Goal: Task Accomplishment & Management: Complete application form

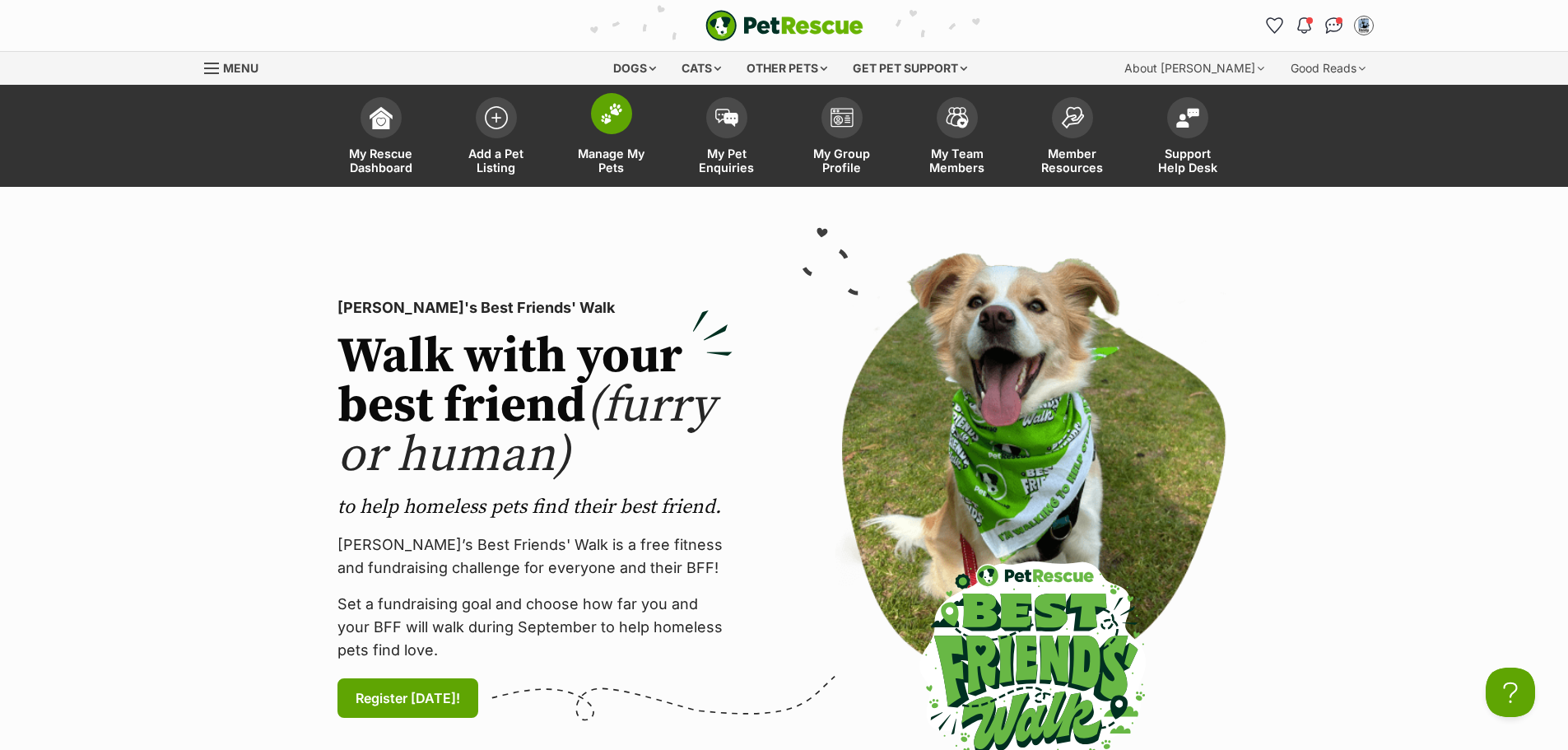
drag, startPoint x: 605, startPoint y: 120, endPoint x: 610, endPoint y: 129, distance: 10.3
click at [605, 120] on img at bounding box center [611, 113] width 23 height 21
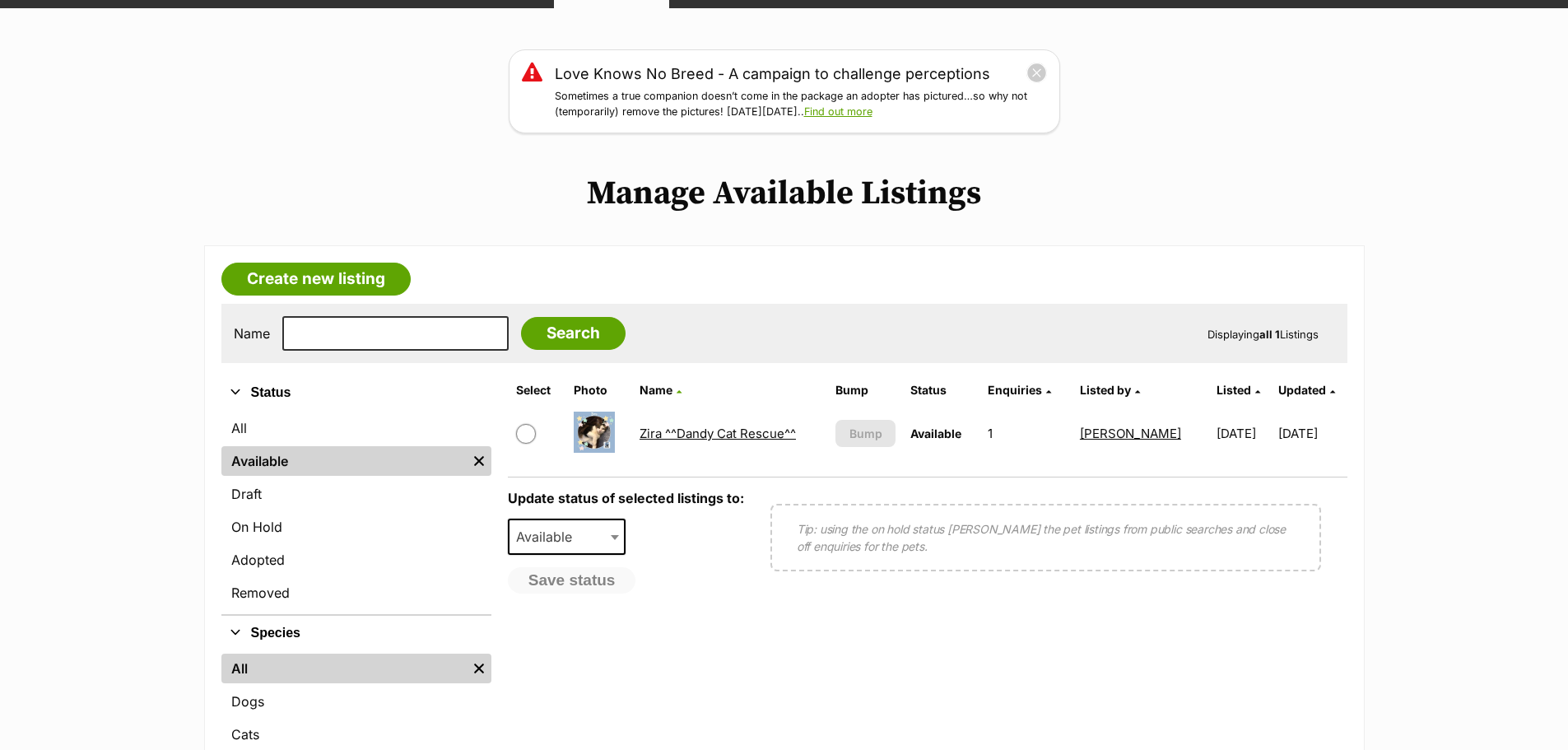
scroll to position [329, 0]
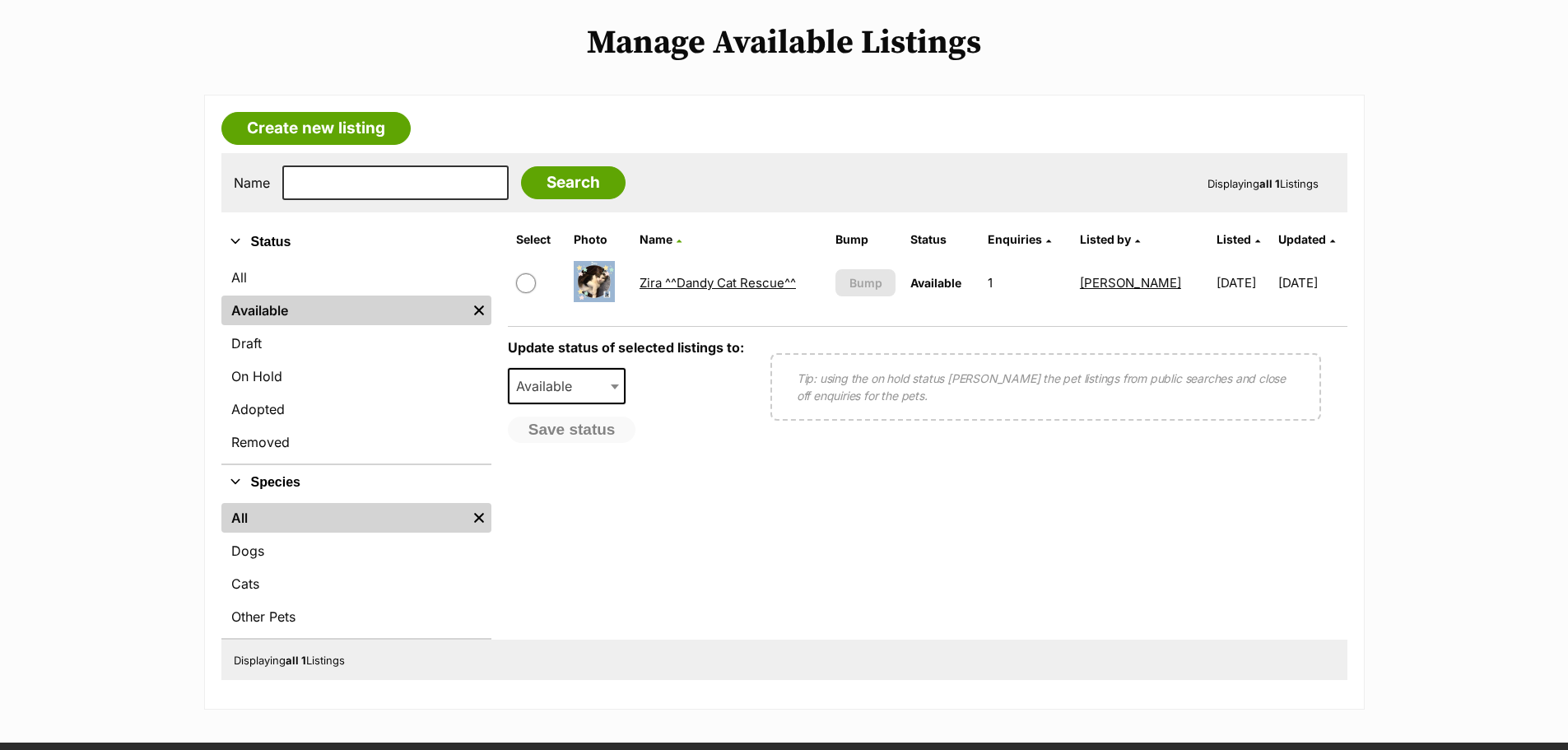
click at [714, 279] on link "Zira ^^Dandy Cat Rescue^^" at bounding box center [718, 283] width 157 height 16
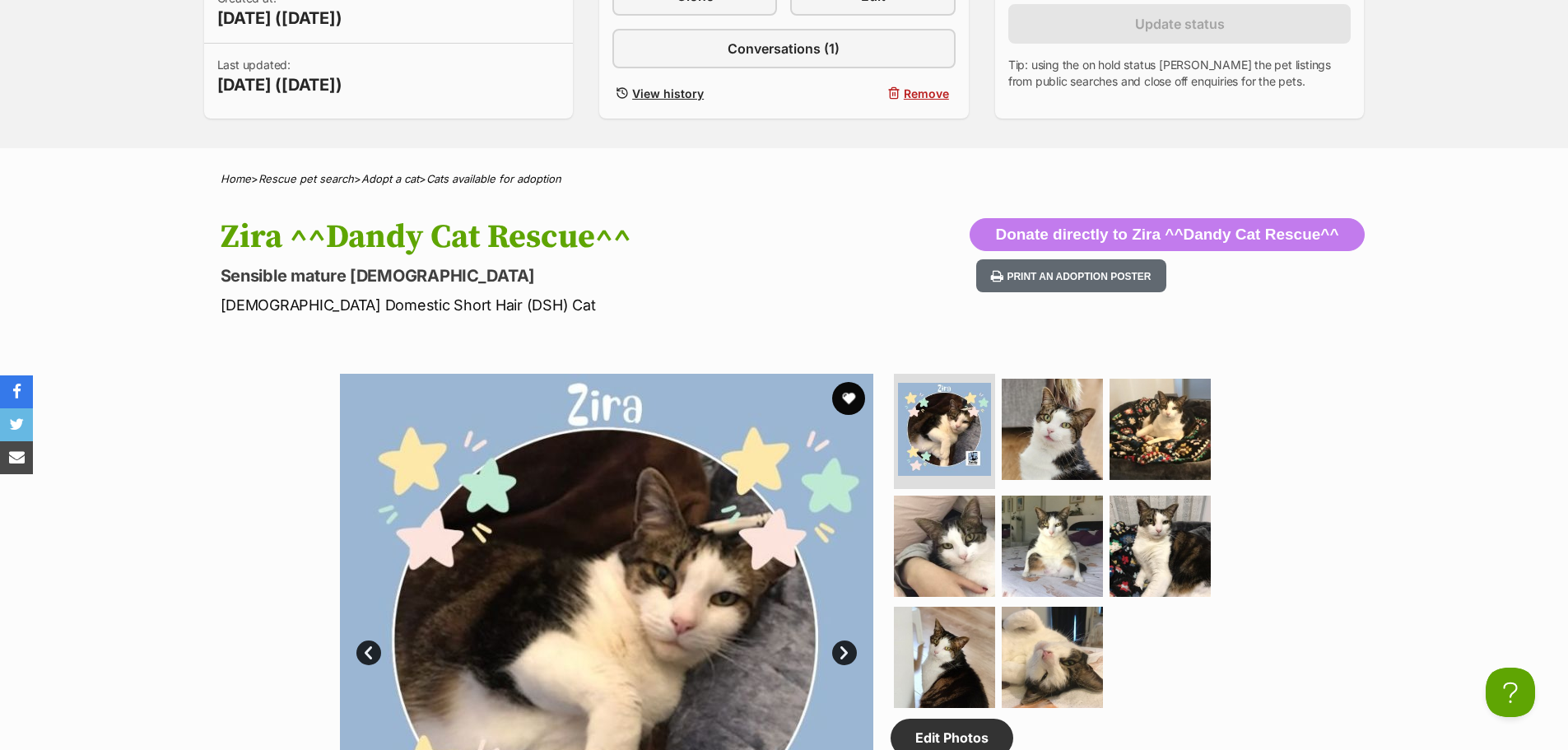
scroll to position [1070, 0]
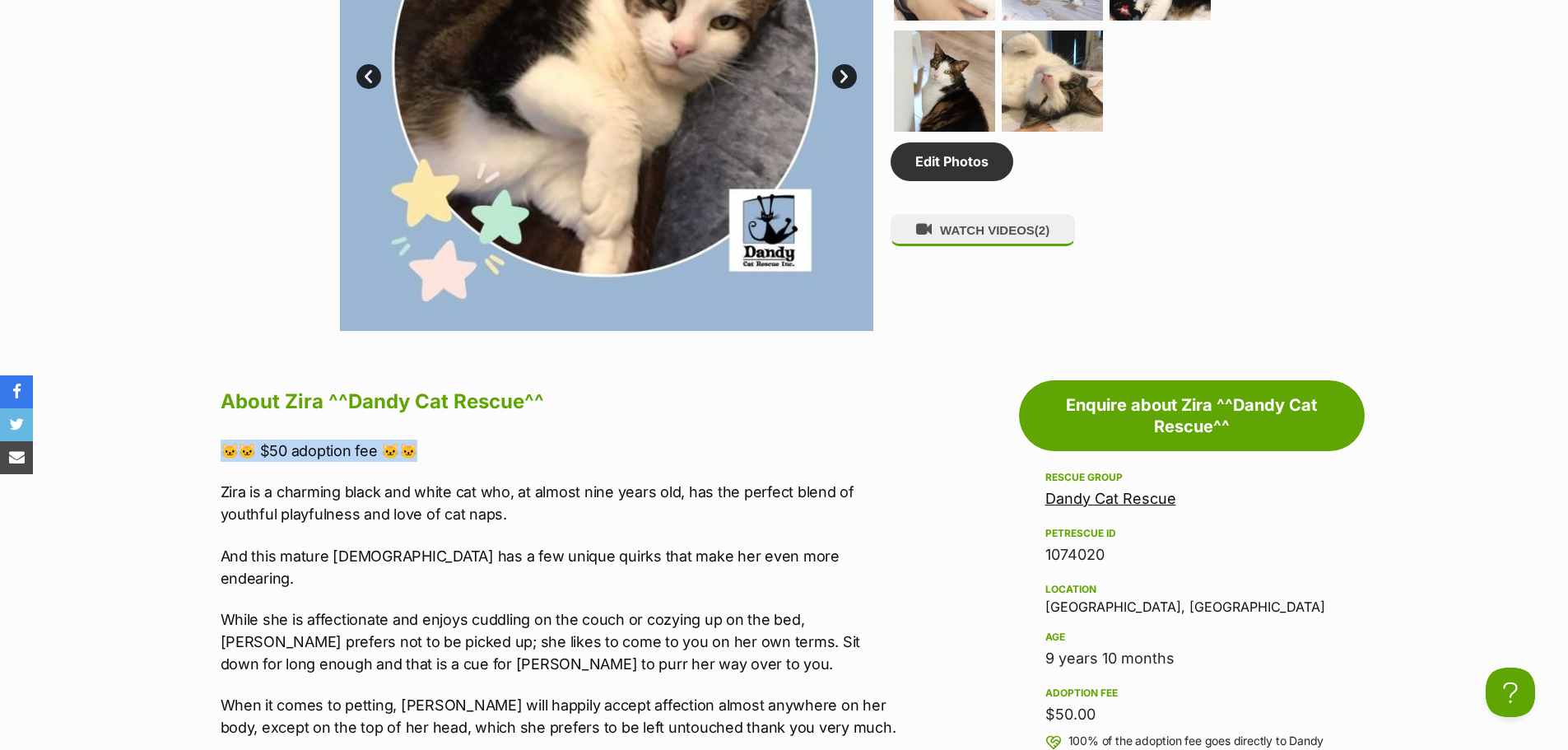
drag, startPoint x: 225, startPoint y: 447, endPoint x: 460, endPoint y: 447, distance: 235.0
click at [460, 447] on p "🐱🐱 $50 adoption fee 🐱🐱" at bounding box center [561, 450] width 680 height 22
copy p "🐱🐱 $50 adoption fee 🐱🐱"
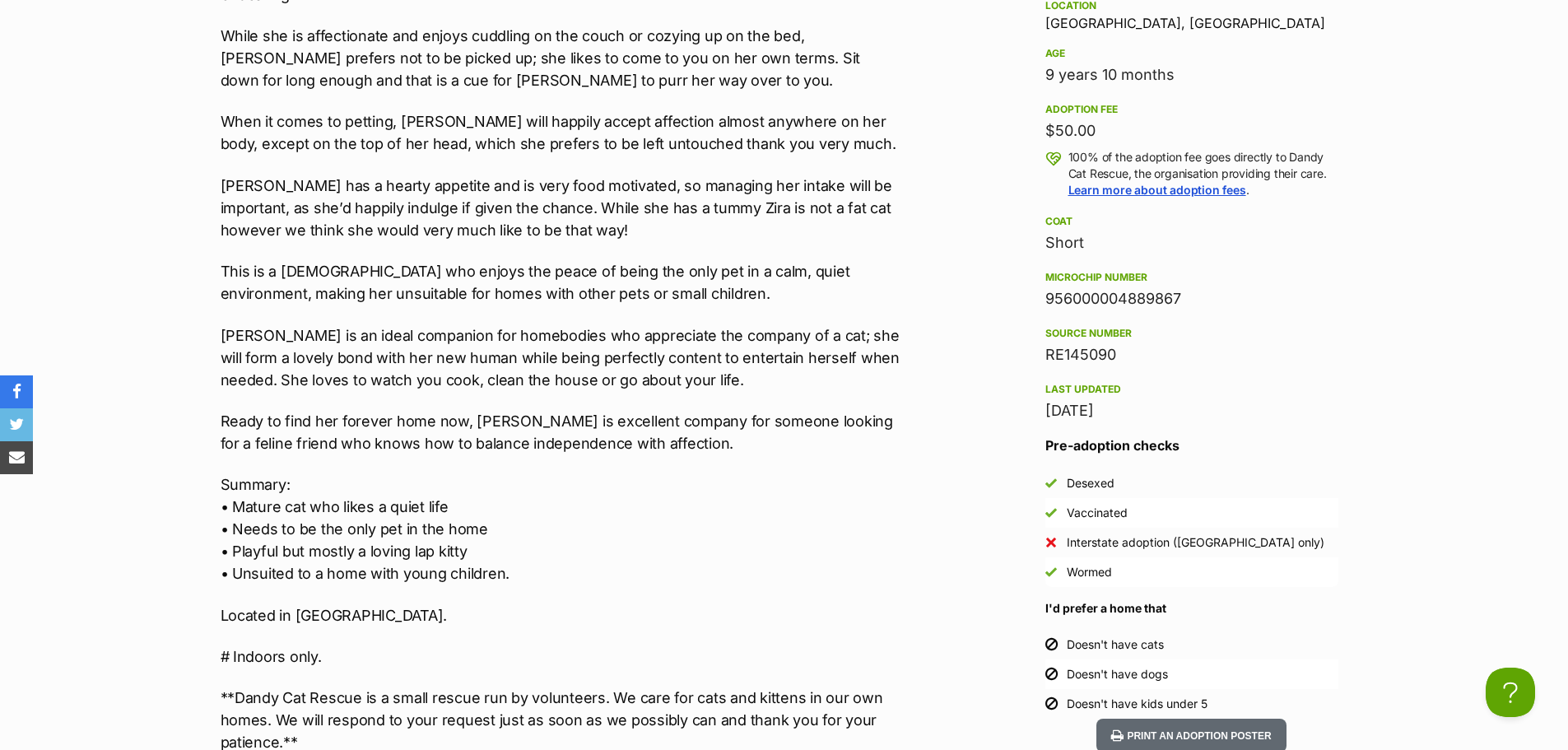
scroll to position [1811, 0]
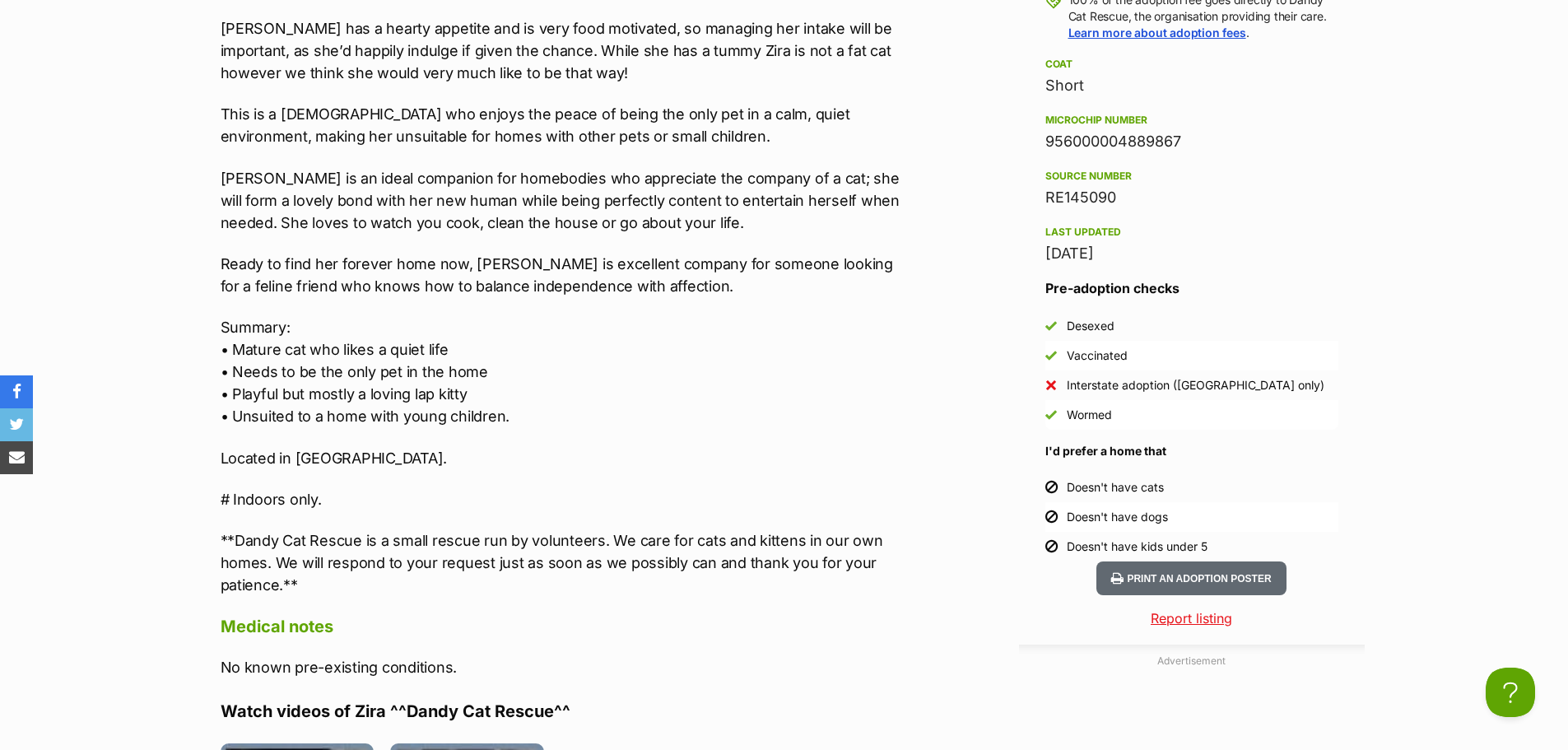
click at [268, 455] on div "🐱🐱 $50 adoption fee 🐱🐱 Zira is a charming black and white cat who, at almost ni…" at bounding box center [561, 147] width 680 height 898
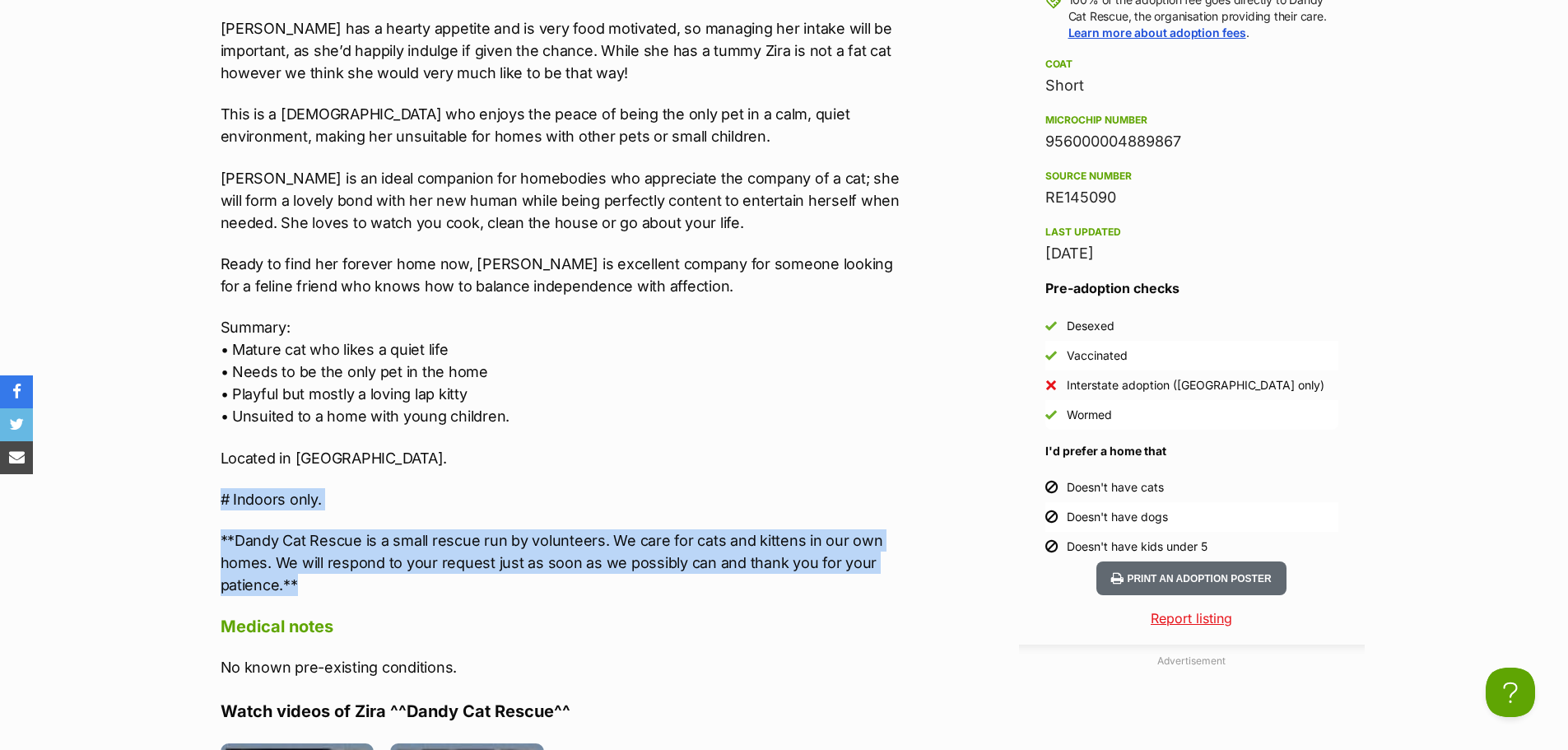
drag, startPoint x: 220, startPoint y: 470, endPoint x: 330, endPoint y: 570, distance: 148.7
click at [330, 570] on div "🐱🐱 $50 adoption fee 🐱🐱 Zira is a charming black and white cat who, at almost ni…" at bounding box center [561, 147] width 680 height 898
copy div "# Indoors only. **Dandy Cat Rescue is a small rescue run by volunteers. We care…"
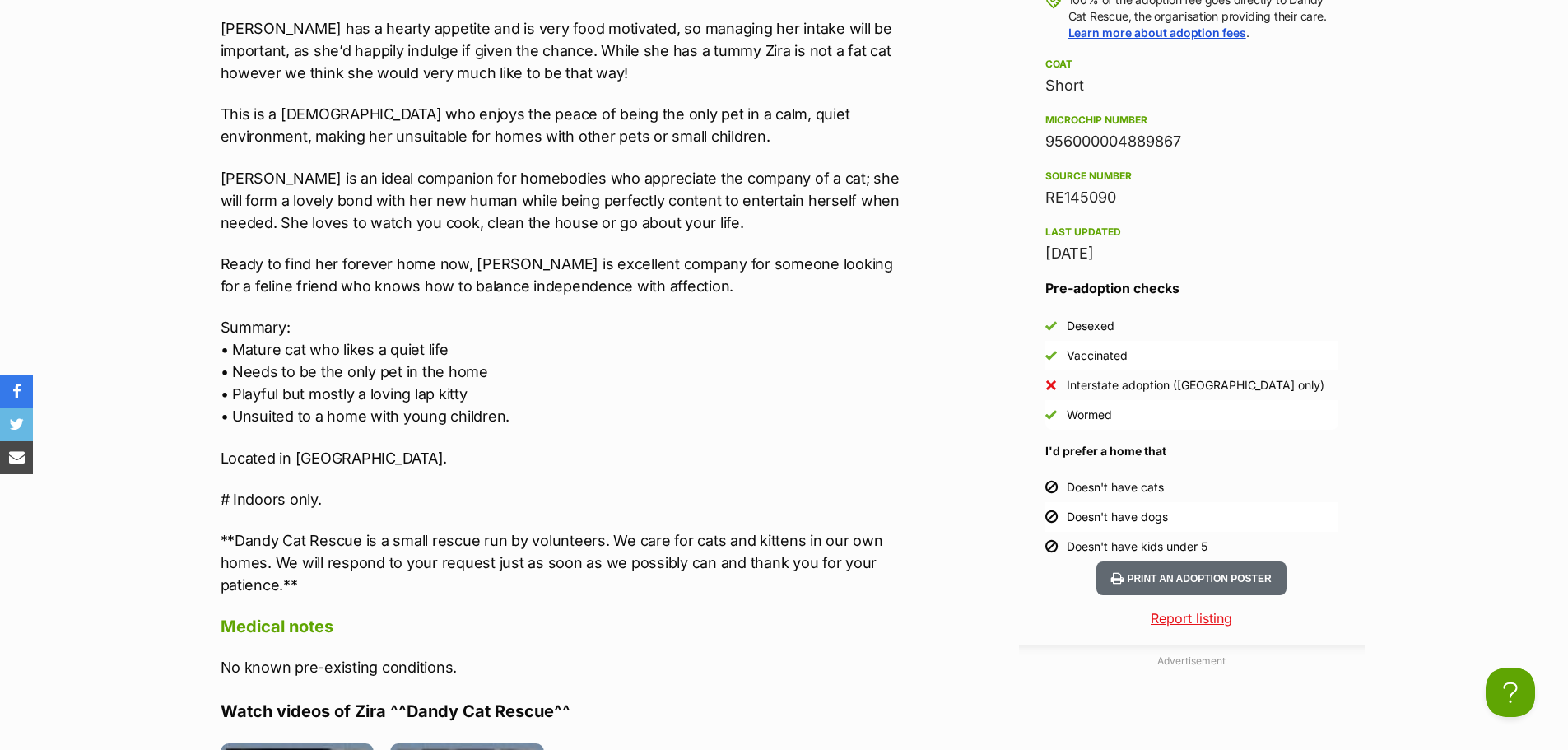
click at [620, 167] on p "Zira is an ideal companion for homebodies who appreciate the company of a cat; …" at bounding box center [561, 199] width 680 height 66
click at [715, 322] on p "Summary: • Mature cat who likes a quiet life • Needs to be the only pet in the …" at bounding box center [561, 371] width 680 height 111
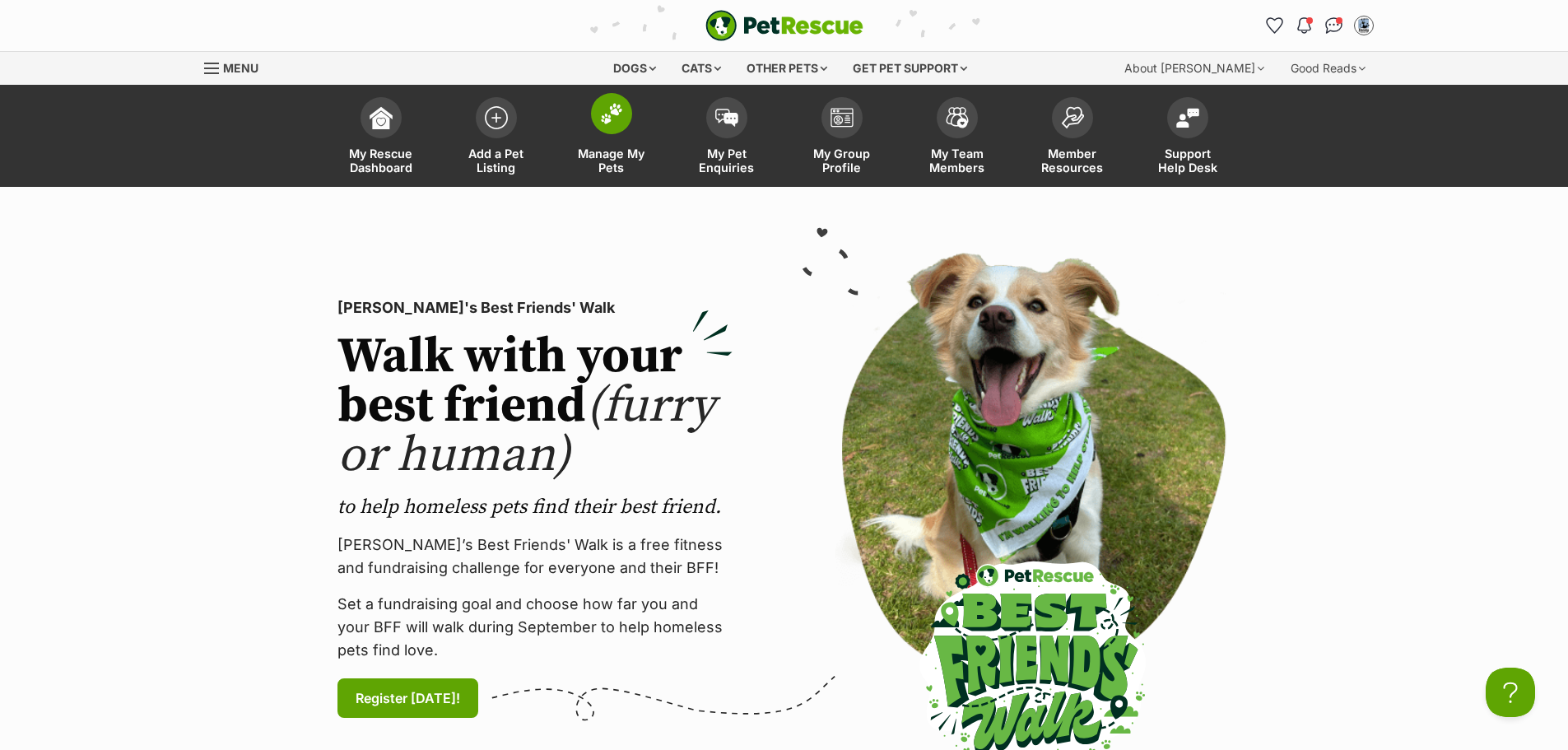
click at [612, 121] on img at bounding box center [611, 113] width 23 height 21
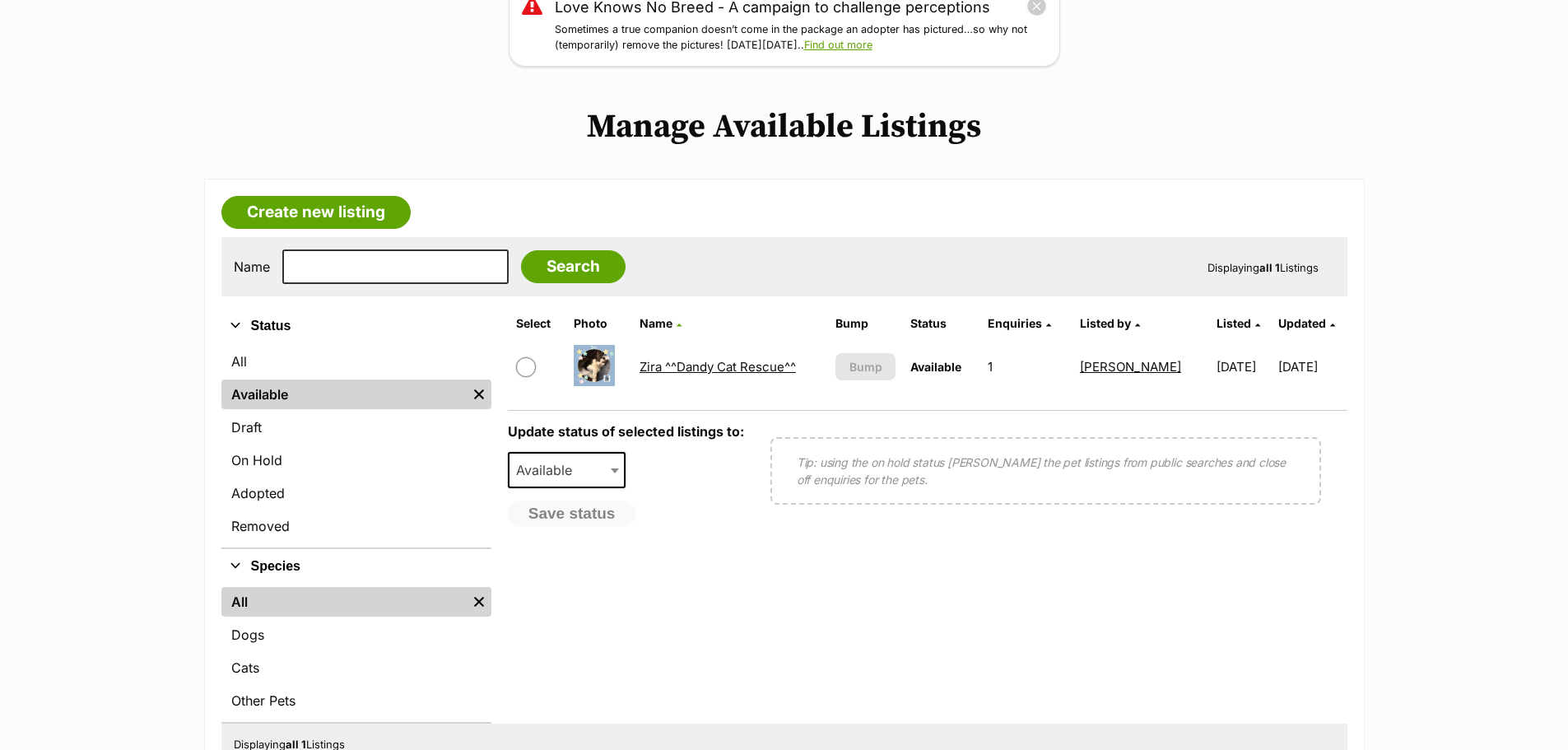
scroll to position [247, 0]
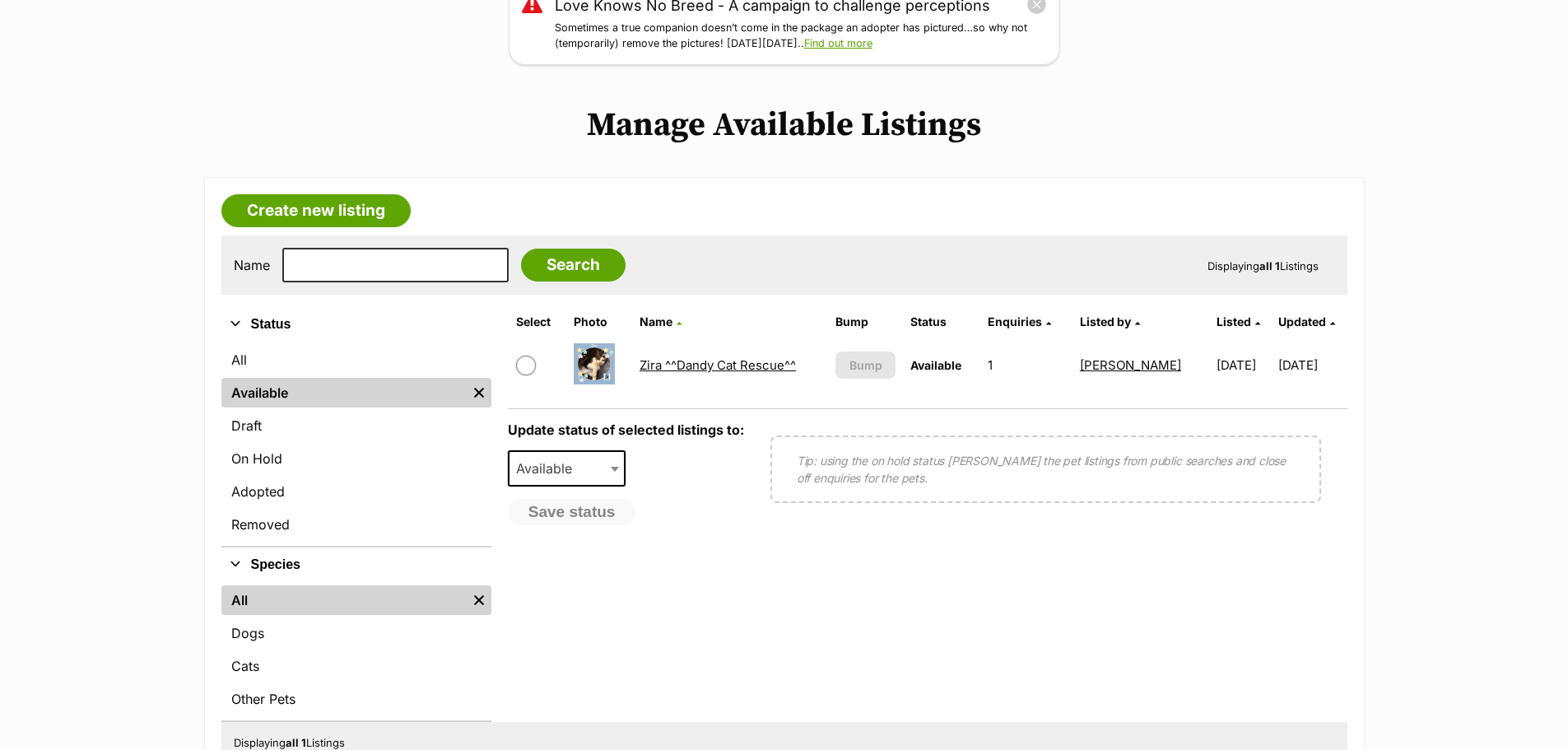
click at [539, 157] on main "Love Knows No Breed - A campaign to challenge perceptions Sometimes a true comp…" at bounding box center [784, 386] width 1568 height 811
click at [344, 210] on link "Create new listing" at bounding box center [316, 210] width 189 height 33
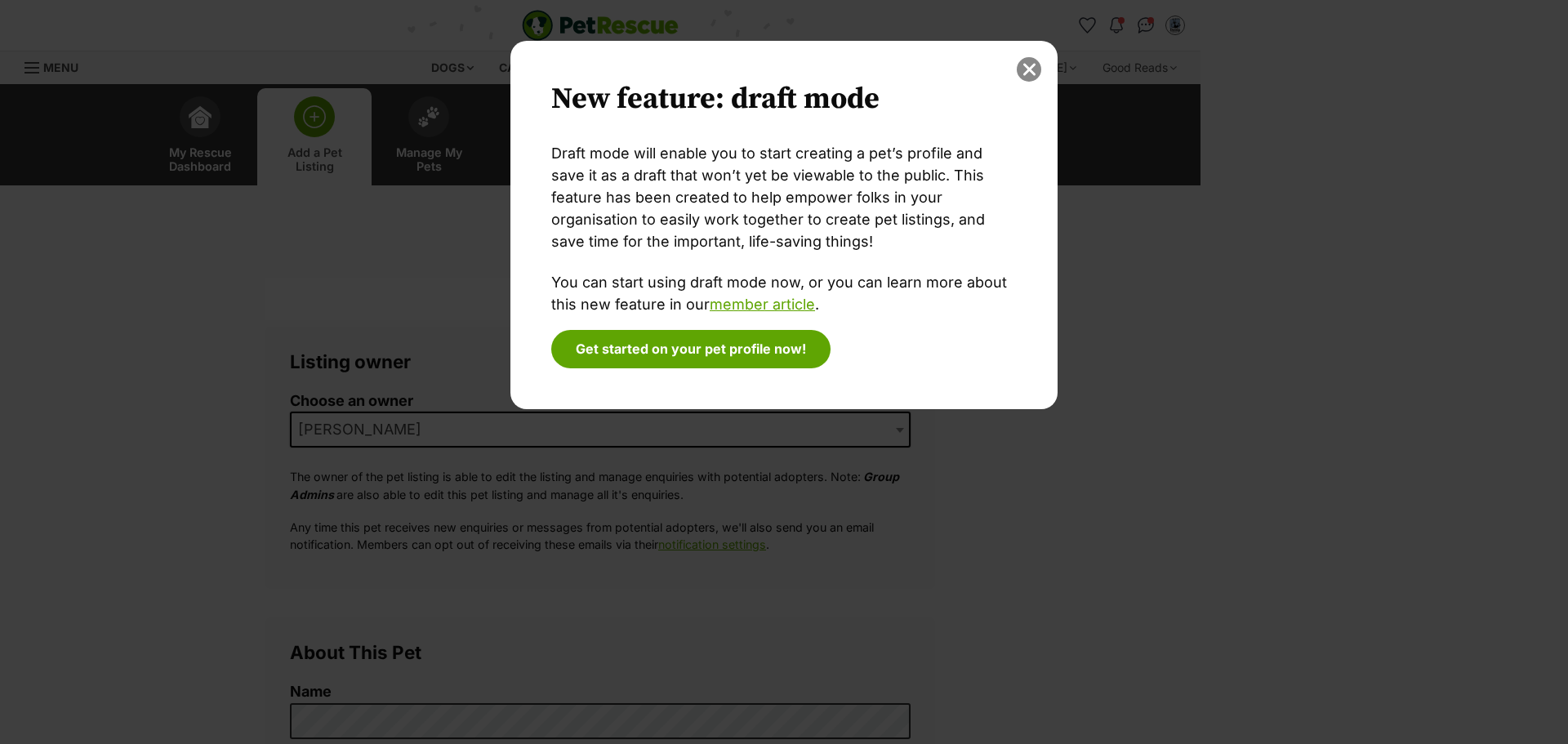
click at [1036, 69] on button "close" at bounding box center [1028, 68] width 24 height 24
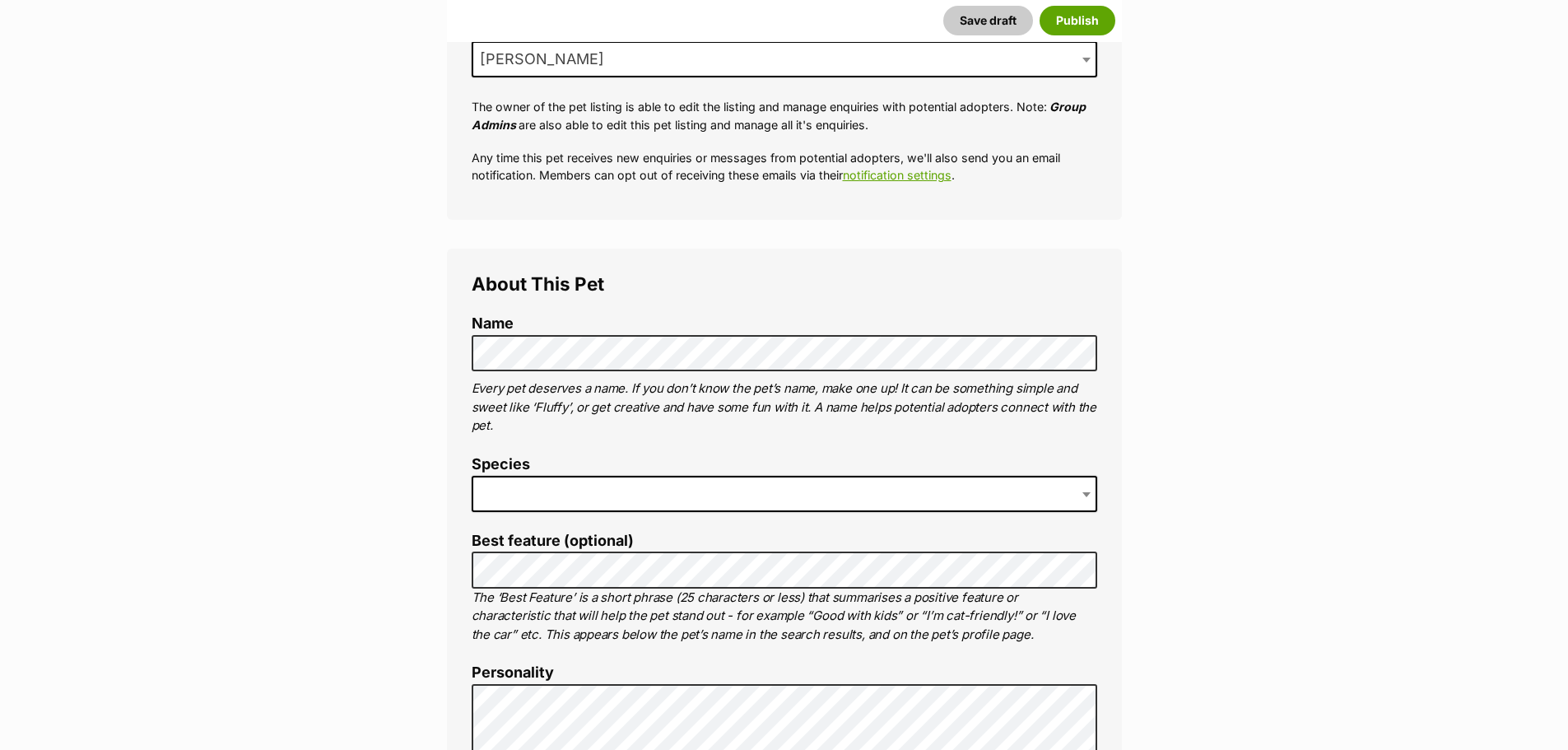
scroll to position [412, 0]
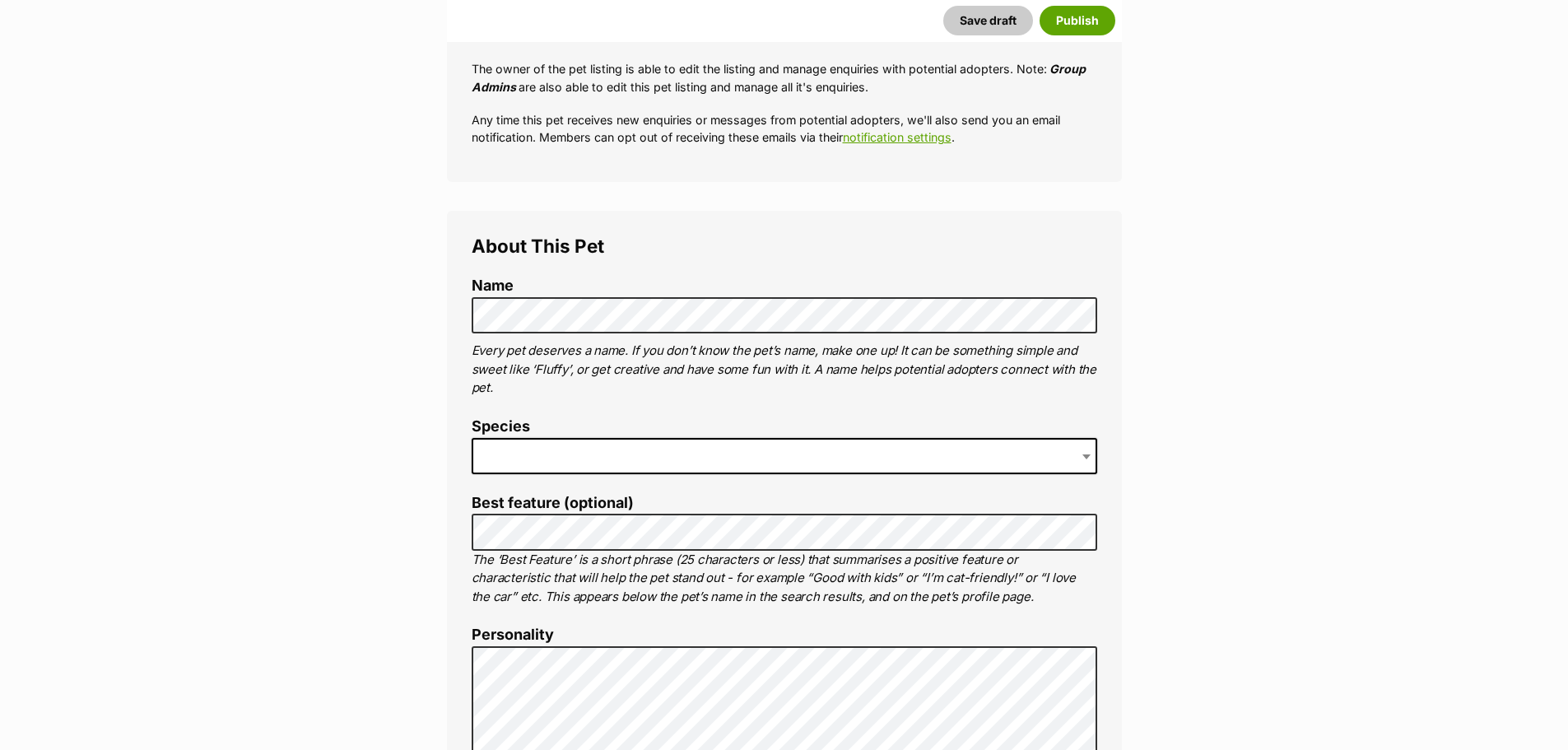
click at [530, 452] on span at bounding box center [784, 455] width 626 height 36
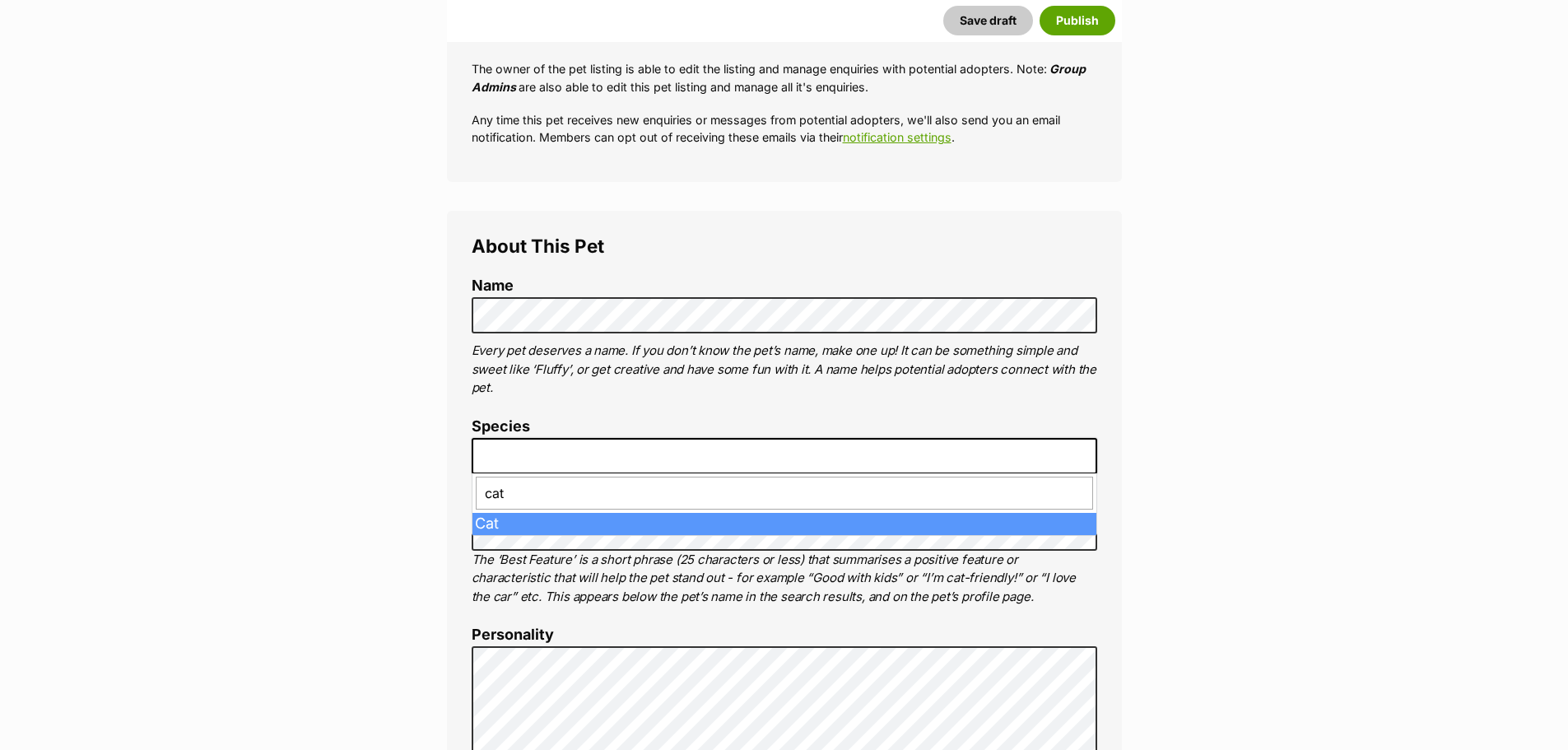
type input "cat"
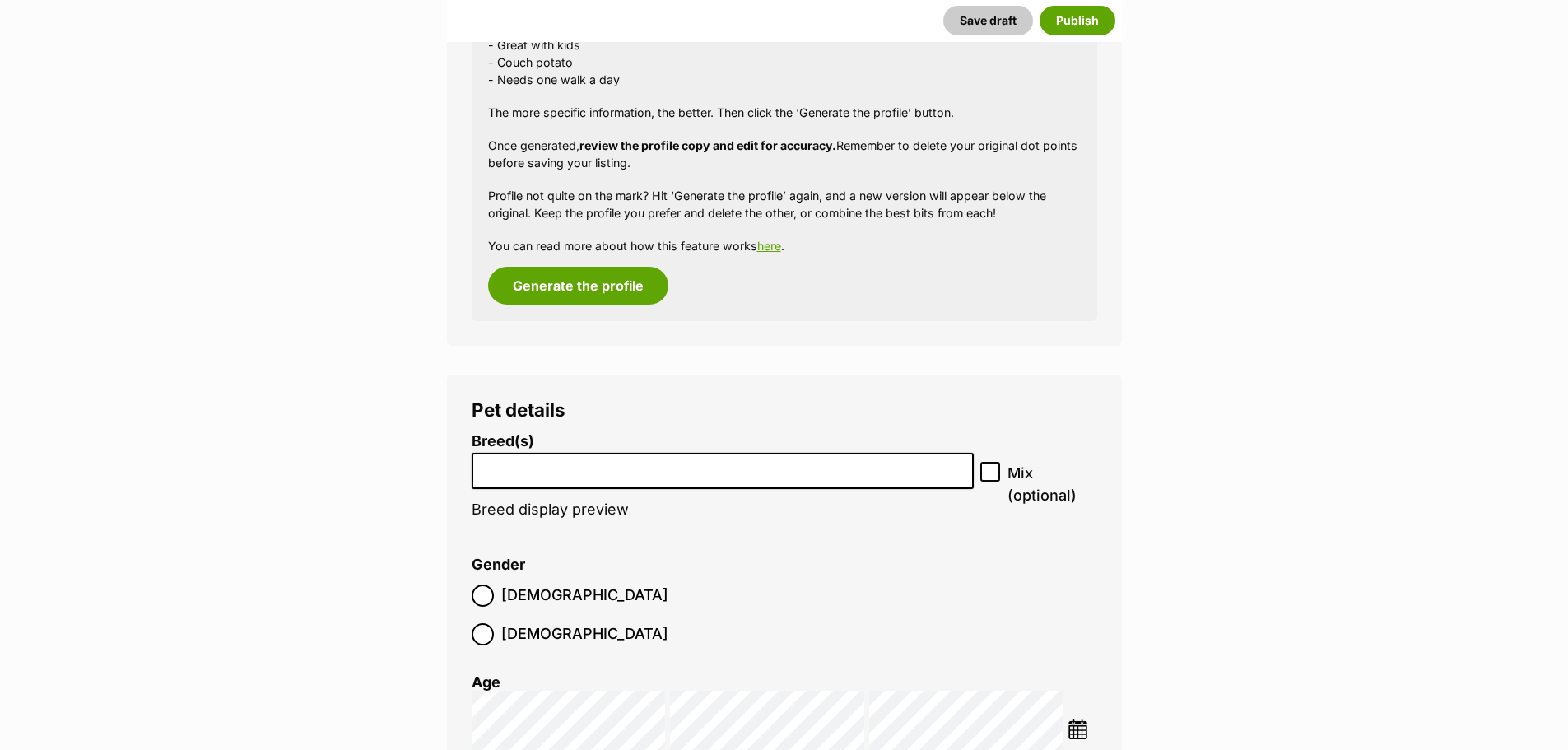
scroll to position [2222, 0]
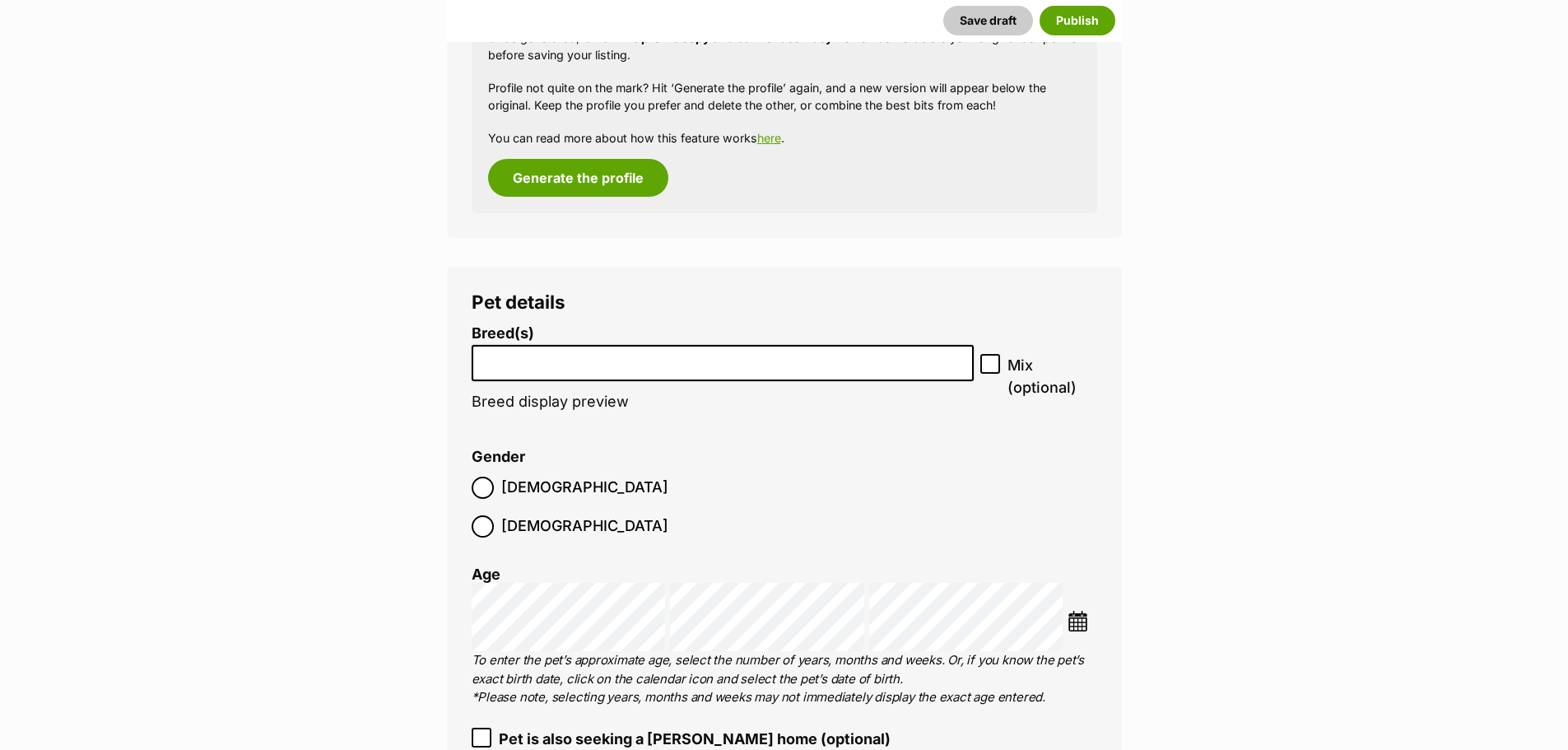
click at [577, 357] on input "search" at bounding box center [723, 359] width 492 height 18
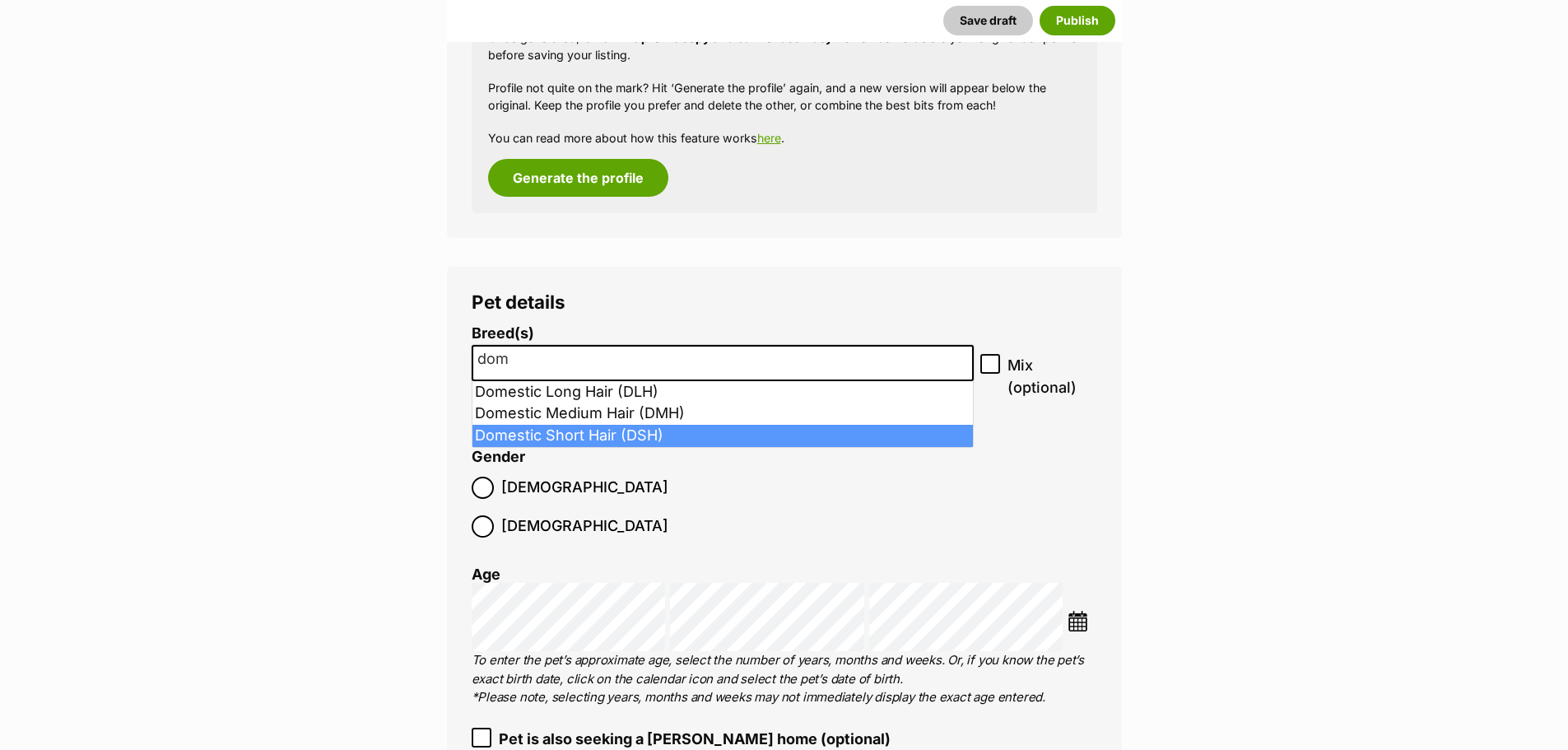
type input "dom"
select select "252102"
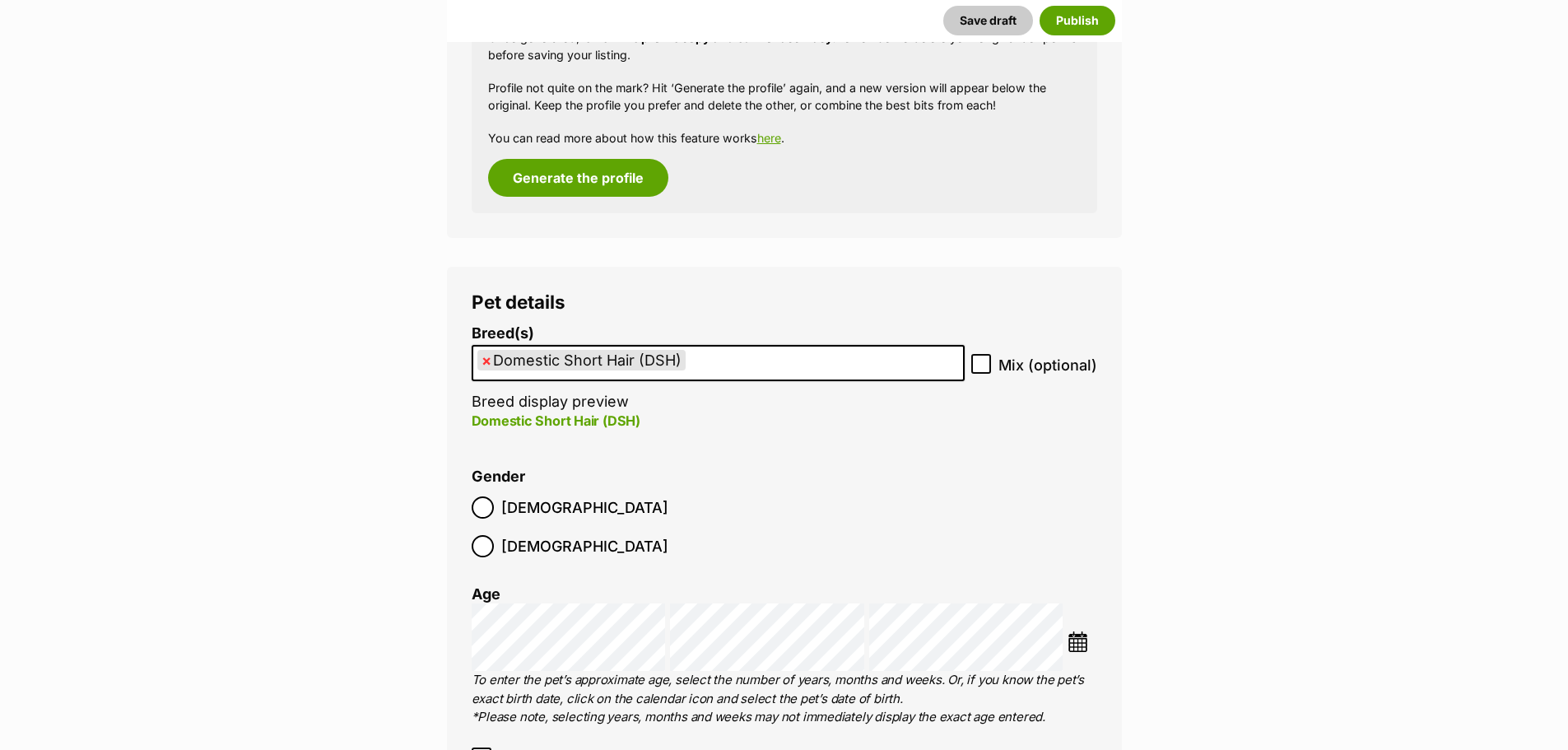
click at [1085, 631] on img at bounding box center [1078, 641] width 20 height 20
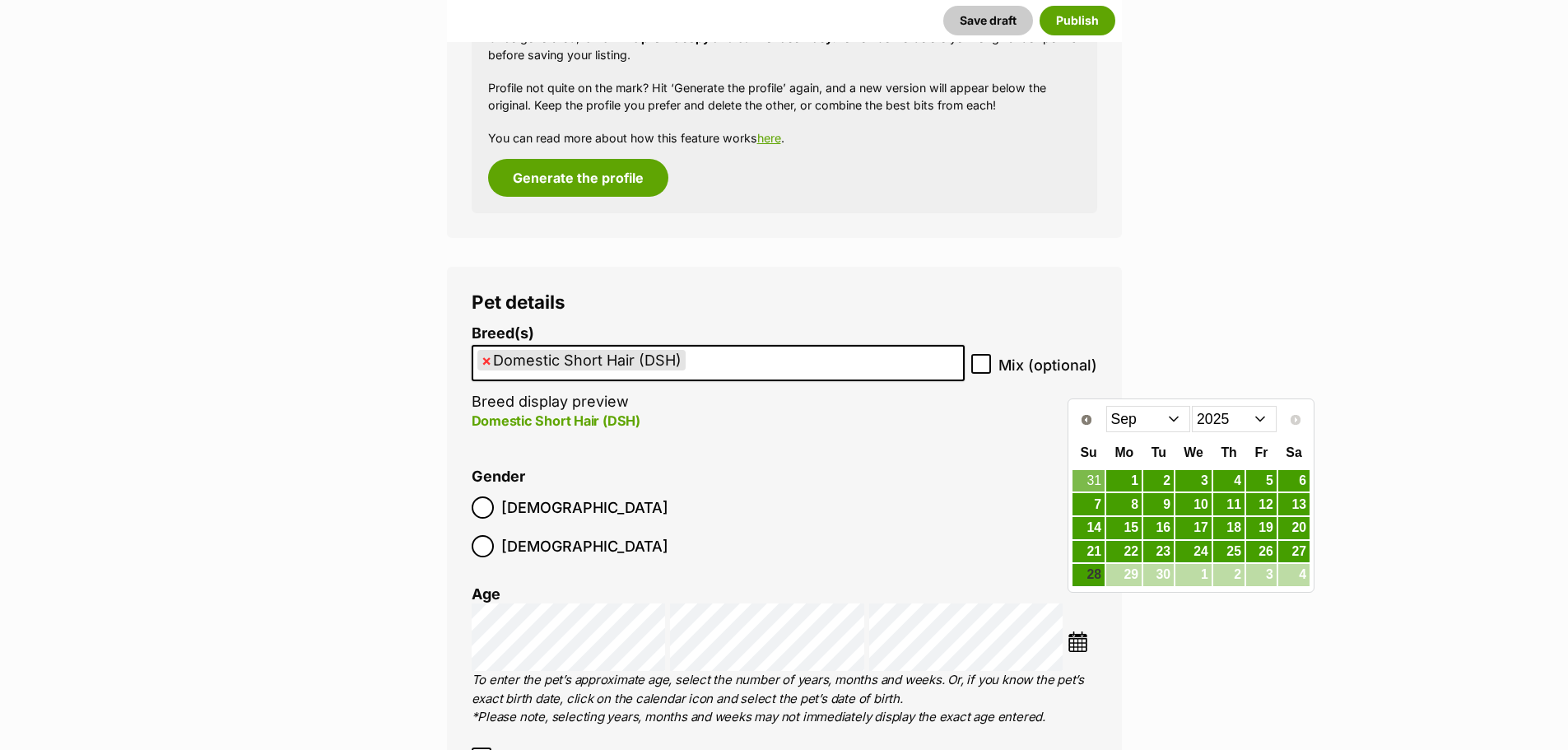
click at [1260, 418] on select "2015 2016 2017 2018 2019 2020 2021 2022 2023 2024 2025" at bounding box center [1235, 418] width 85 height 26
click at [1177, 423] on select "Jan Feb Mar Apr May Jun Jul Aug Sep Oct Nov Dec" at bounding box center [1149, 418] width 85 height 26
click at [1121, 572] on link "26" at bounding box center [1124, 575] width 35 height 20
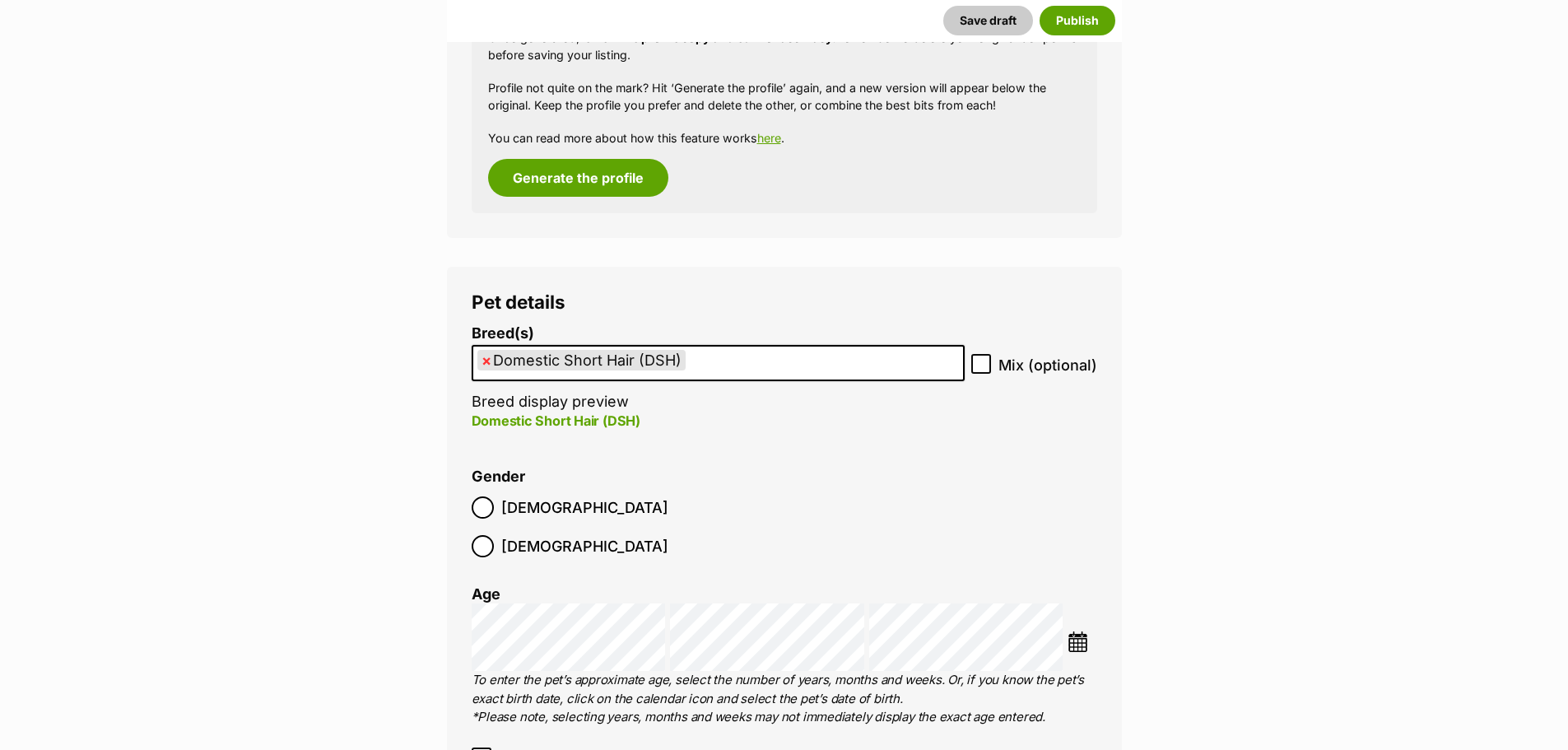
click at [692, 479] on fieldset "Gender Male Female" at bounding box center [627, 516] width 312 height 97
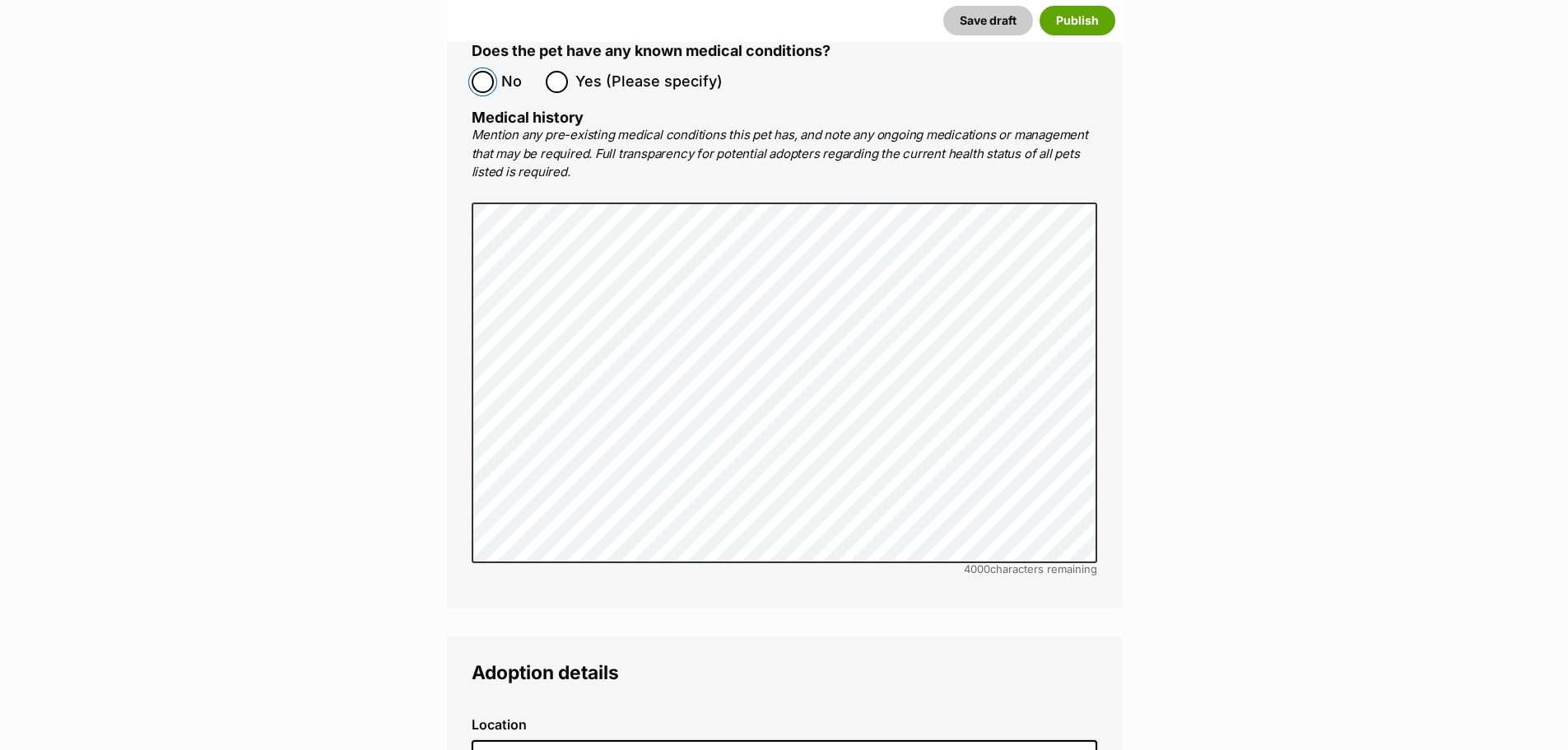
scroll to position [4197, 0]
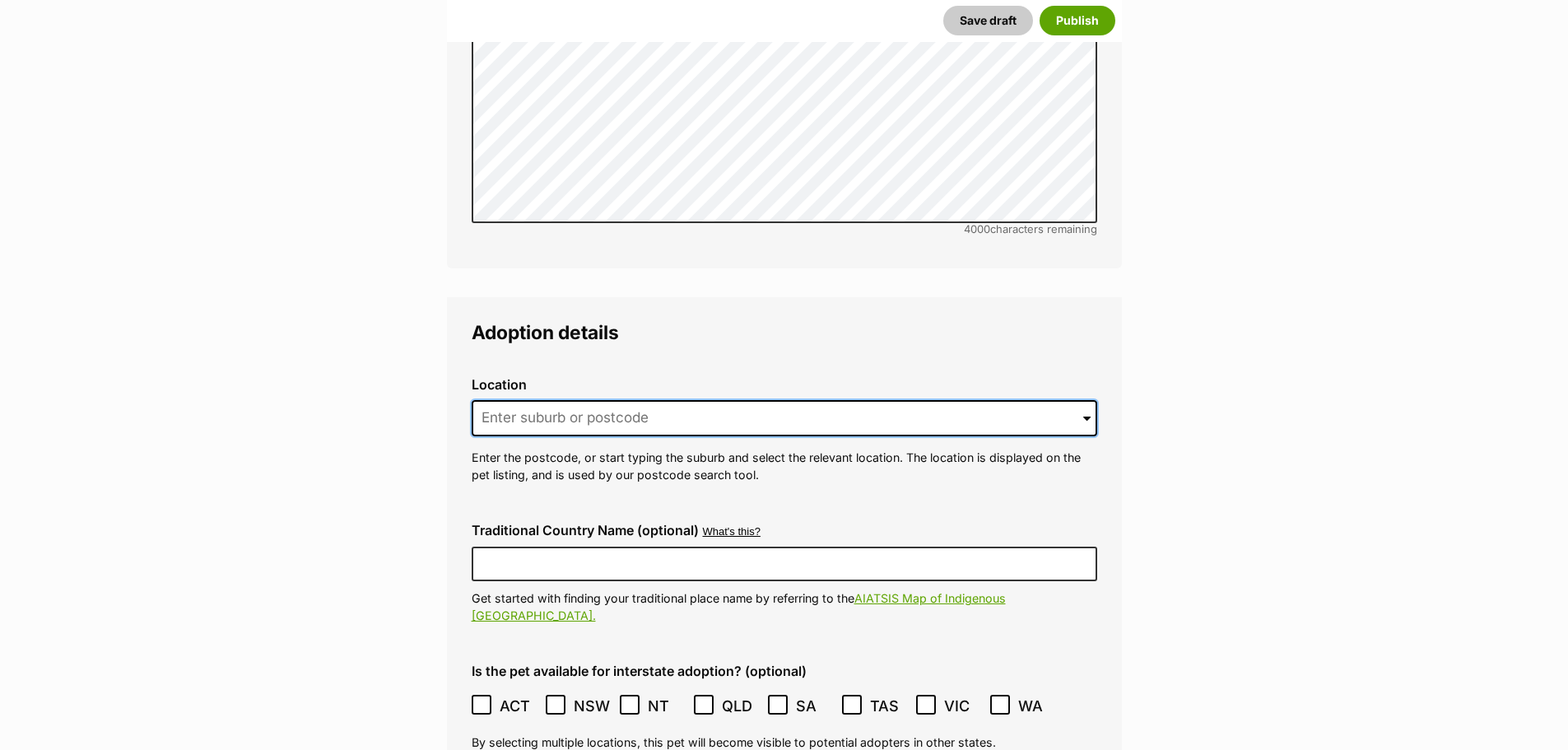
click at [543, 400] on input at bounding box center [784, 418] width 626 height 36
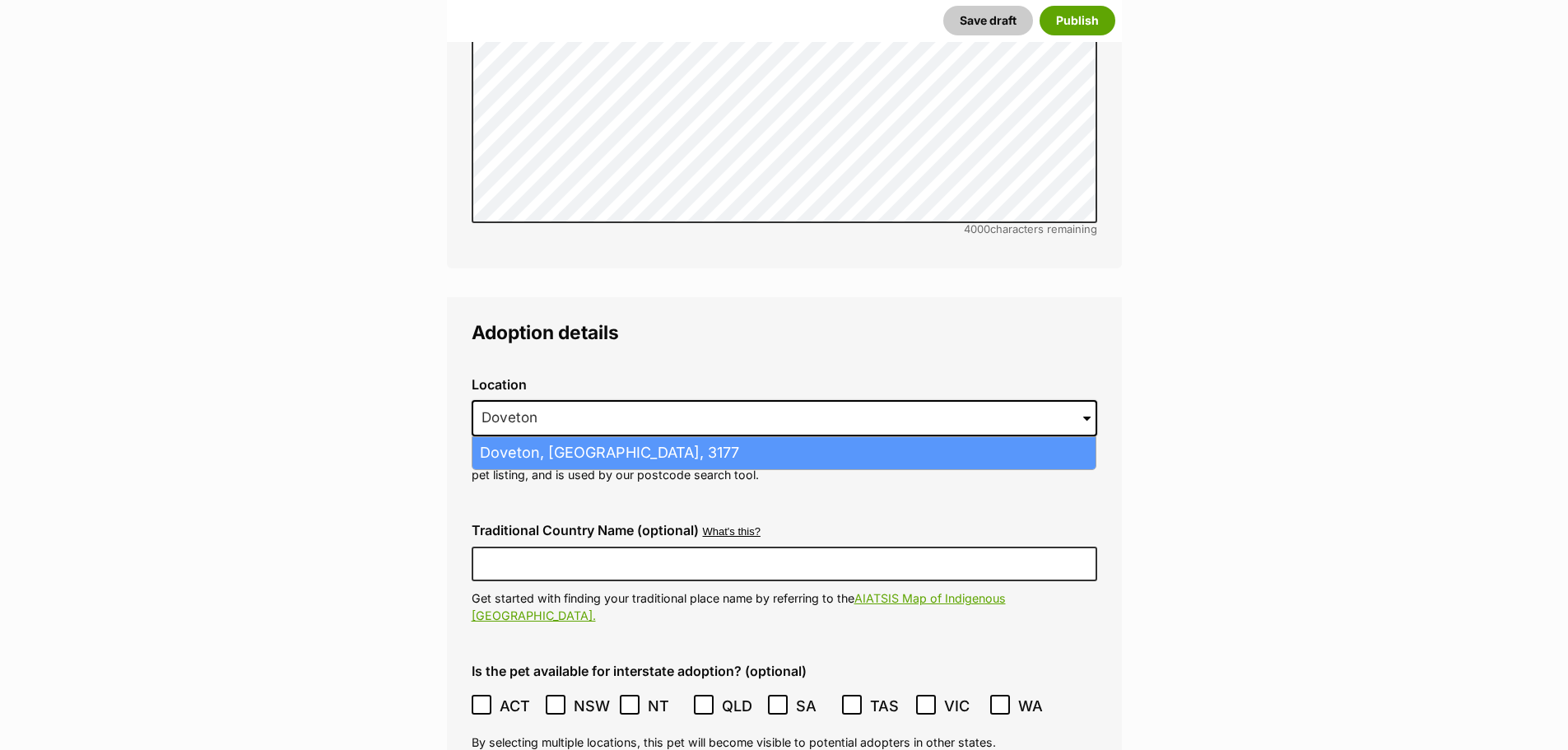
click at [556, 437] on li "Doveton, Victoria, 3177" at bounding box center [784, 453] width 623 height 32
type input "Doveton, Victoria, 3177"
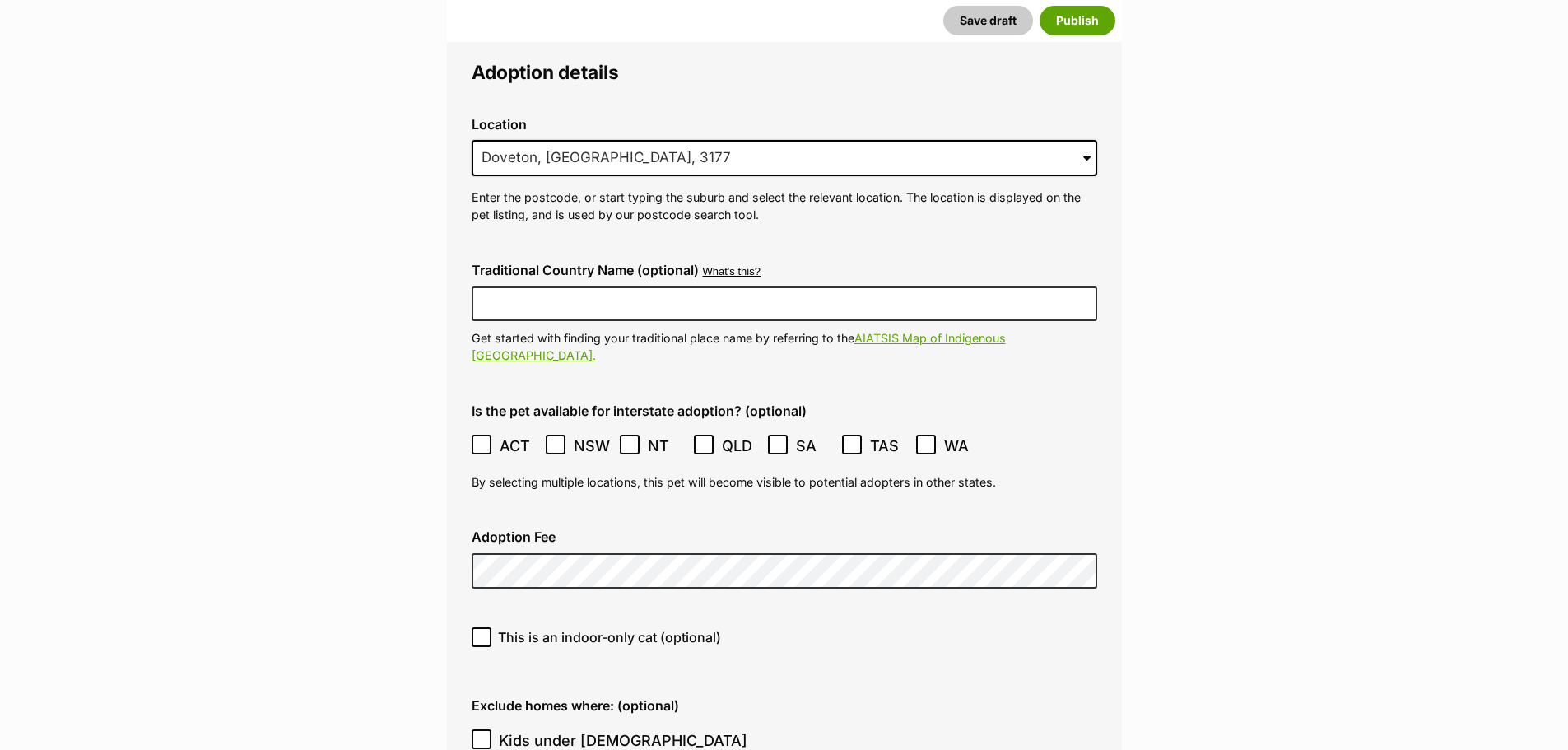
scroll to position [4526, 0]
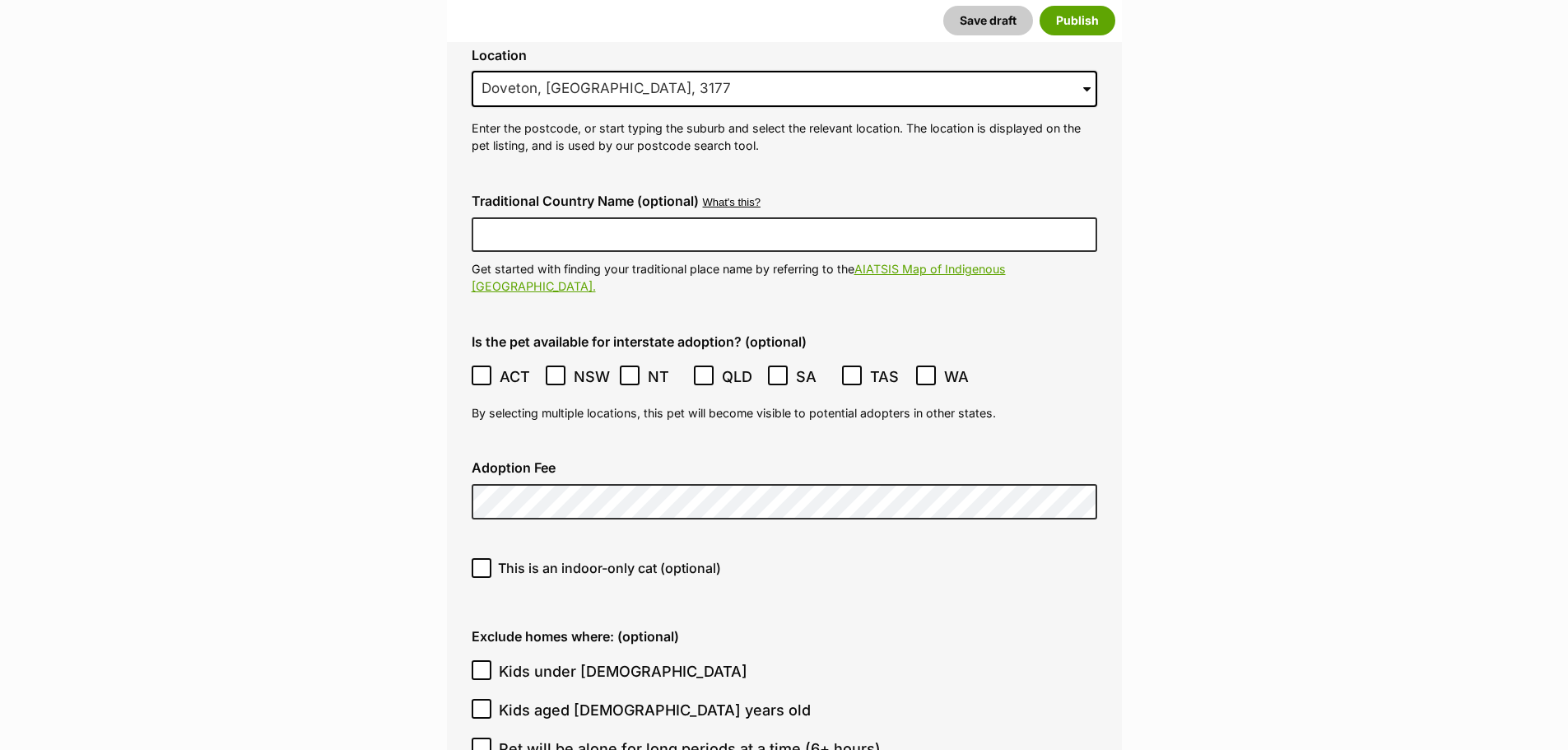
click at [480, 562] on icon at bounding box center [482, 568] width 12 height 12
click at [480, 558] on input "This is an indoor-only cat (optional)" at bounding box center [481, 567] width 19 height 19
checkbox input "true"
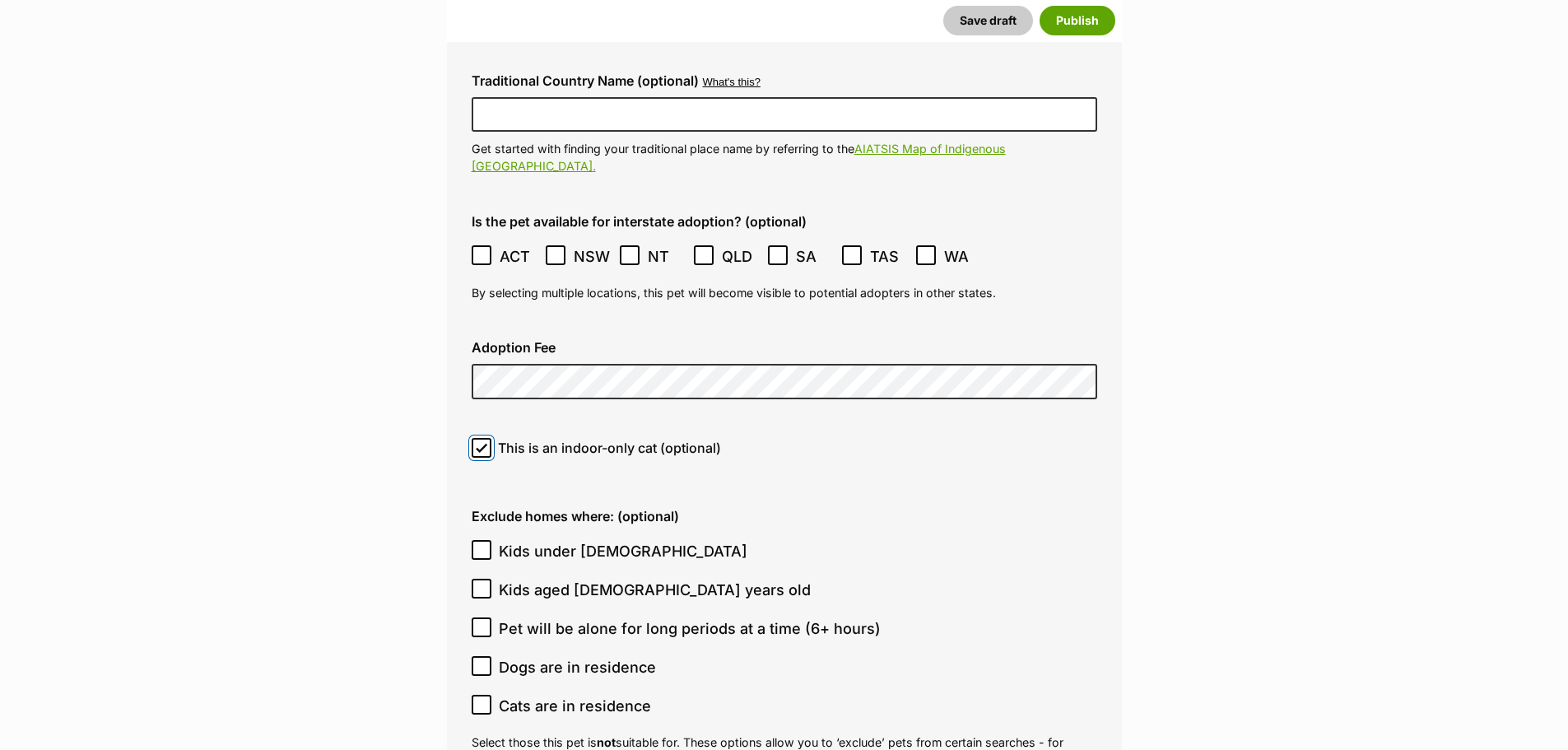
scroll to position [4773, 0]
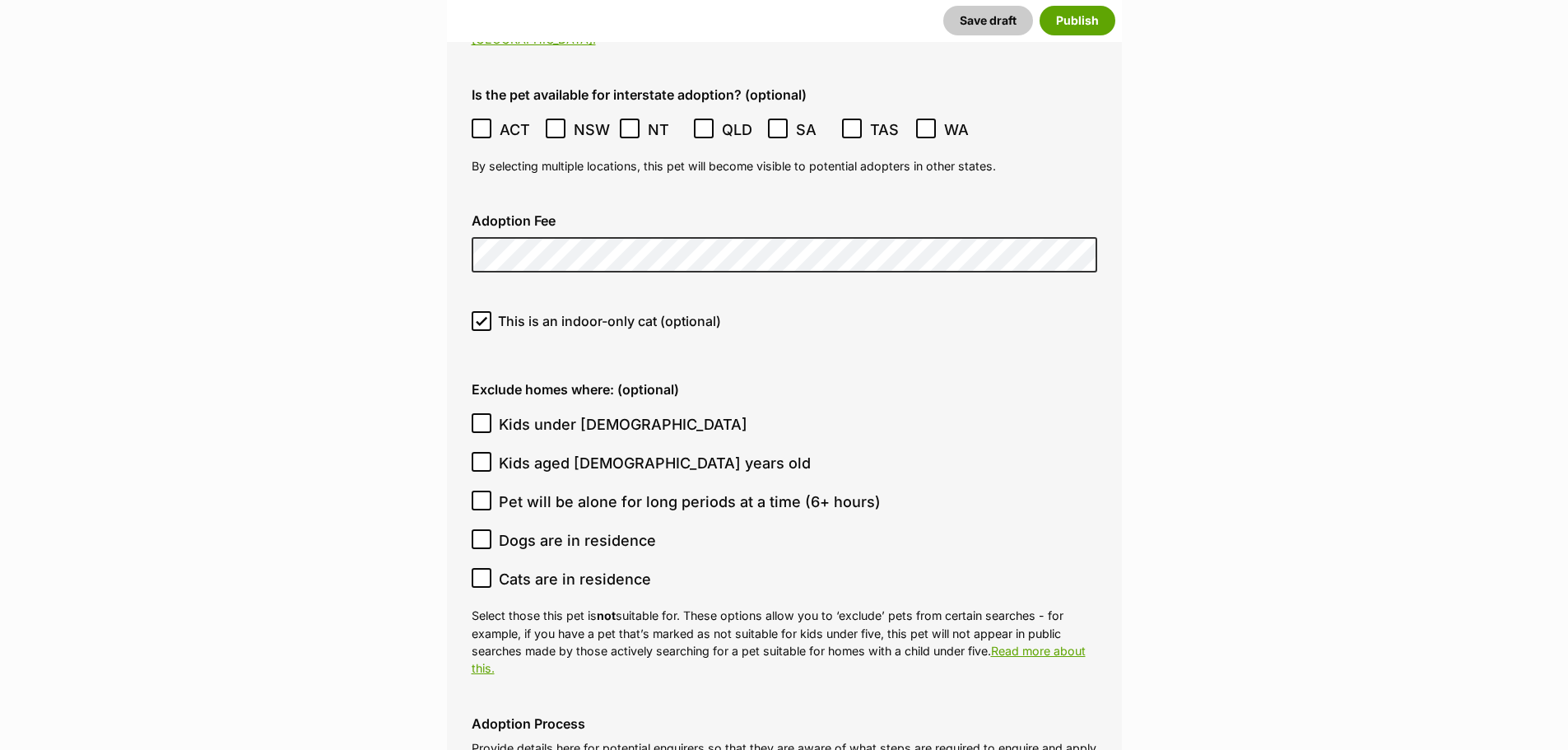
click at [483, 572] on icon at bounding box center [482, 577] width 12 height 12
click at [483, 568] on input "Cats are in residence" at bounding box center [481, 577] width 19 height 19
checkbox input "true"
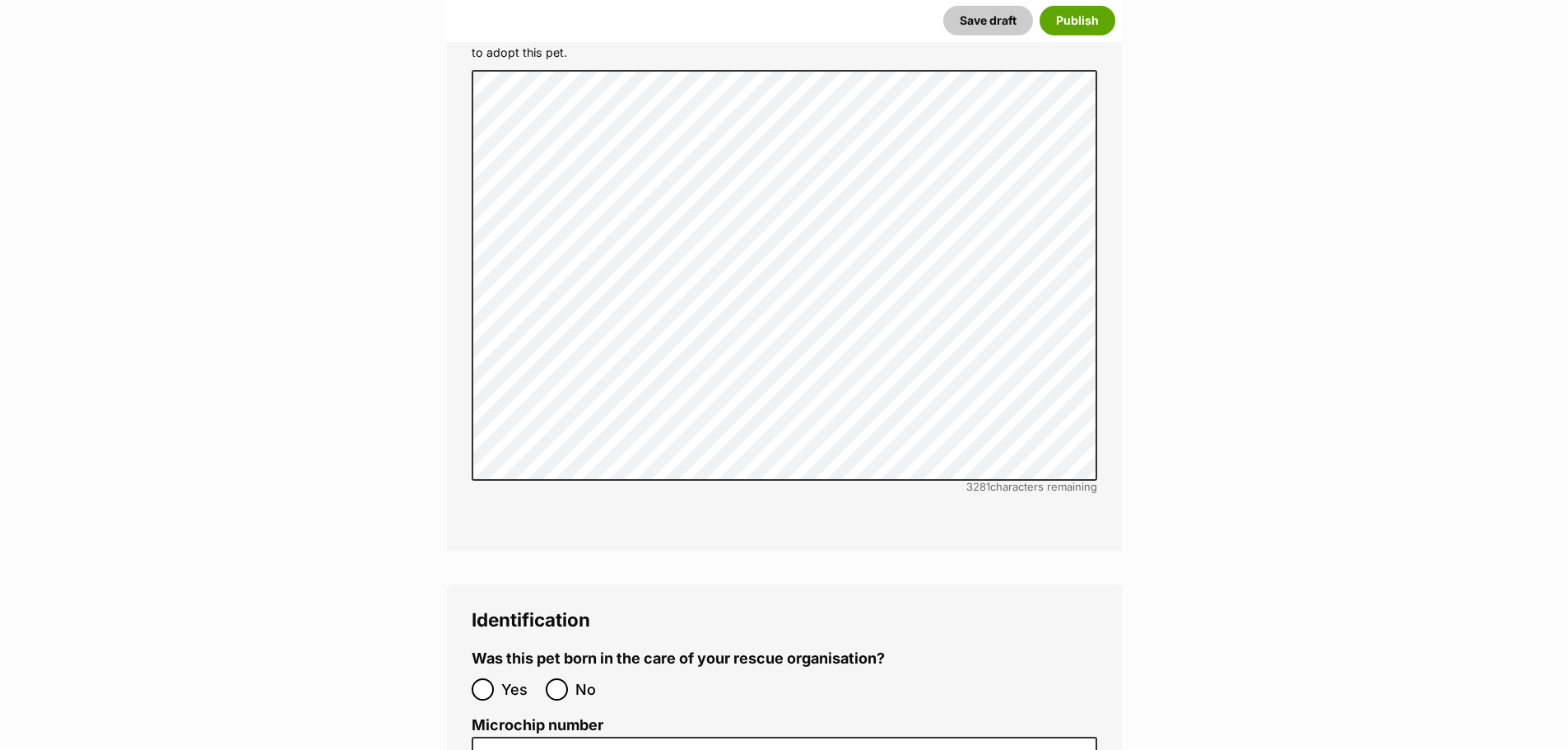
scroll to position [5596, 0]
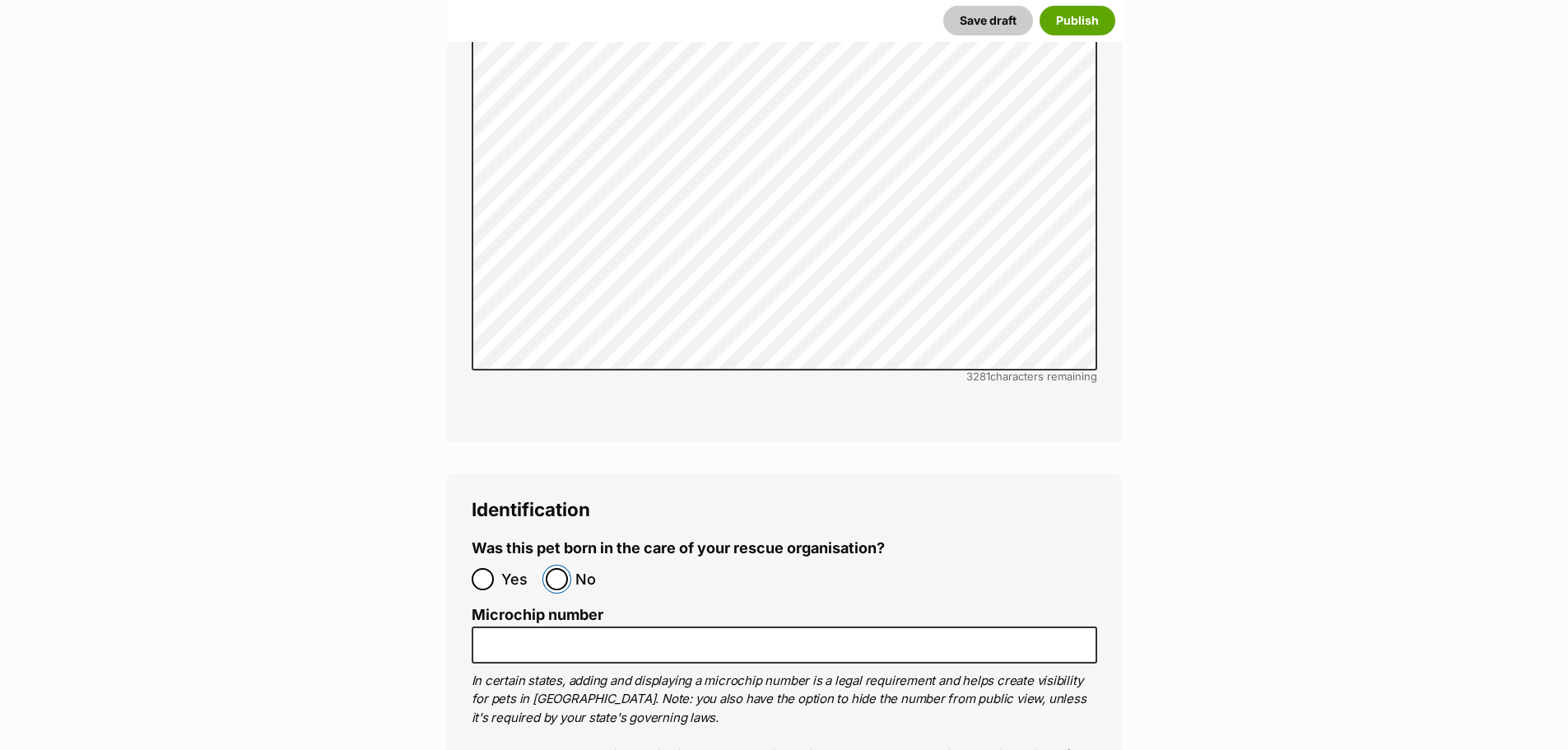
click at [555, 568] on input "No" at bounding box center [557, 579] width 22 height 22
radio input "true"
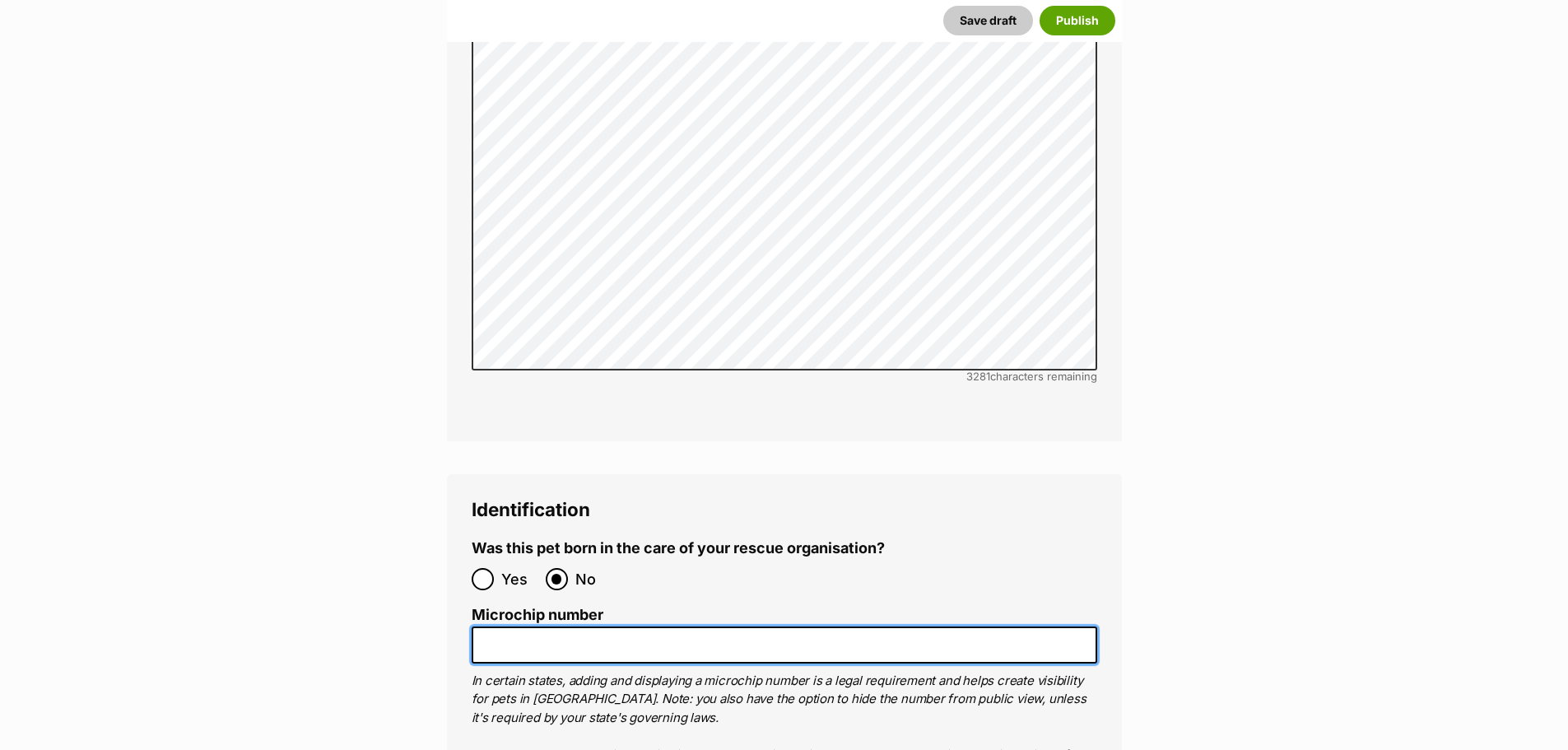
click at [534, 626] on input "Microchip number" at bounding box center [784, 645] width 626 height 37
paste input "956000017233399"
type input "956000017233399"
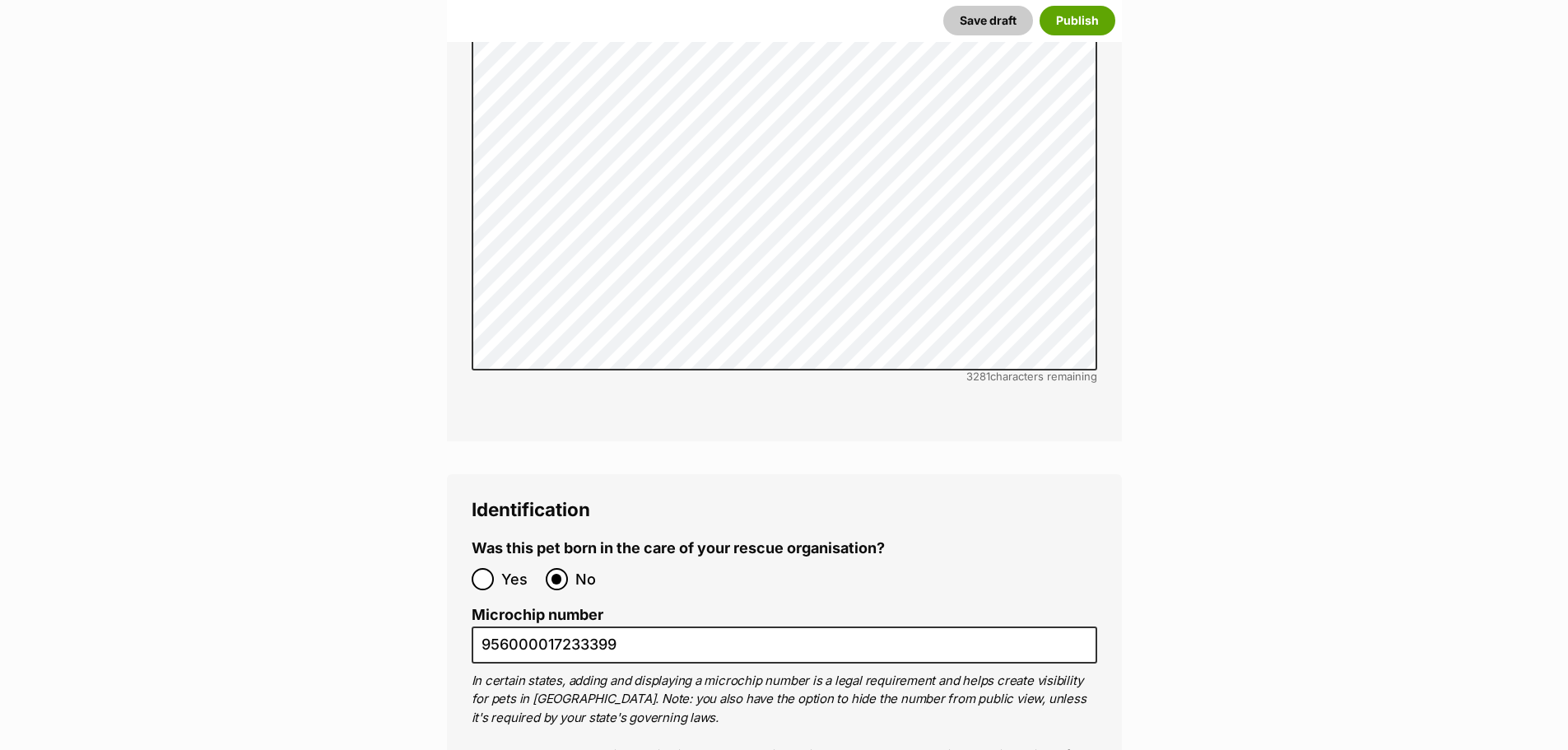
click at [594, 672] on p "In certain states, adding and displaying a microchip number is a legal requirem…" at bounding box center [784, 746] width 626 height 148
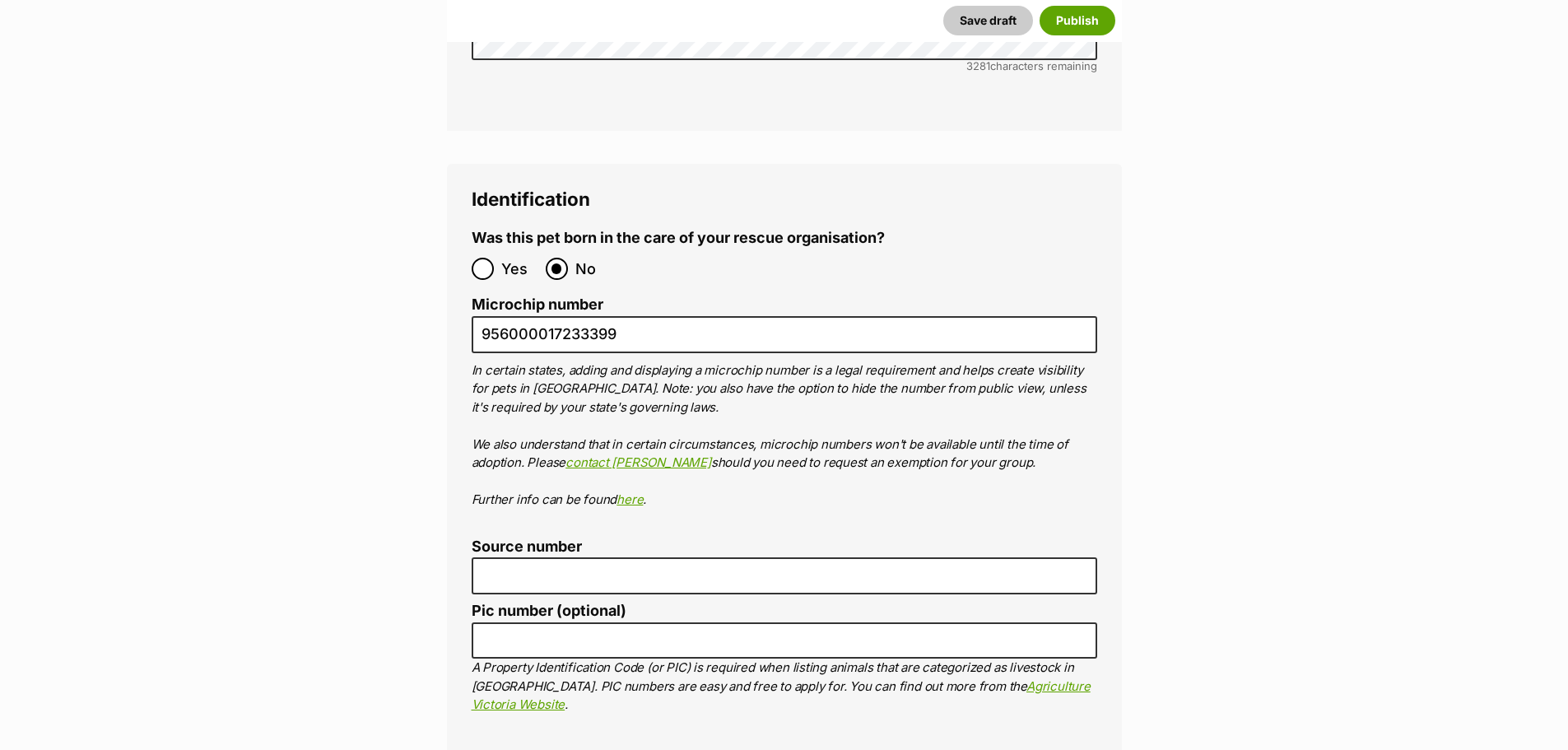
scroll to position [5925, 0]
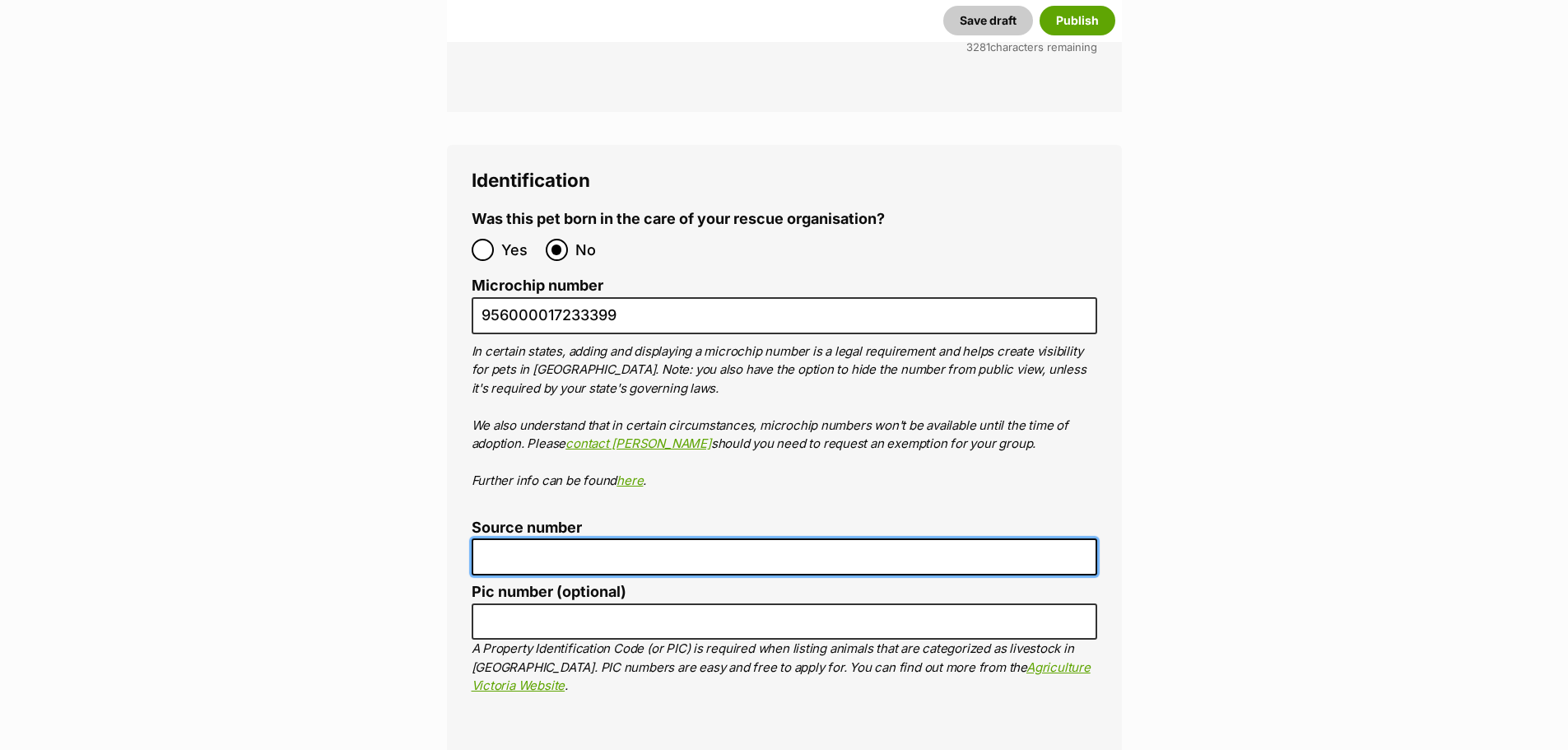
click at [532, 538] on input "Source number" at bounding box center [784, 556] width 626 height 37
click at [567, 538] on input "Source number" at bounding box center [784, 556] width 626 height 37
type input "r"
type input "RE145090"
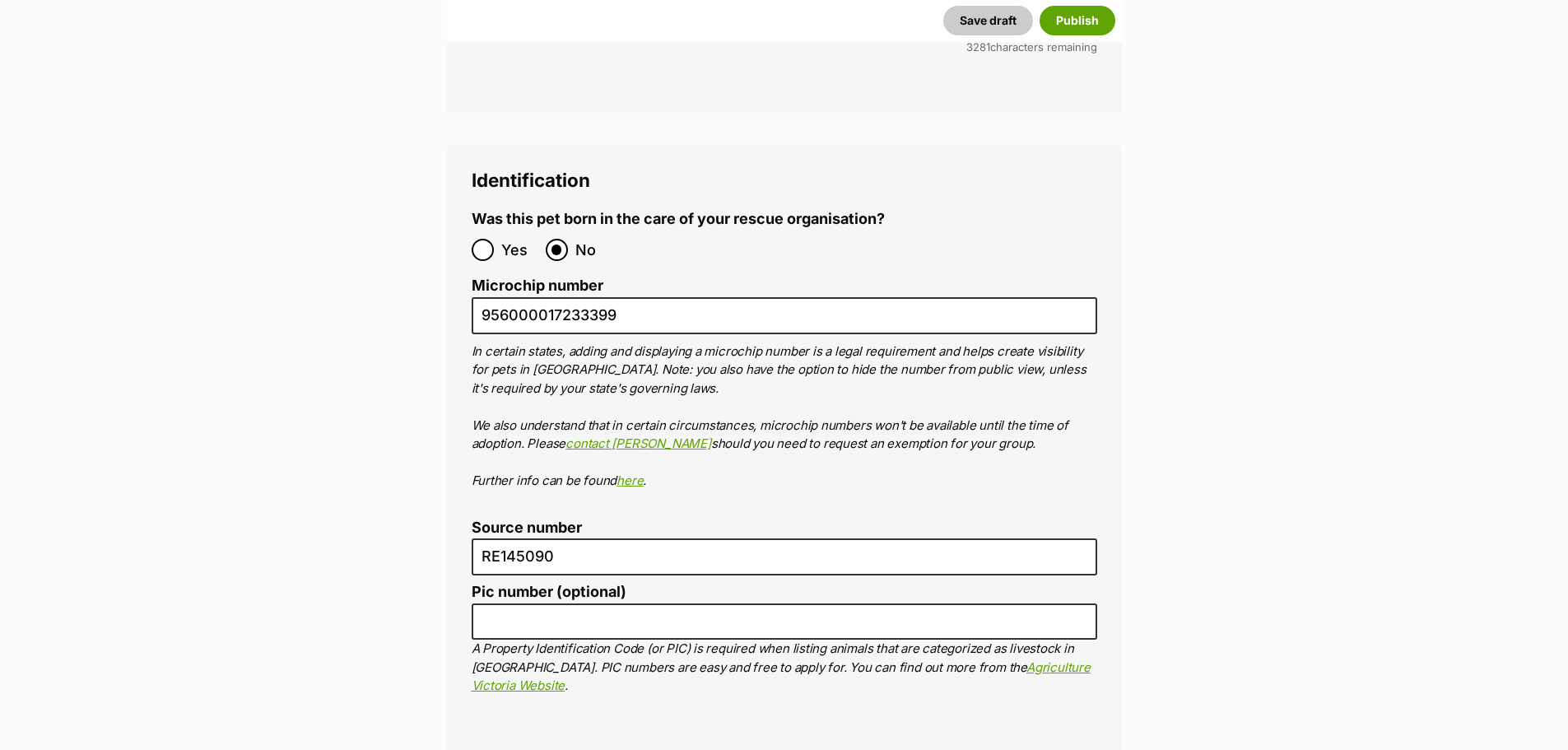
click at [664, 640] on p "A Property Identification Code (or PIC) is required when listing animals that a…" at bounding box center [784, 668] width 626 height 56
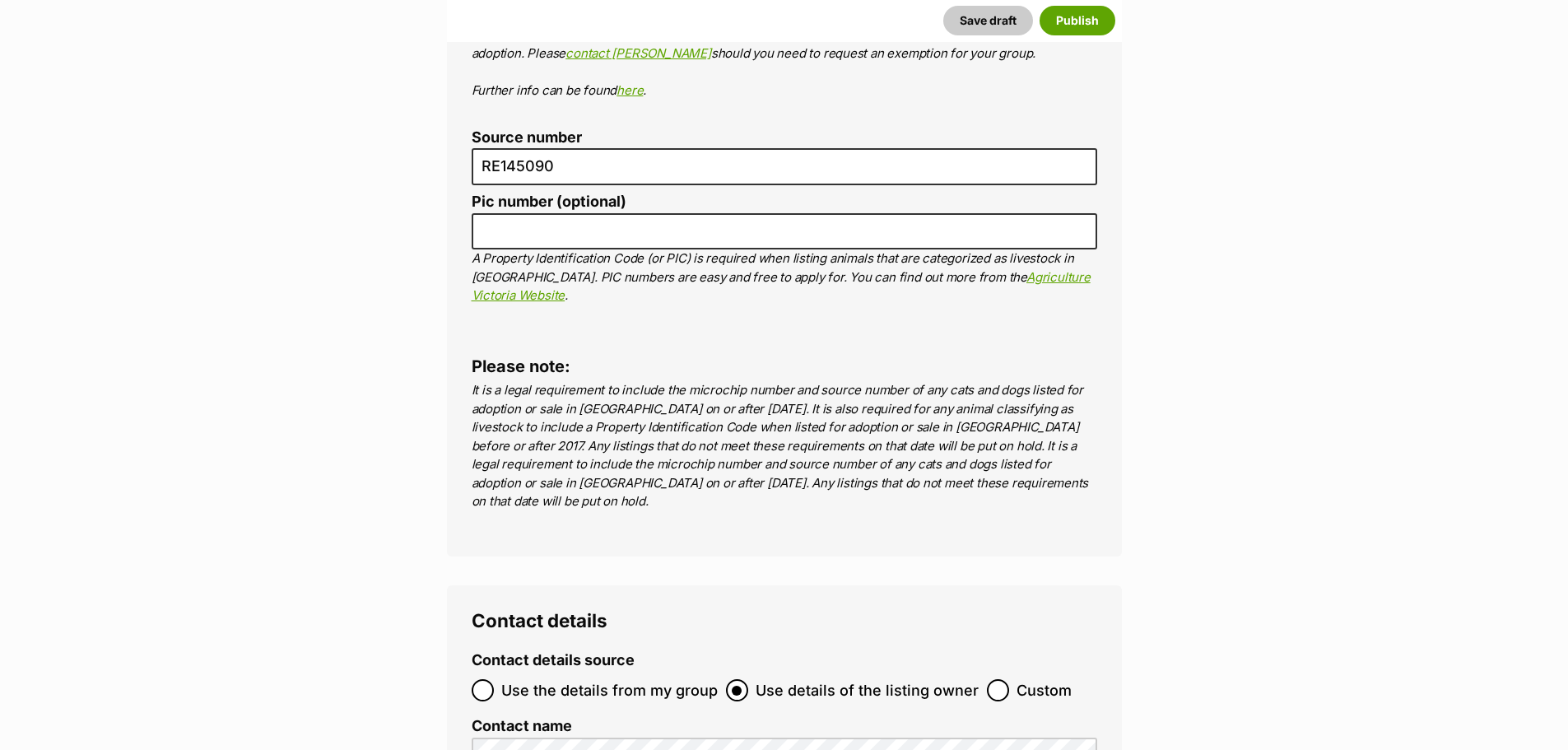
scroll to position [6418, 0]
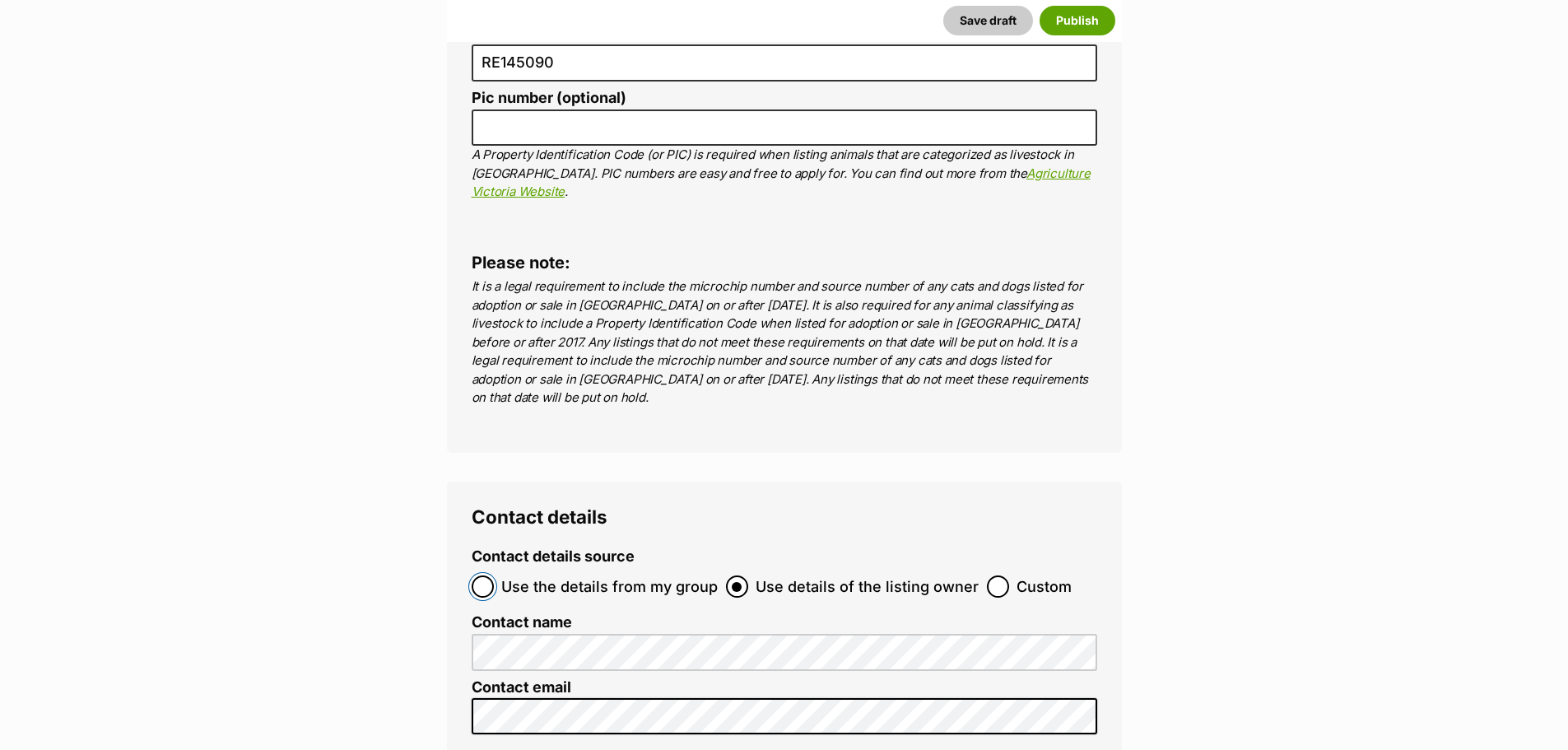
click at [493, 575] on input "Use the details from my group" at bounding box center [483, 586] width 22 height 22
radio input "true"
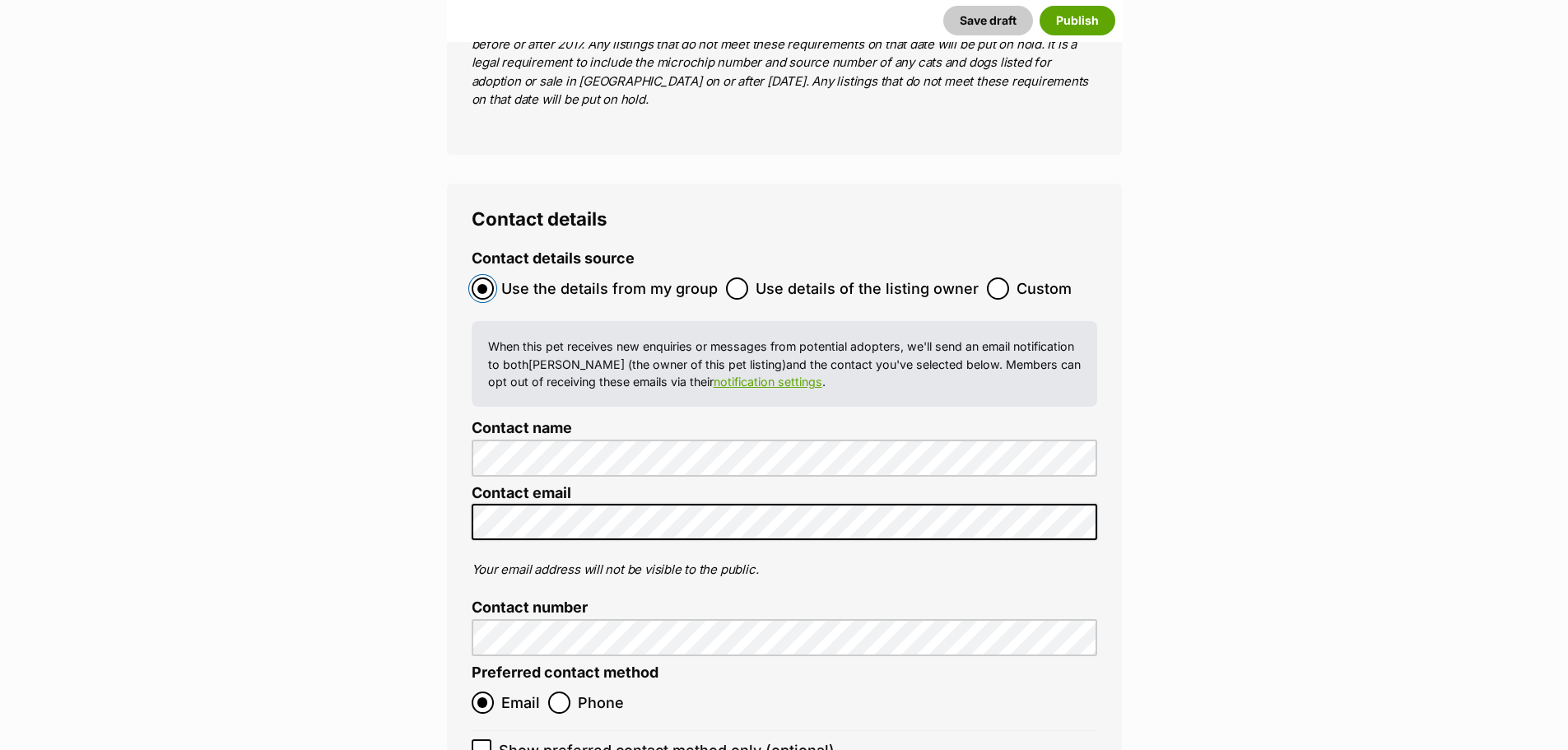
scroll to position [6830, 0]
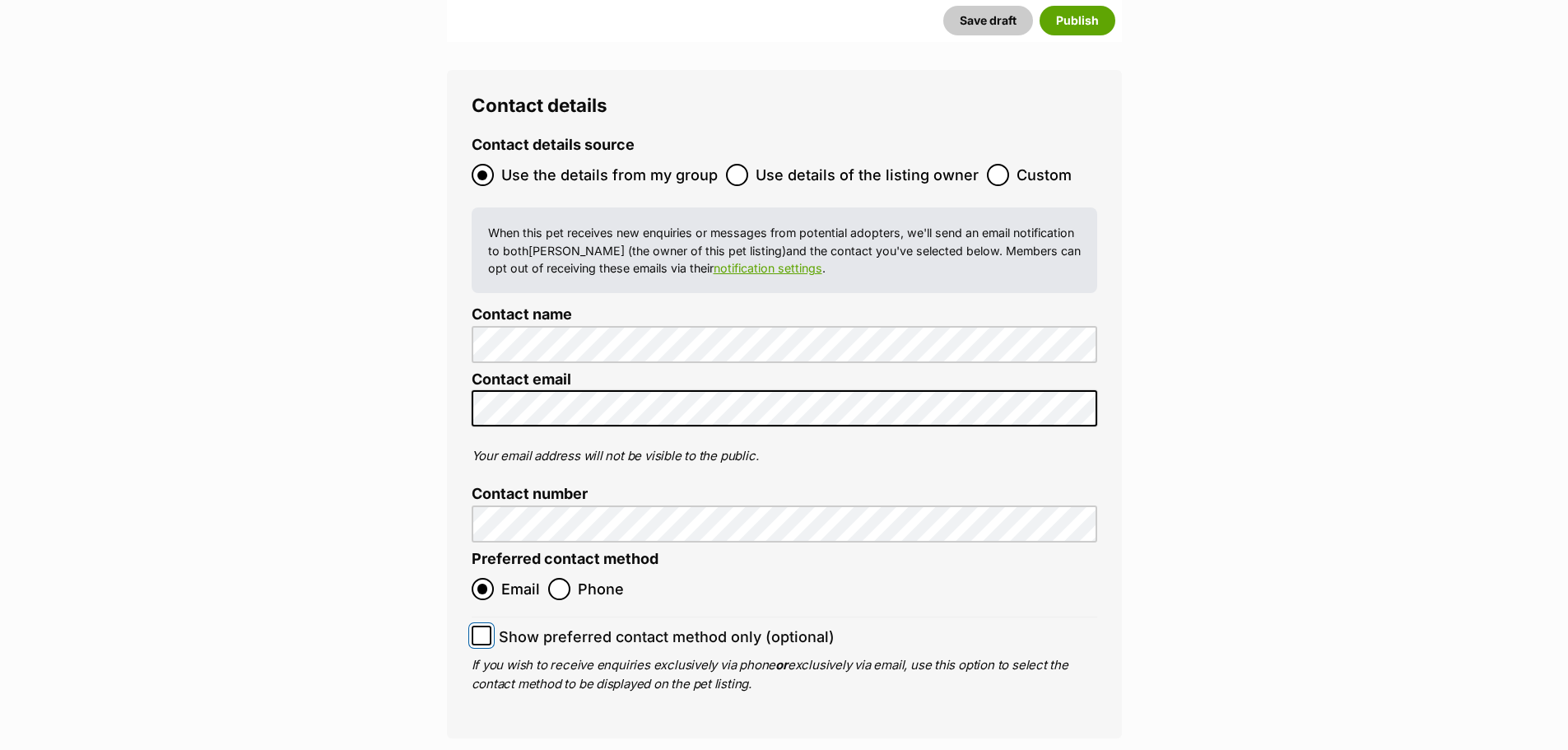
click at [481, 625] on input "Show preferred contact method only (optional)" at bounding box center [481, 635] width 19 height 19
checkbox input "true"
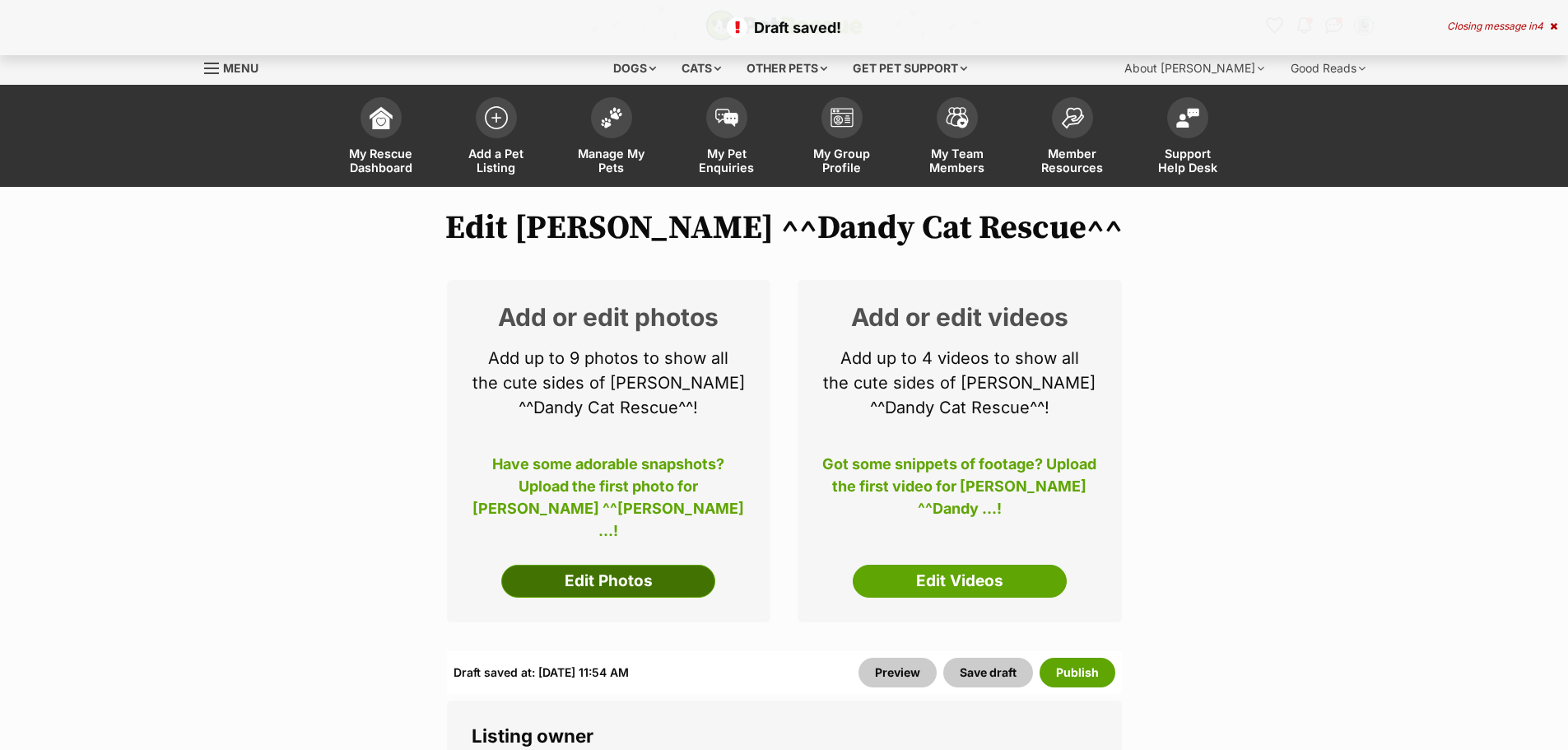
click at [666, 579] on link "Edit Photos" at bounding box center [608, 581] width 214 height 33
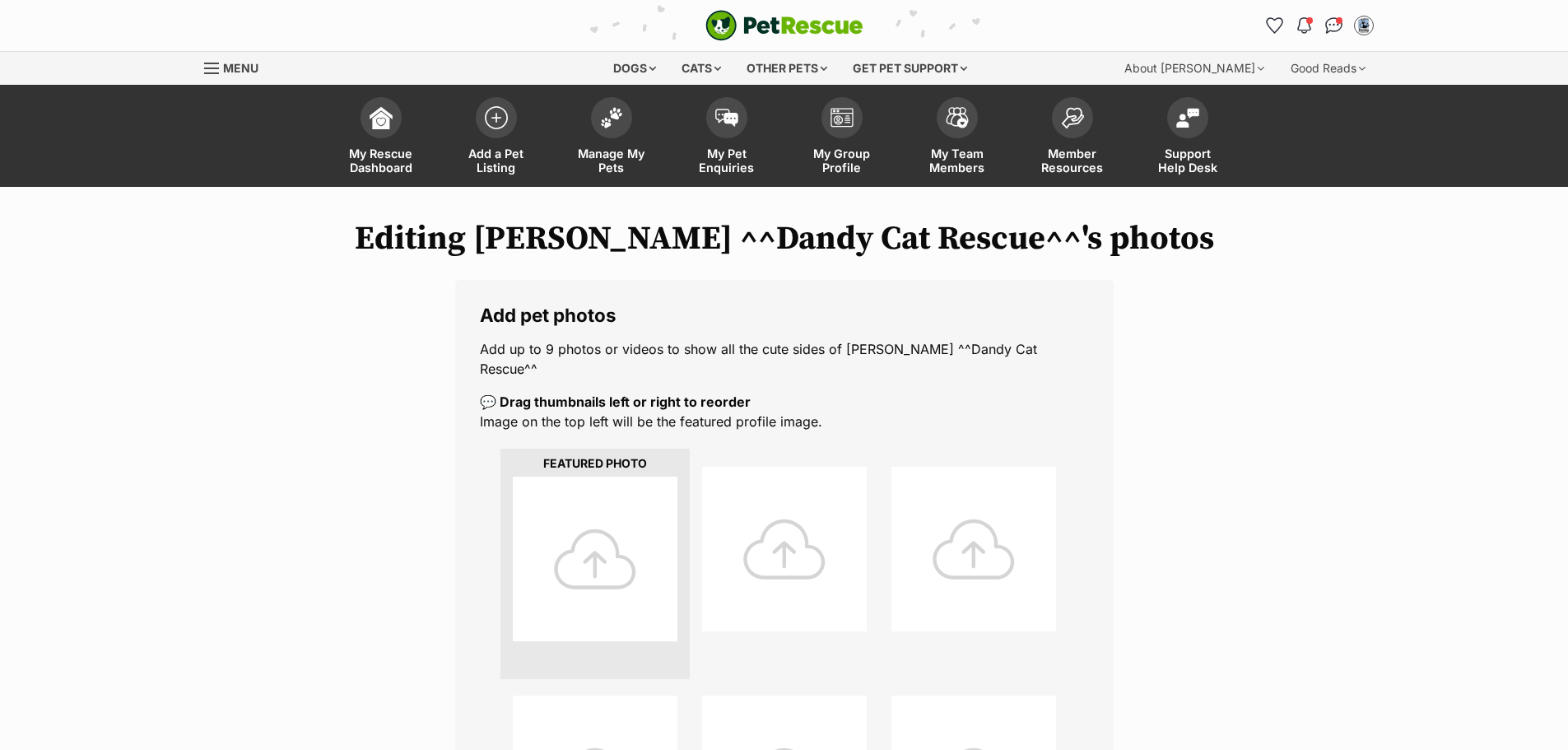
scroll to position [494, 0]
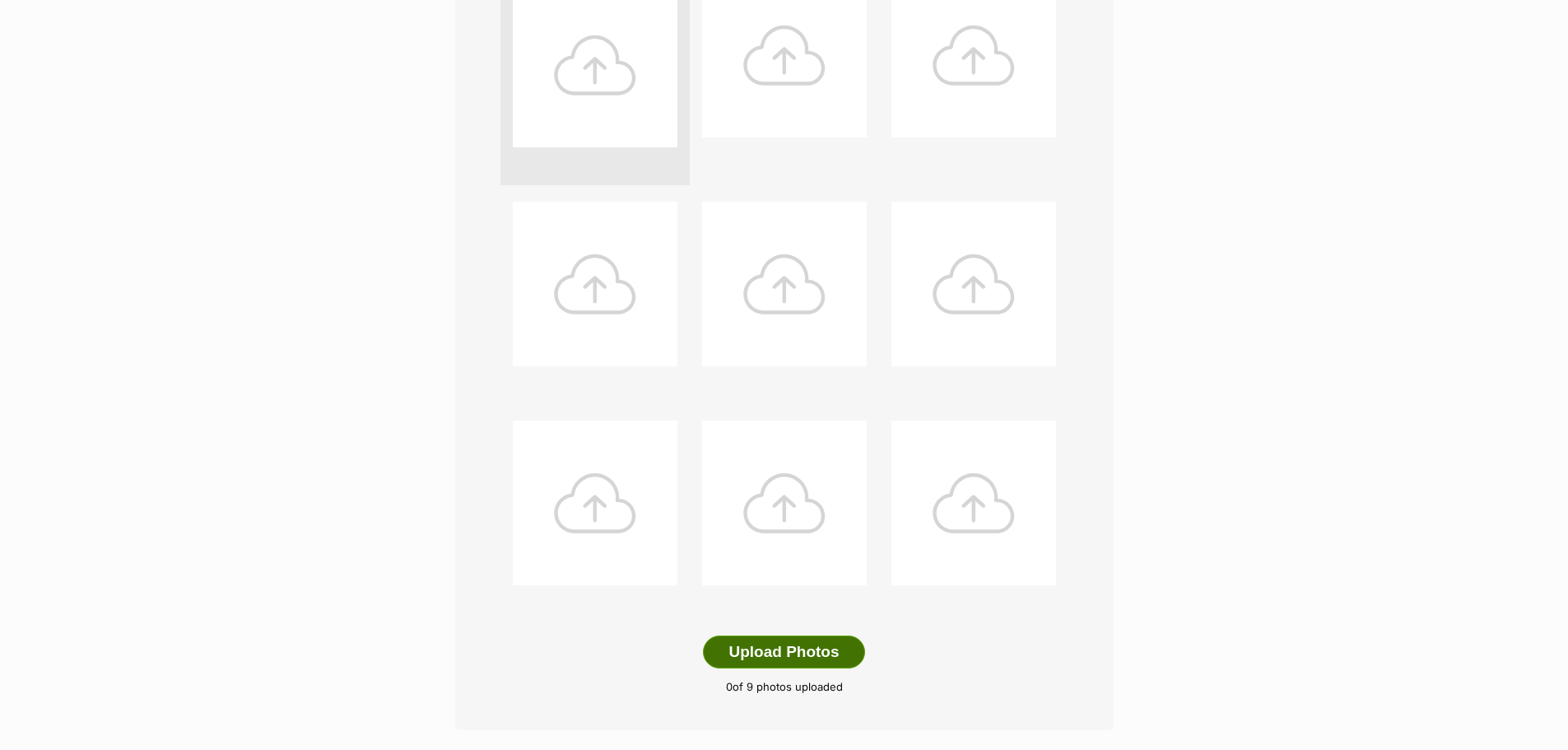
click at [787, 636] on button "Upload Photos" at bounding box center [784, 652] width 162 height 33
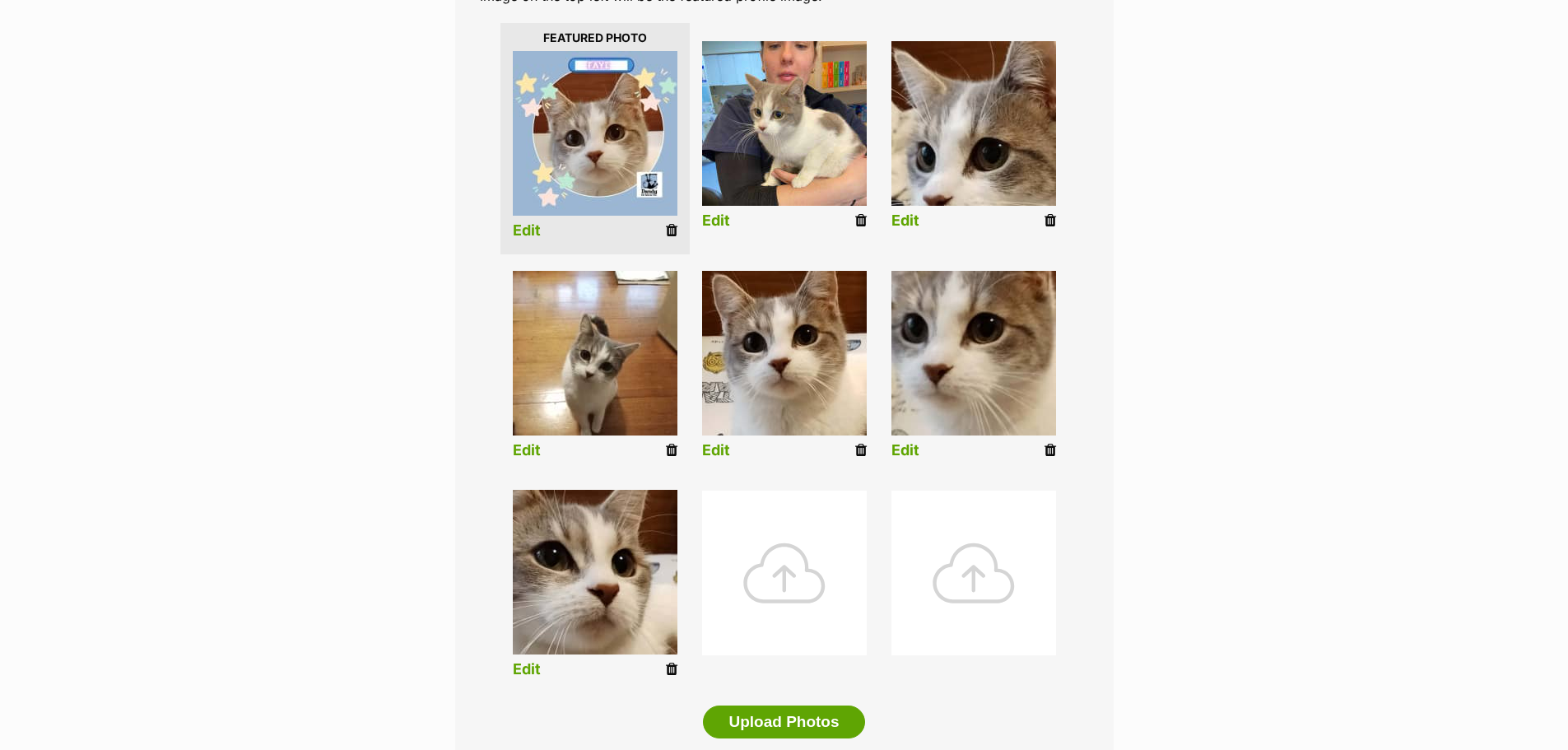
scroll to position [413, 0]
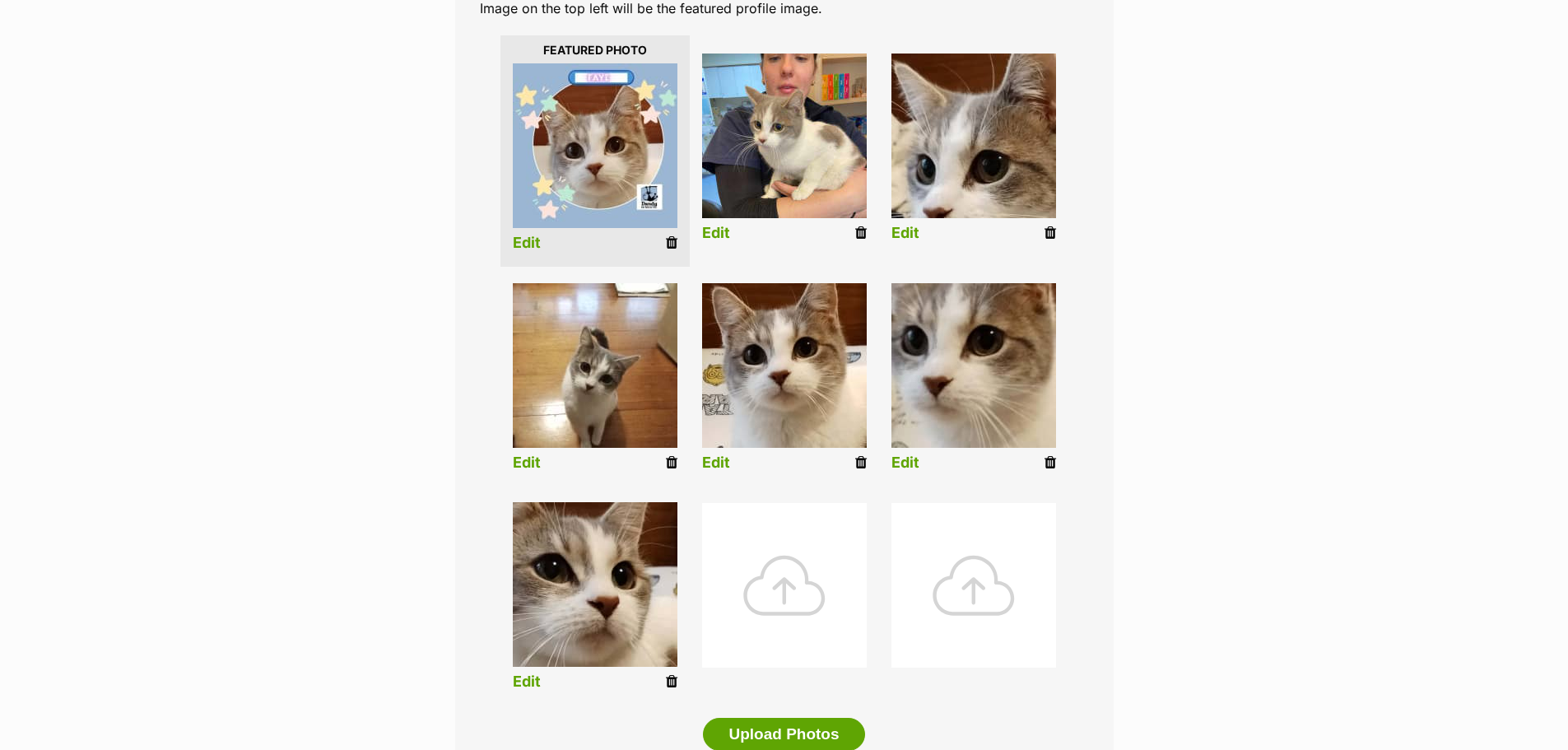
drag, startPoint x: 861, startPoint y: 444, endPoint x: 862, endPoint y: 54, distance: 390.0
click at [861, 455] on icon at bounding box center [861, 463] width 12 height 15
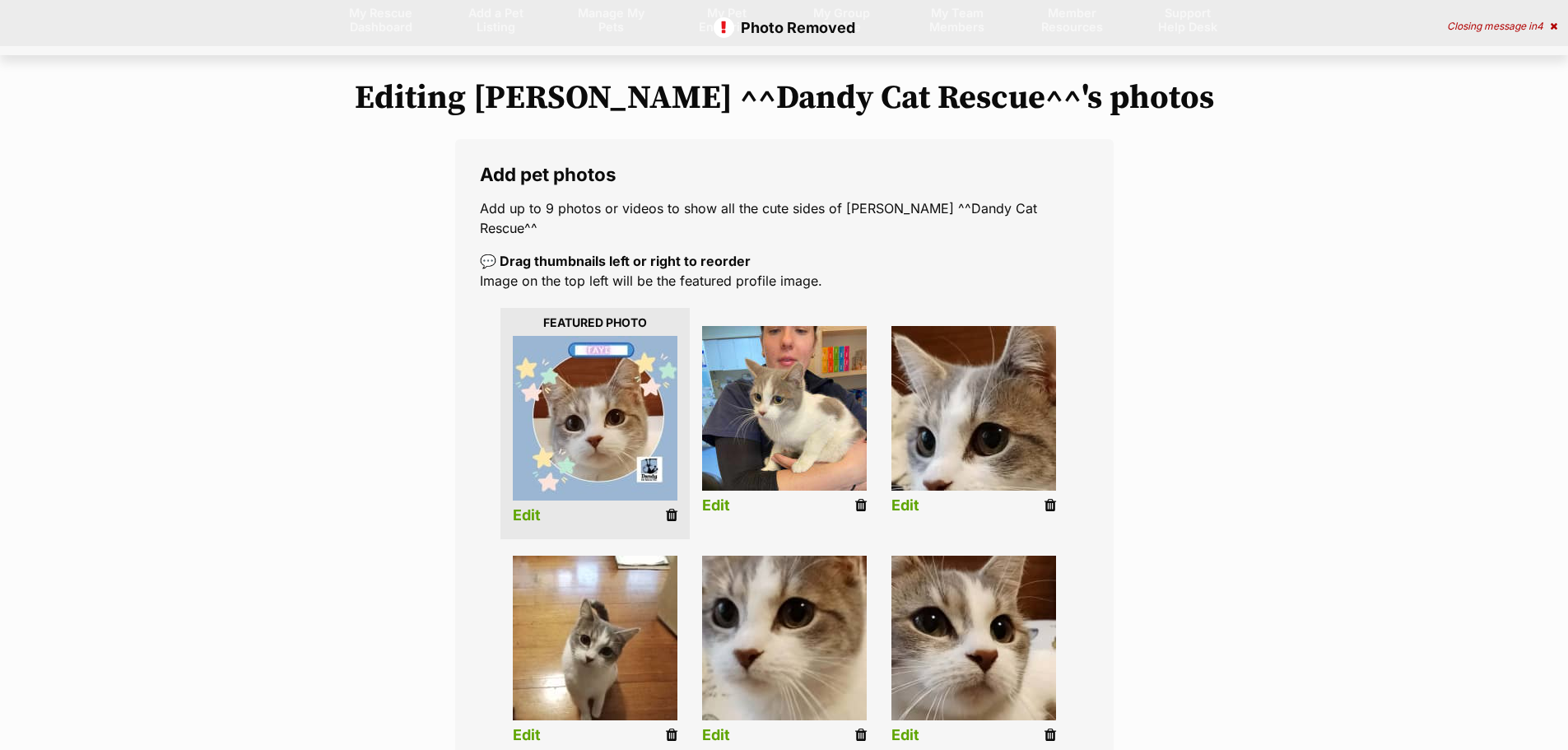
scroll to position [165, 0]
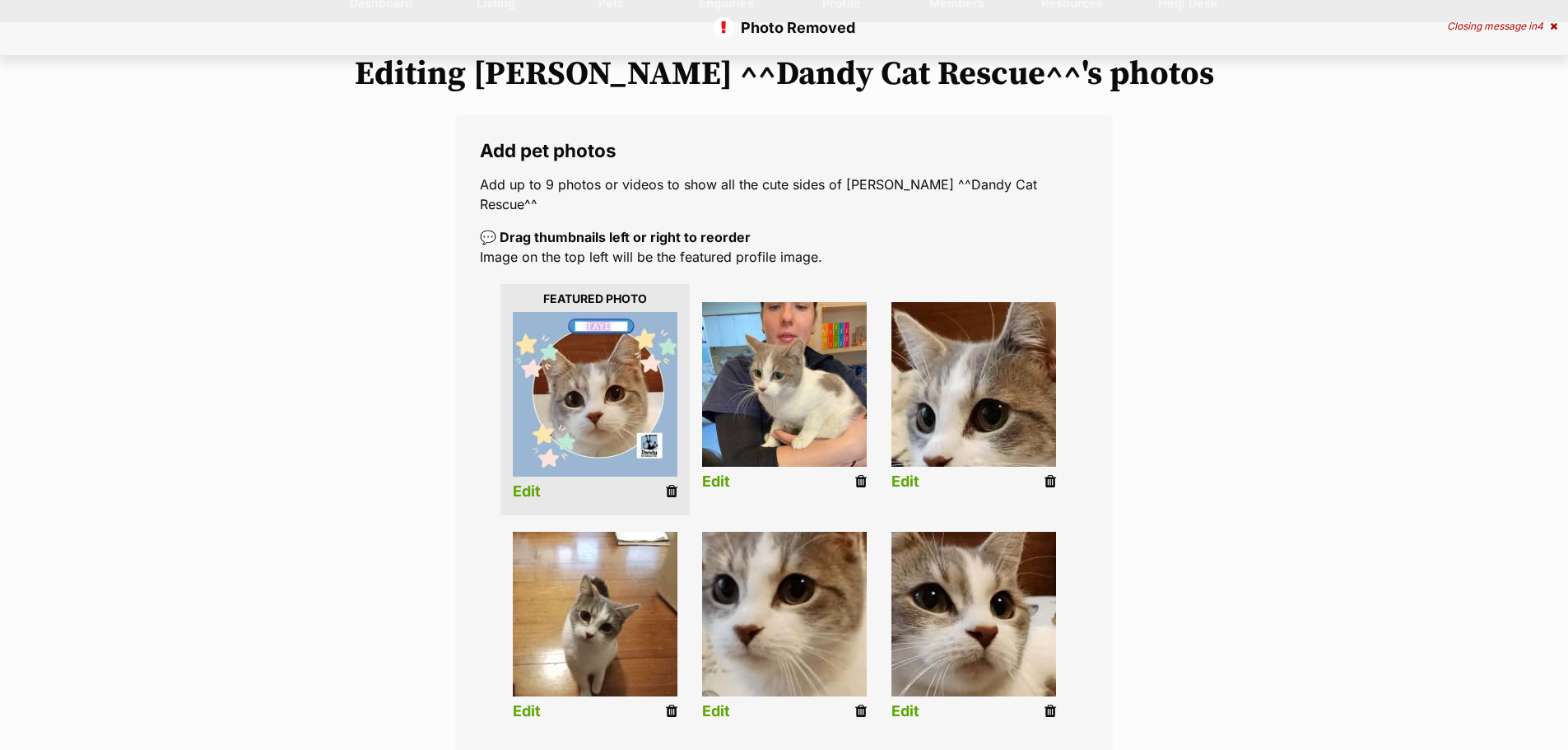
click at [720, 473] on link "Edit" at bounding box center [716, 481] width 28 height 18
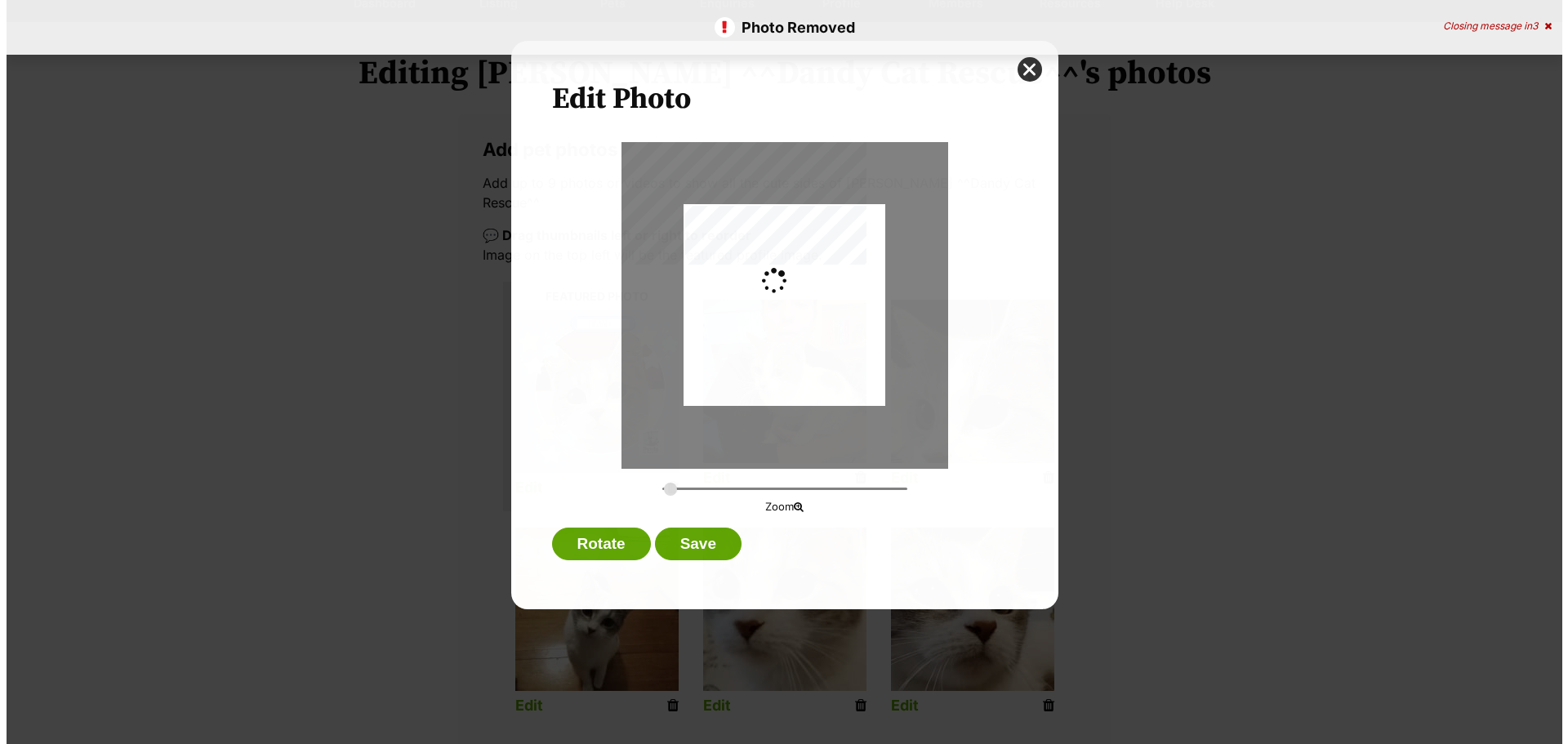
scroll to position [0, 0]
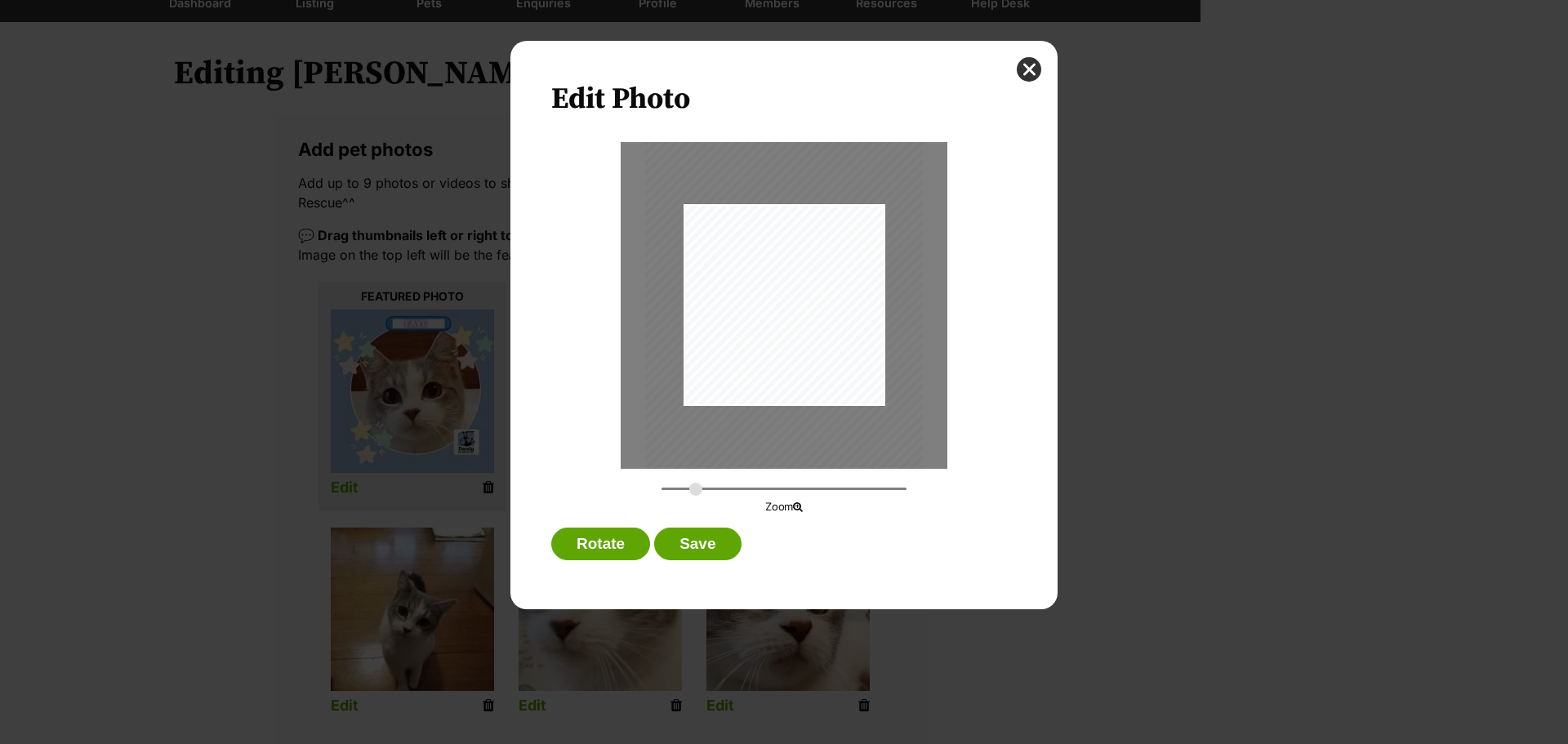
drag, startPoint x: 667, startPoint y: 492, endPoint x: 703, endPoint y: 468, distance: 43.3
click at [696, 481] on input "Dialog Window - Close (Press escape to close)" at bounding box center [784, 488] width 245 height 16
drag, startPoint x: 821, startPoint y: 311, endPoint x: 824, endPoint y: 330, distance: 19.2
click at [824, 330] on div "Dialog Window - Close (Press escape to close)" at bounding box center [792, 347] width 310 height 412
drag, startPoint x: 691, startPoint y: 490, endPoint x: 701, endPoint y: 488, distance: 10.2
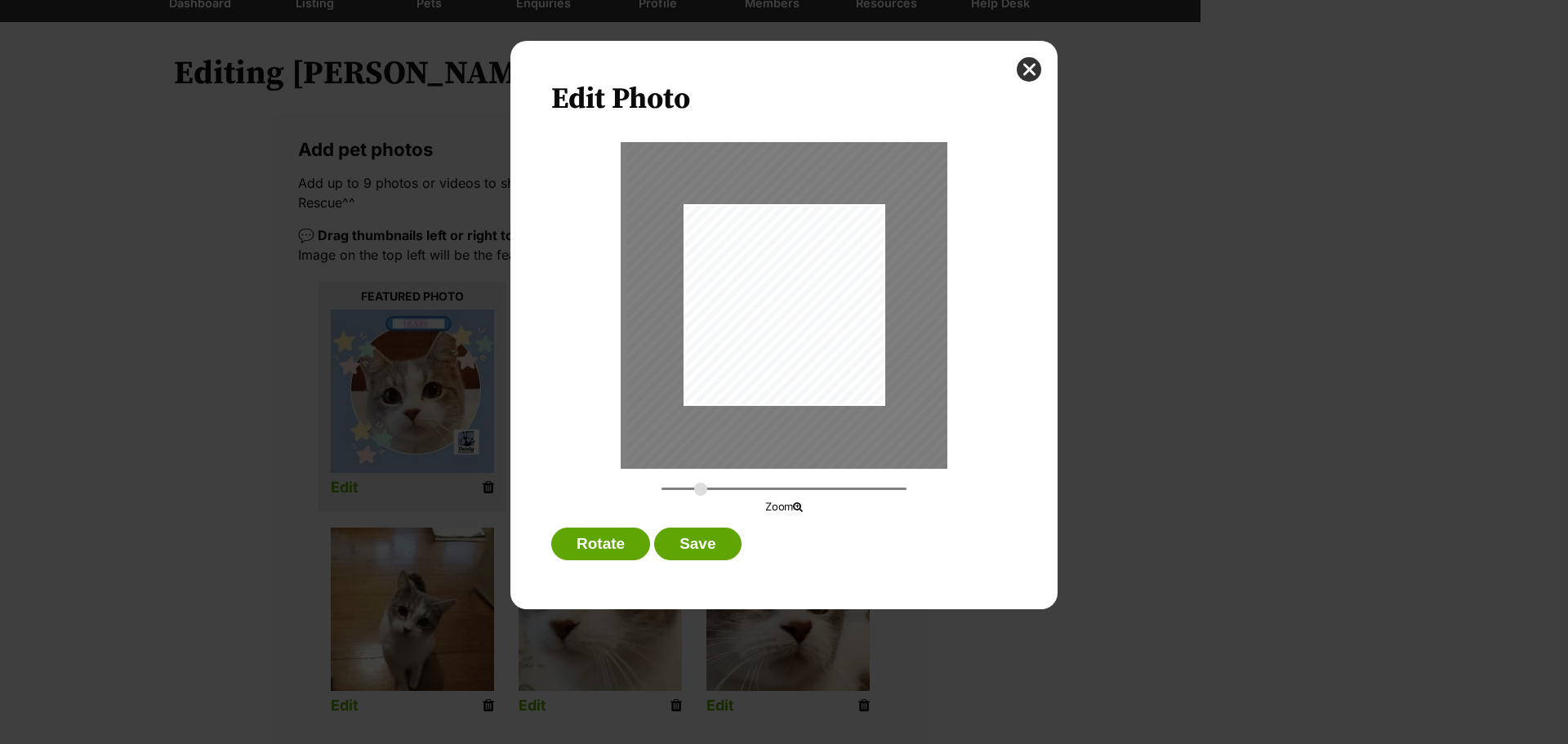
type input "0.447"
click at [701, 488] on input "Dialog Window - Close (Press escape to close)" at bounding box center [784, 488] width 245 height 16
drag, startPoint x: 836, startPoint y: 271, endPoint x: 839, endPoint y: 279, distance: 8.5
click at [839, 279] on div "Dialog Window - Close (Press escape to close)" at bounding box center [794, 358] width 328 height 438
click at [710, 549] on button "Save" at bounding box center [698, 544] width 87 height 33
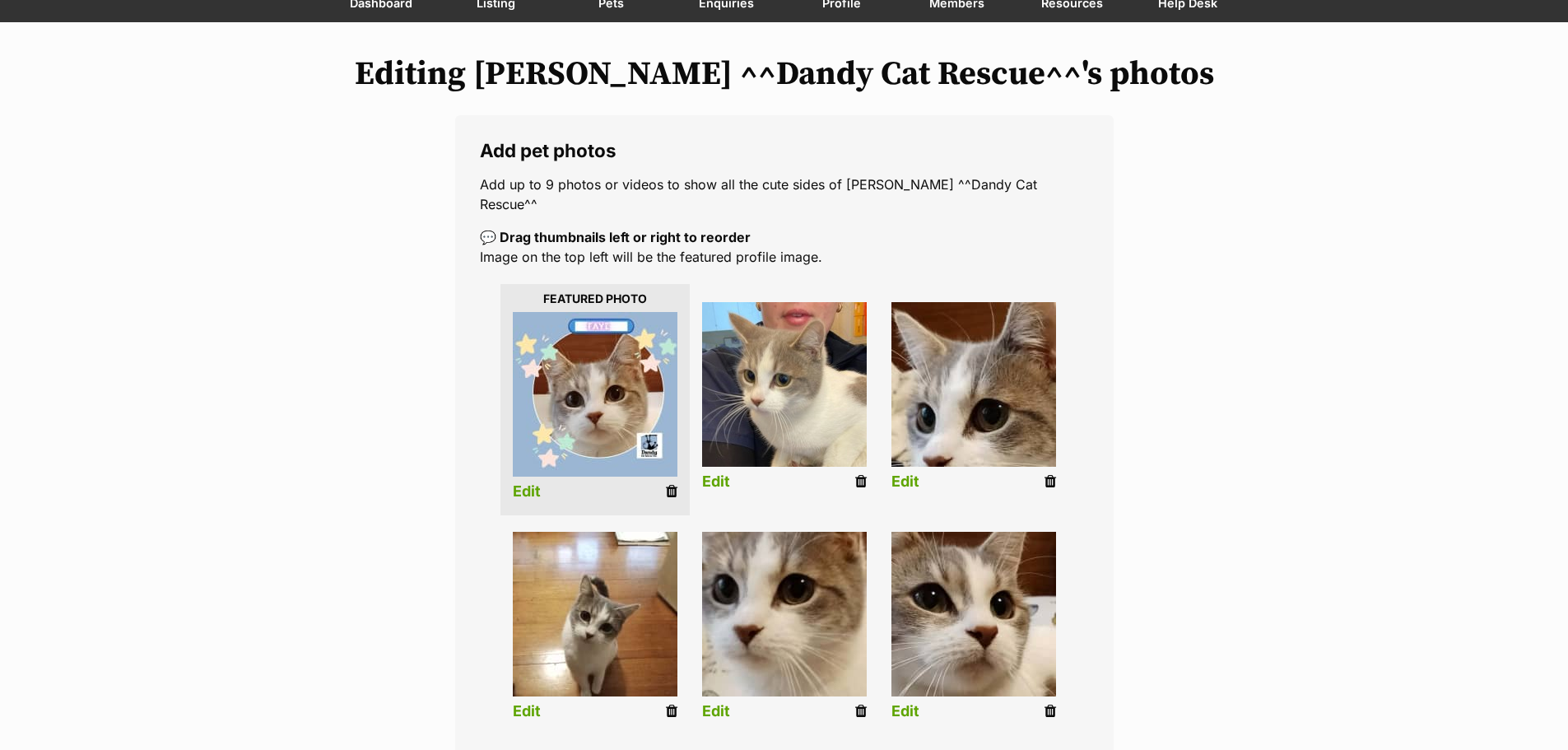
scroll to position [247, 0]
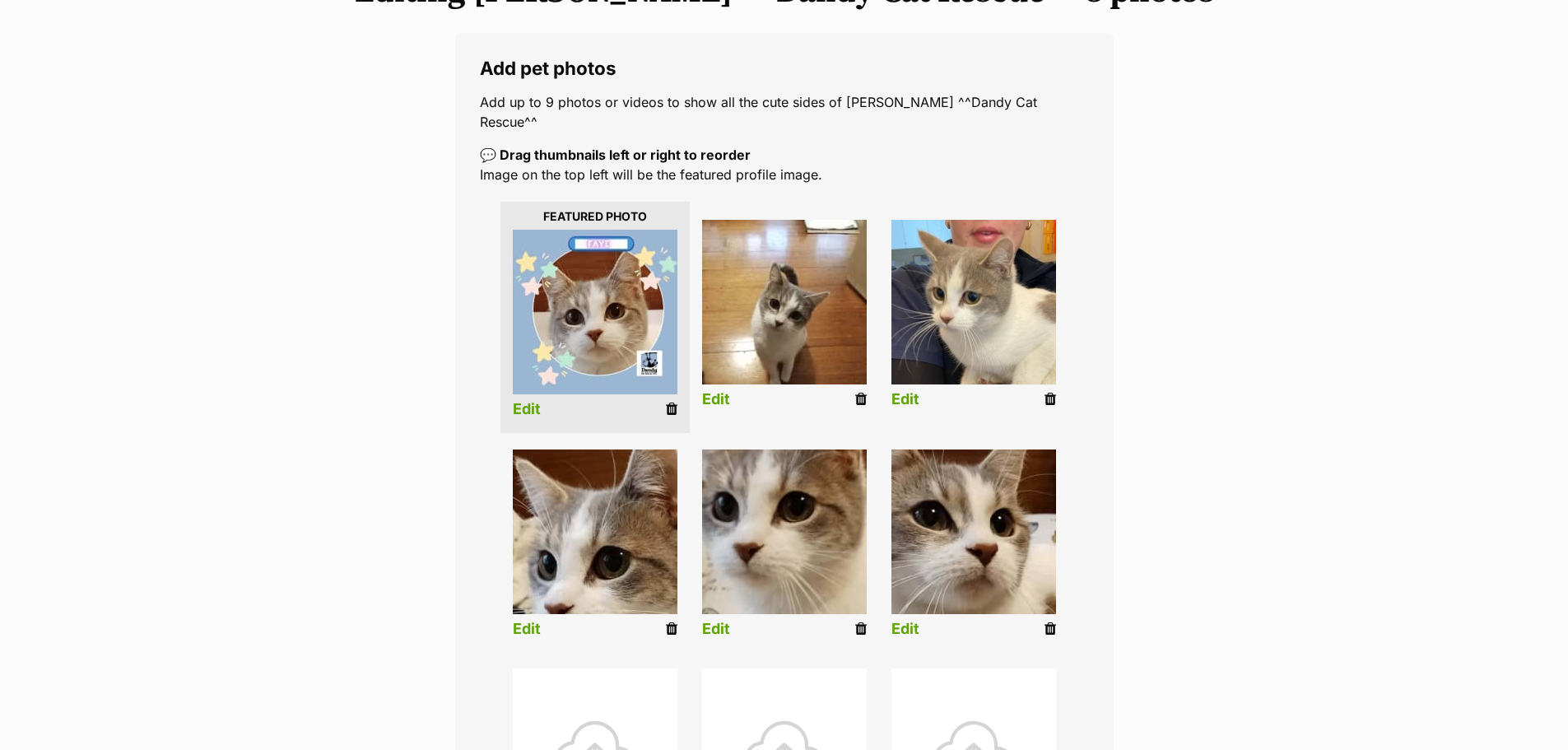
click at [728, 391] on link "Edit" at bounding box center [716, 399] width 28 height 18
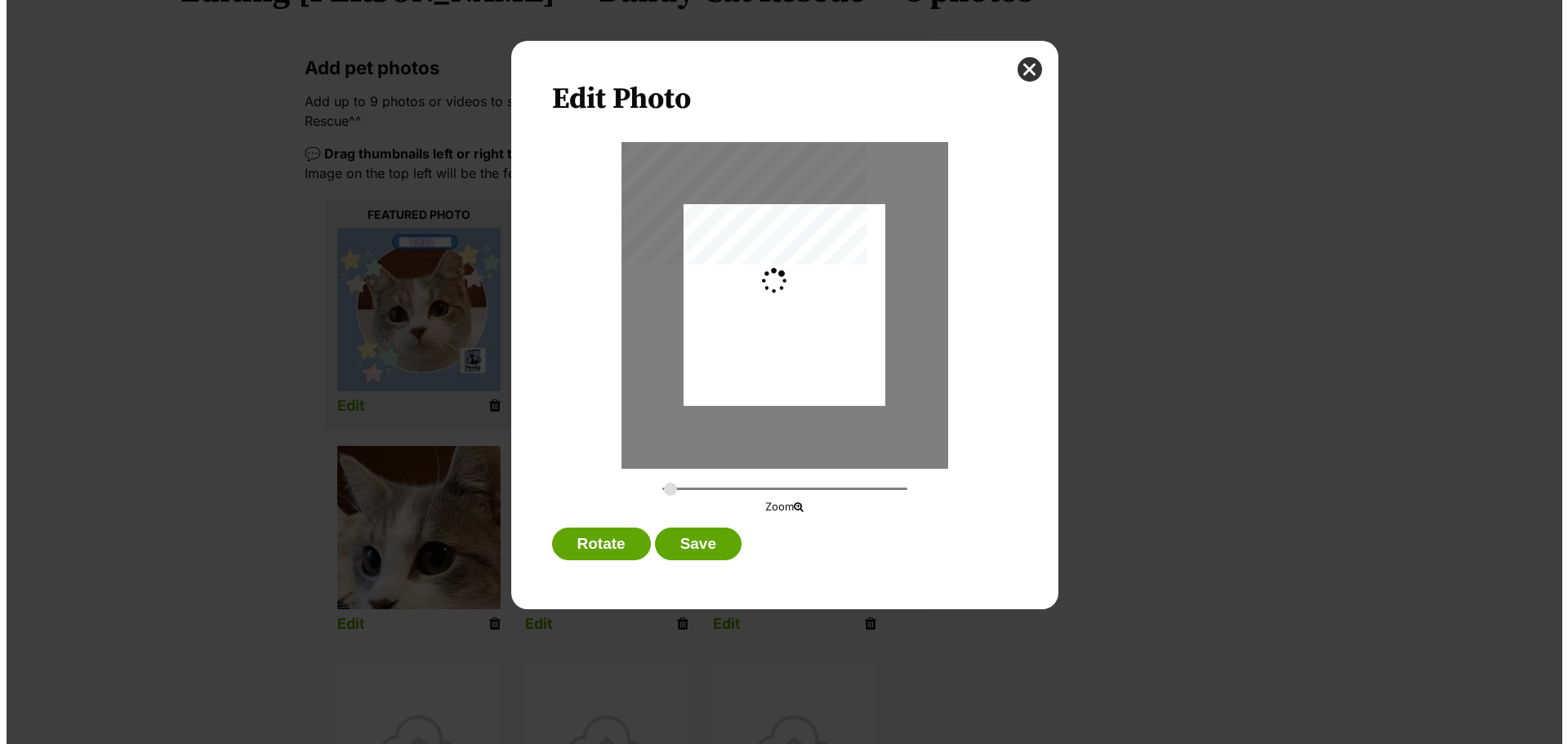
scroll to position [0, 0]
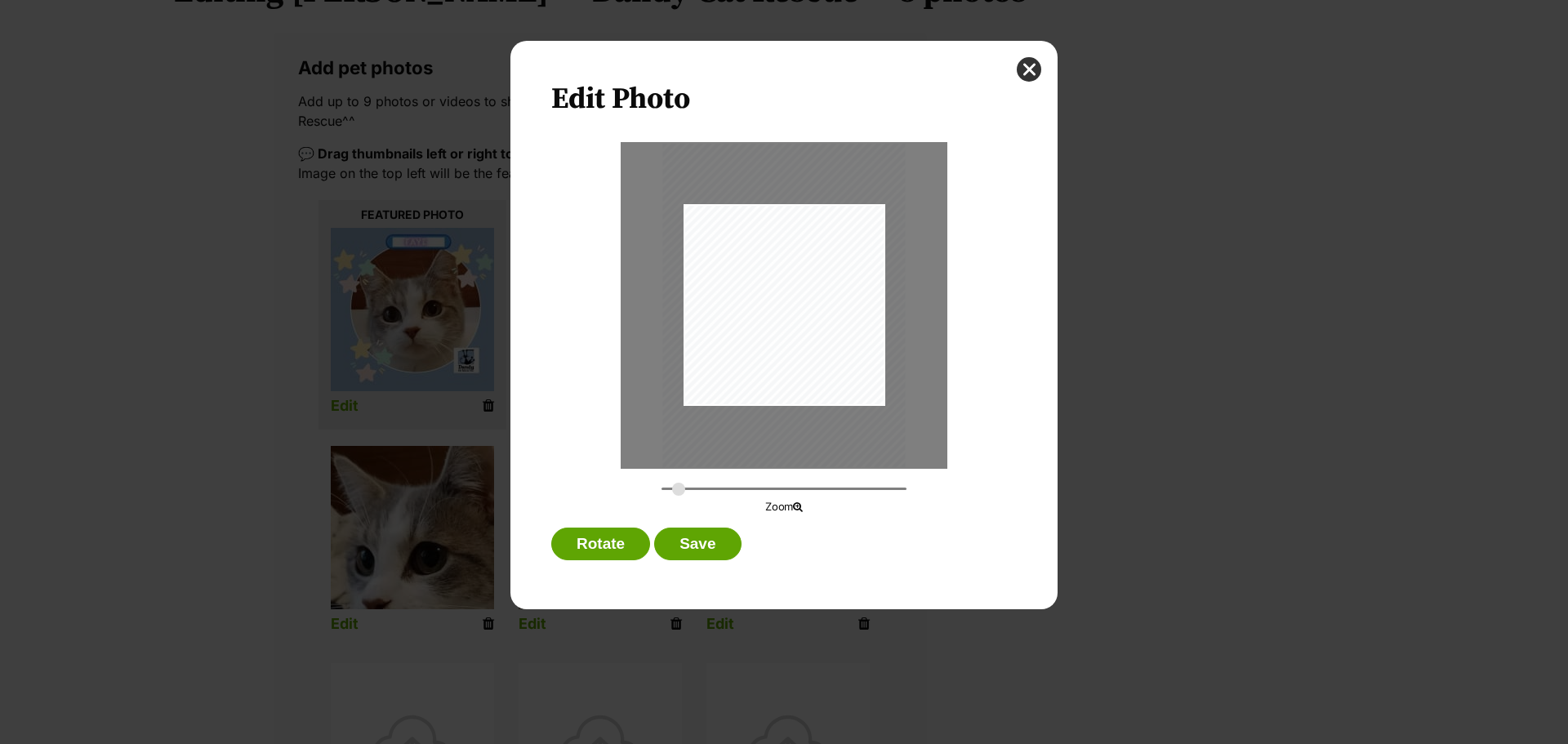
drag, startPoint x: 669, startPoint y: 491, endPoint x: 678, endPoint y: 491, distance: 9.0
type input "0.3305"
click at [678, 491] on input "Dialog Window - Close (Press escape to close)" at bounding box center [784, 488] width 245 height 16
click at [824, 384] on div "Dialog Window - Close (Press escape to close)" at bounding box center [785, 309] width 242 height 324
click at [711, 545] on button "Save" at bounding box center [698, 544] width 87 height 33
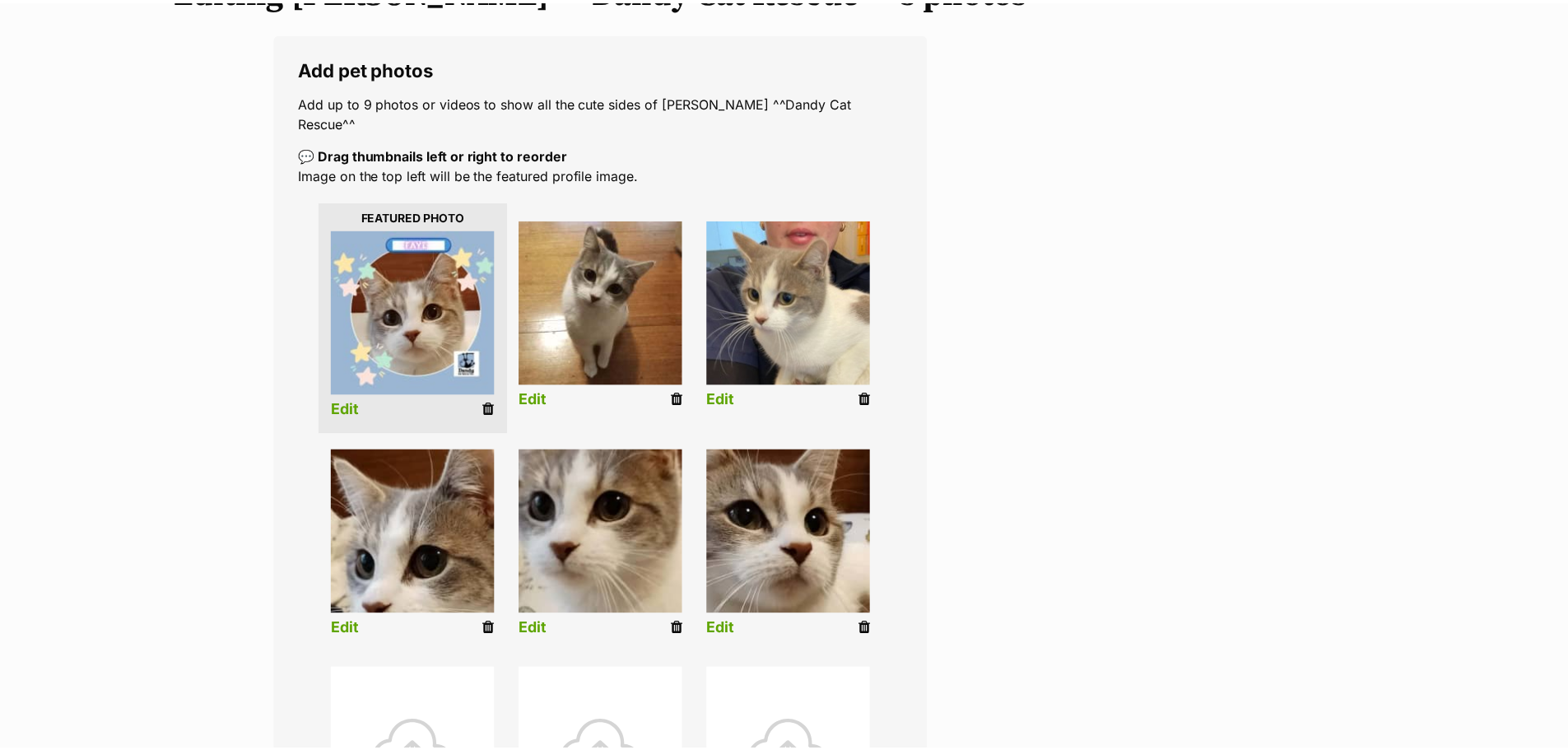
scroll to position [247, 0]
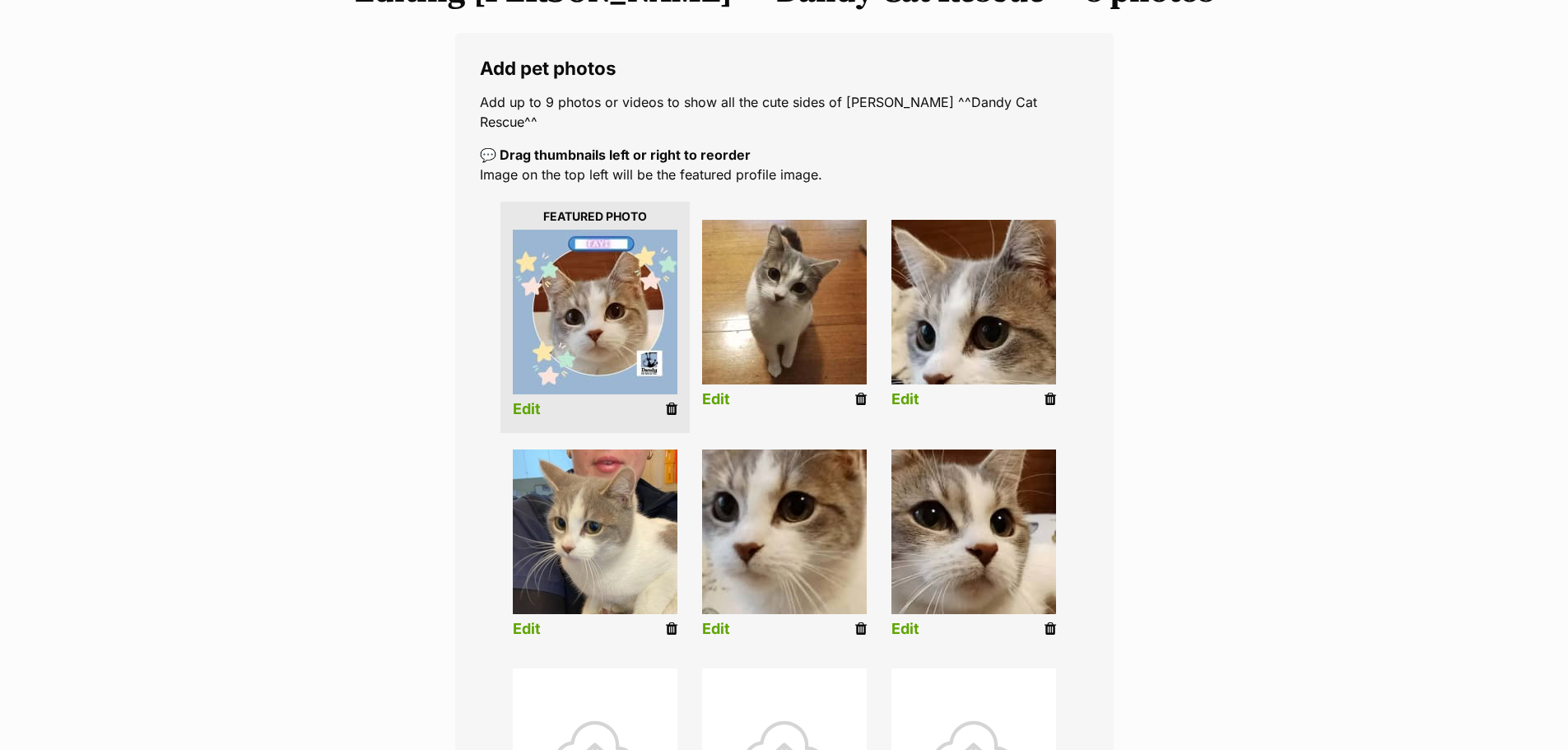
click at [909, 391] on link "Edit" at bounding box center [905, 399] width 28 height 18
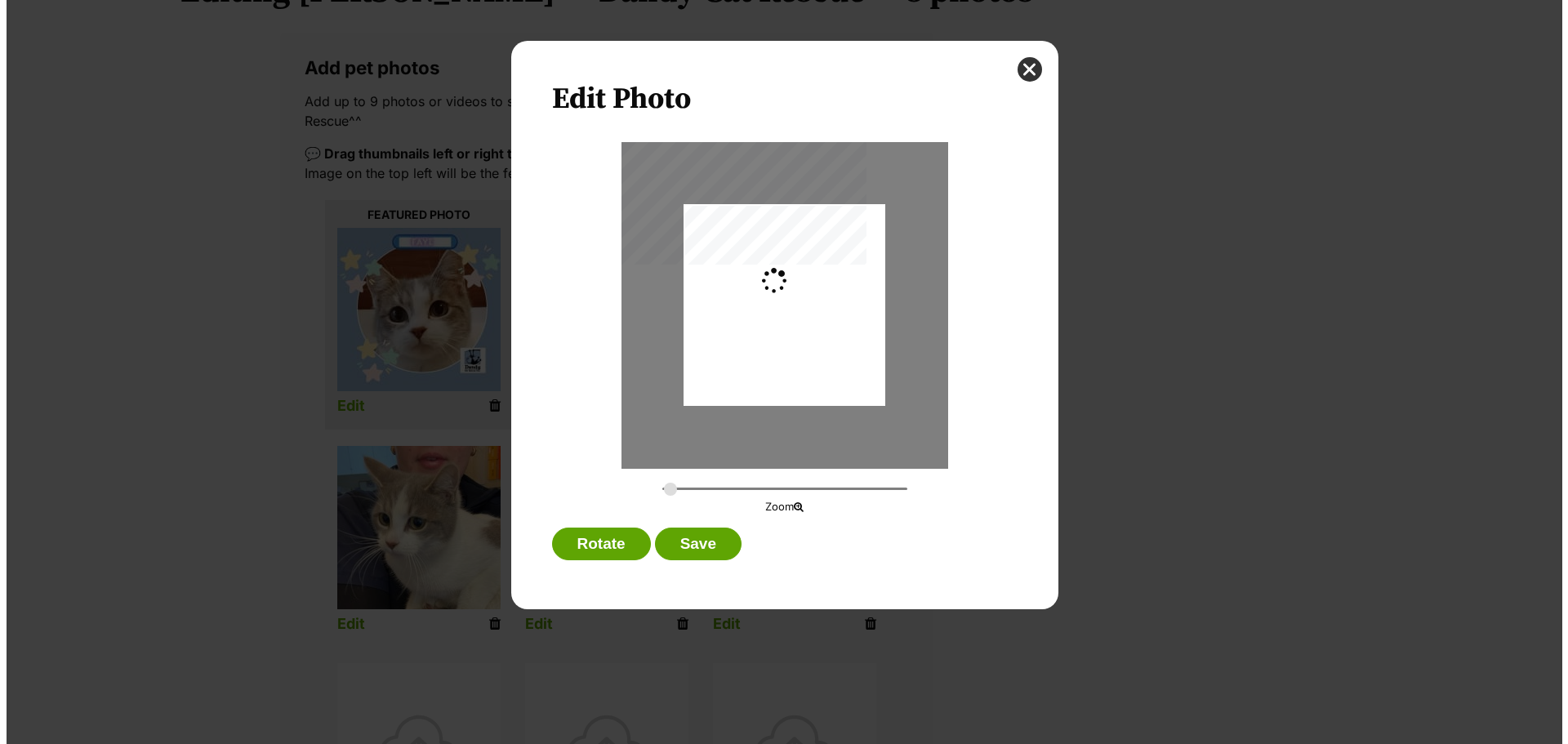
scroll to position [0, 0]
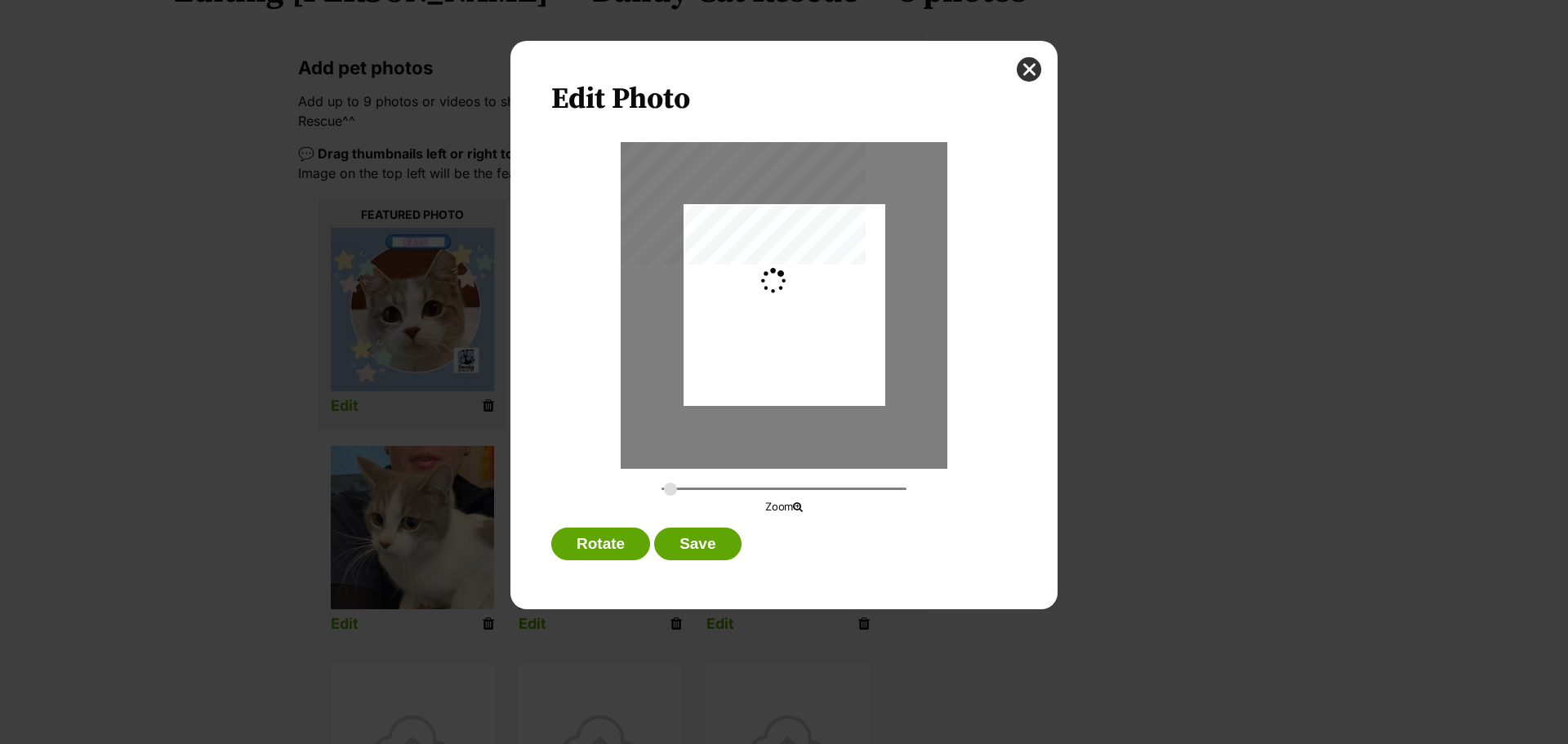
type input "0.2744"
drag, startPoint x: 840, startPoint y: 335, endPoint x: 840, endPoint y: 320, distance: 15.0
click at [840, 320] on div "Dialog Window - Close (Press escape to close)" at bounding box center [784, 276] width 201 height 269
click at [723, 543] on button "Save" at bounding box center [698, 544] width 87 height 33
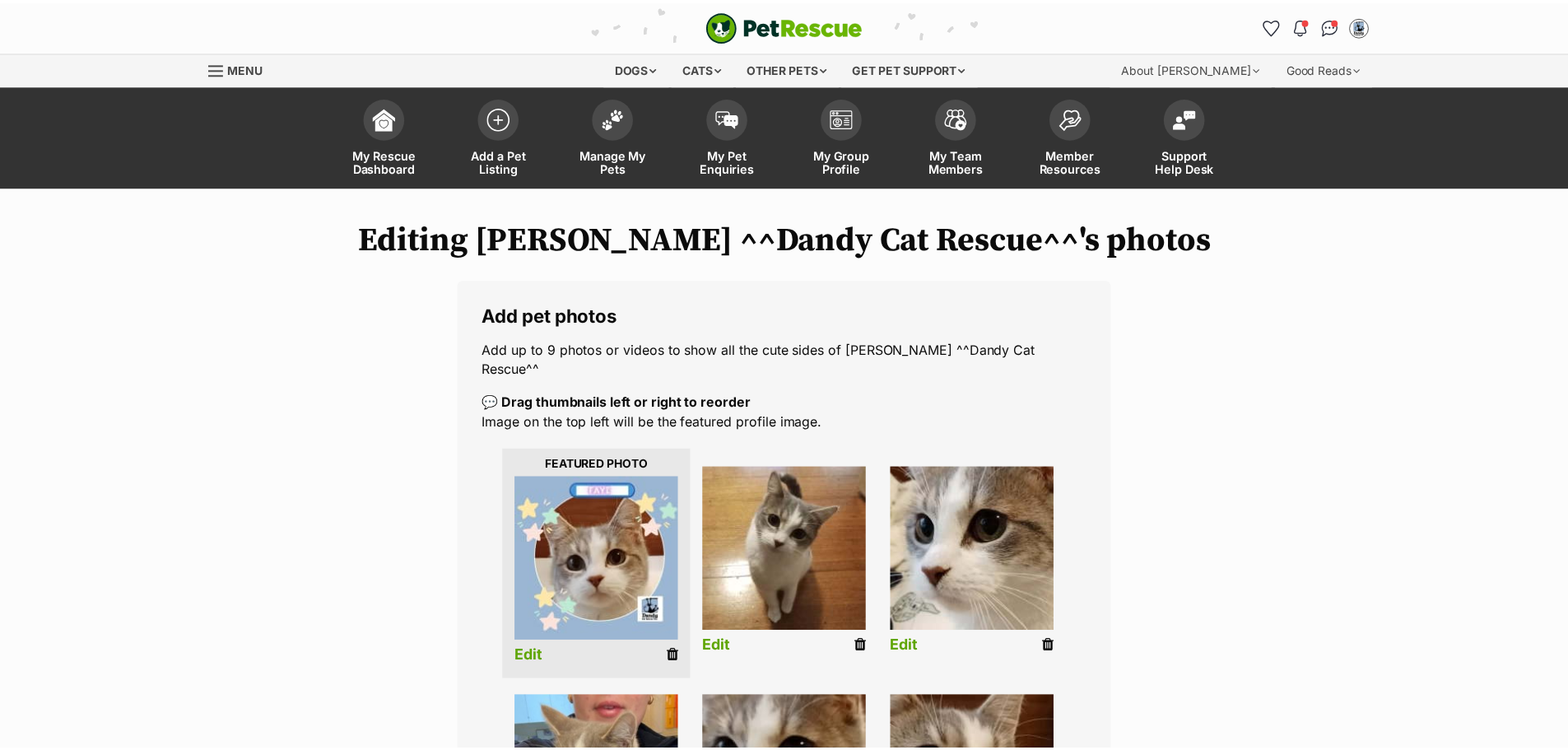
scroll to position [247, 0]
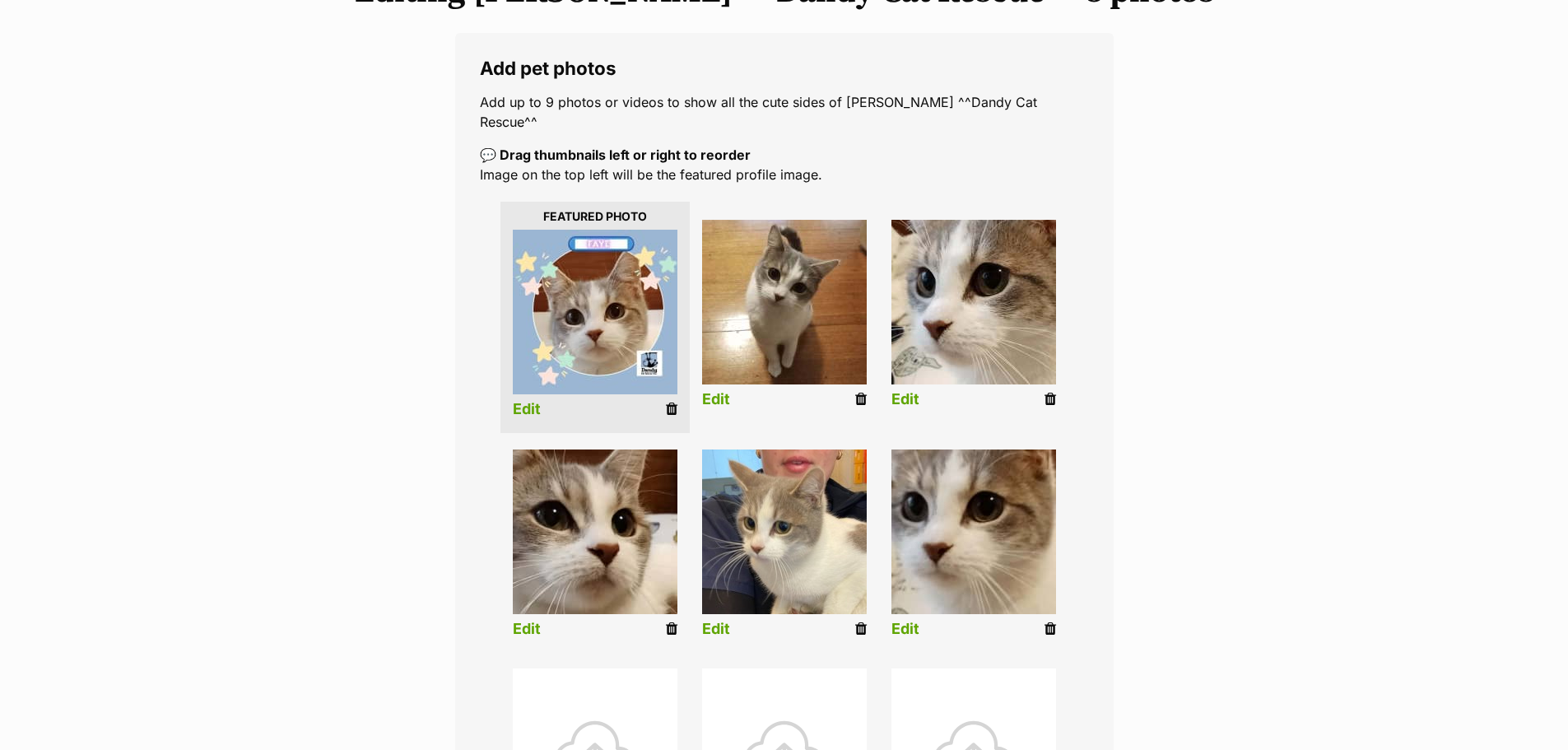
click at [531, 620] on link "Edit" at bounding box center [526, 629] width 28 height 18
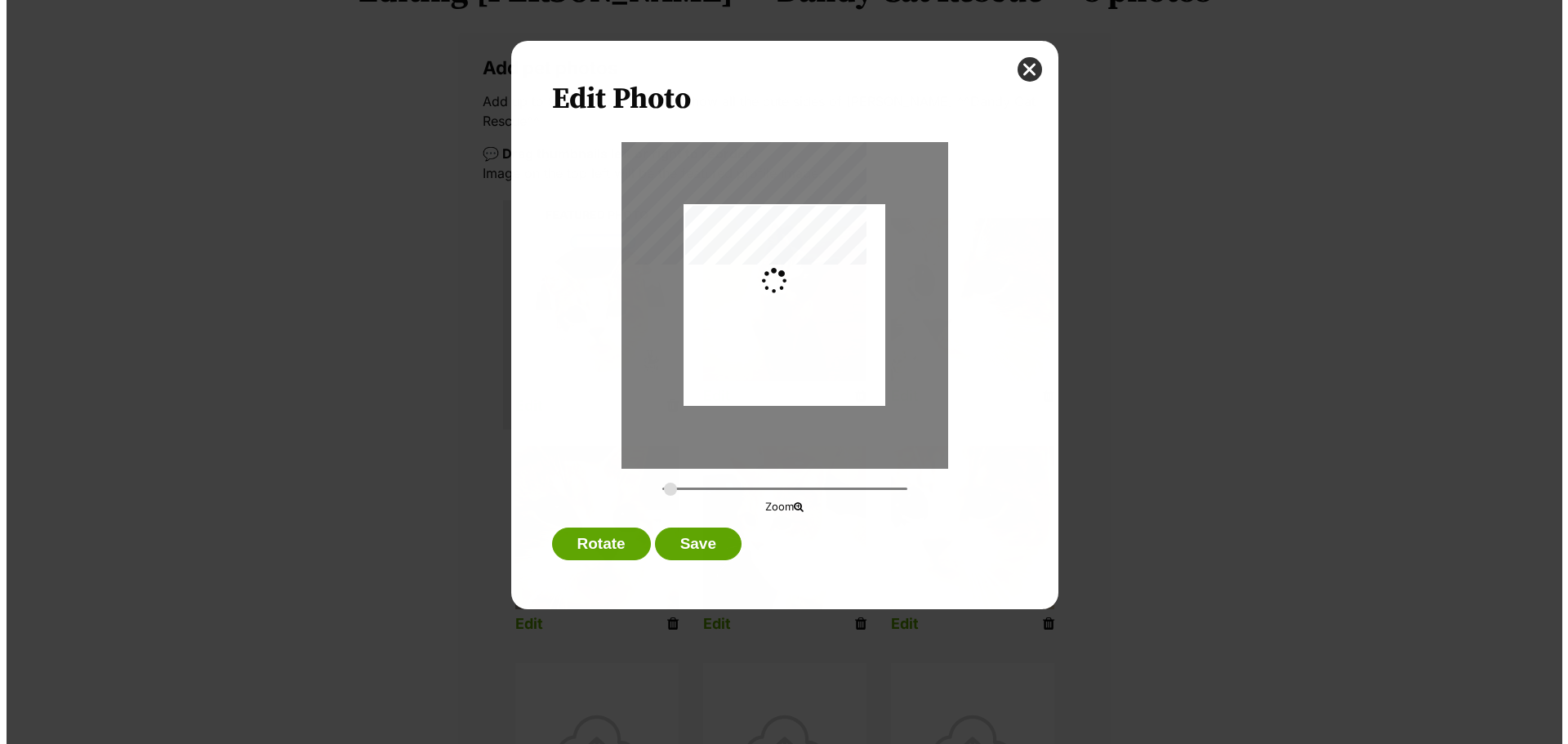
scroll to position [0, 0]
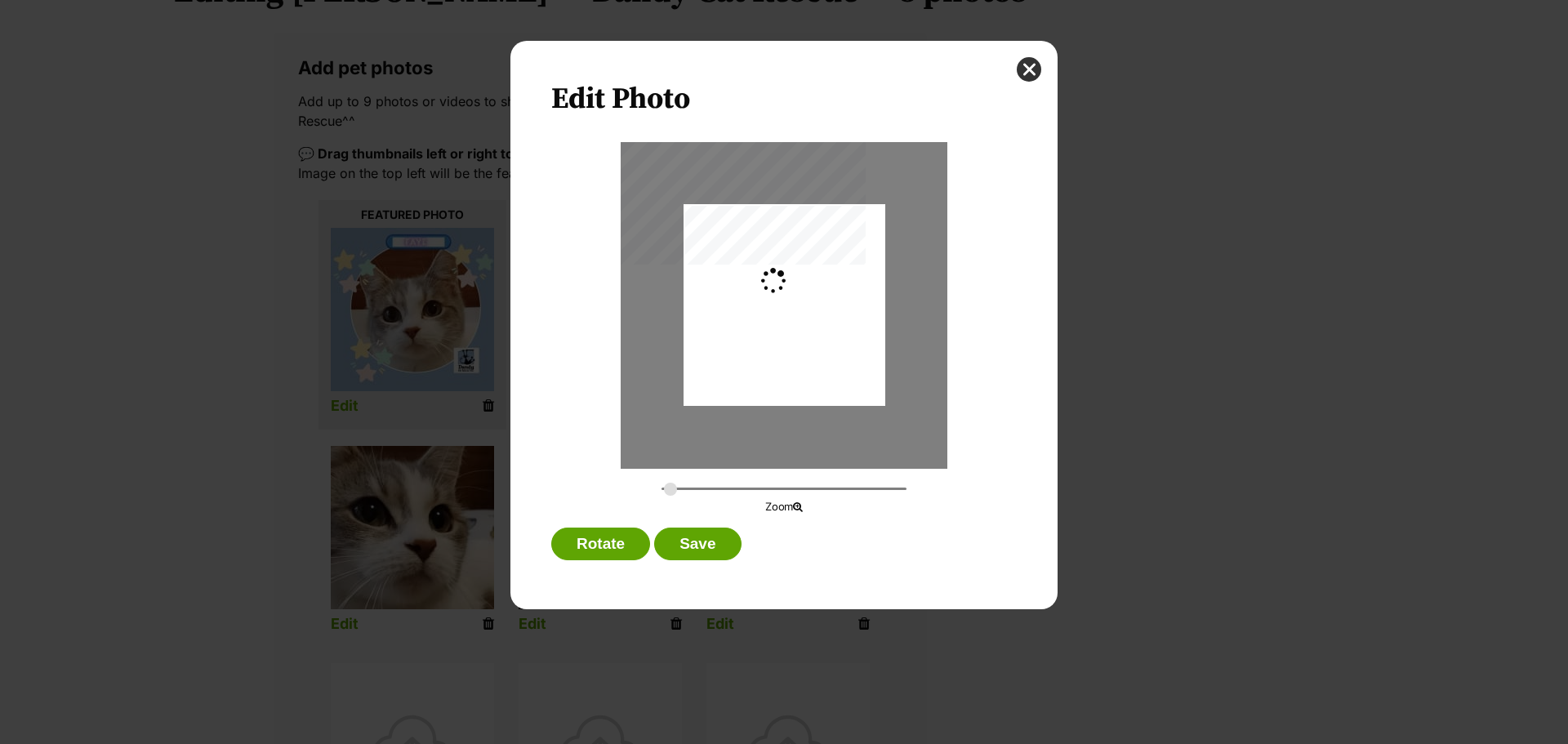
type input "0.2744"
click at [839, 352] on div "Dialog Window - Close (Press escape to close)" at bounding box center [784, 298] width 201 height 269
click at [705, 544] on button "Save" at bounding box center [698, 544] width 87 height 33
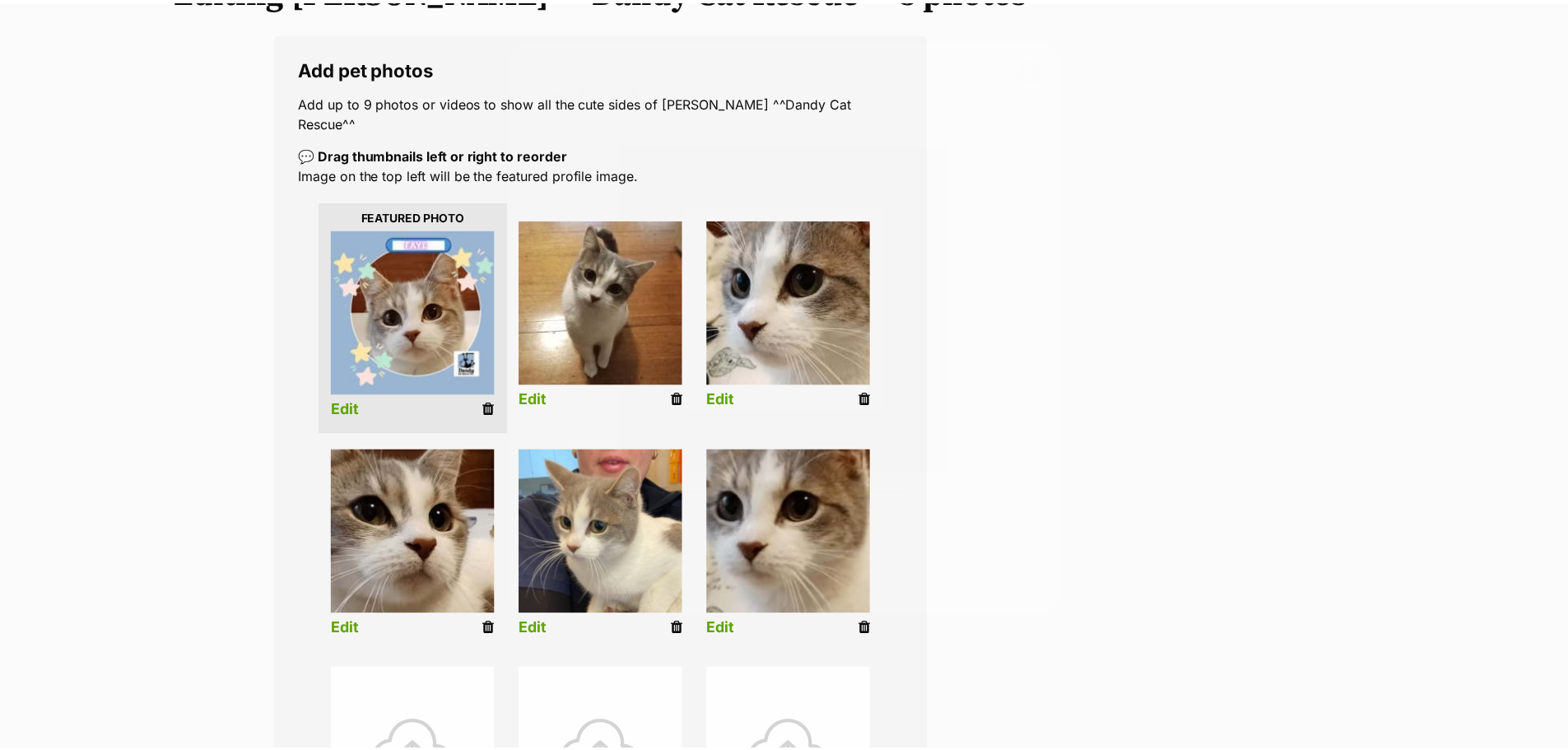
scroll to position [247, 0]
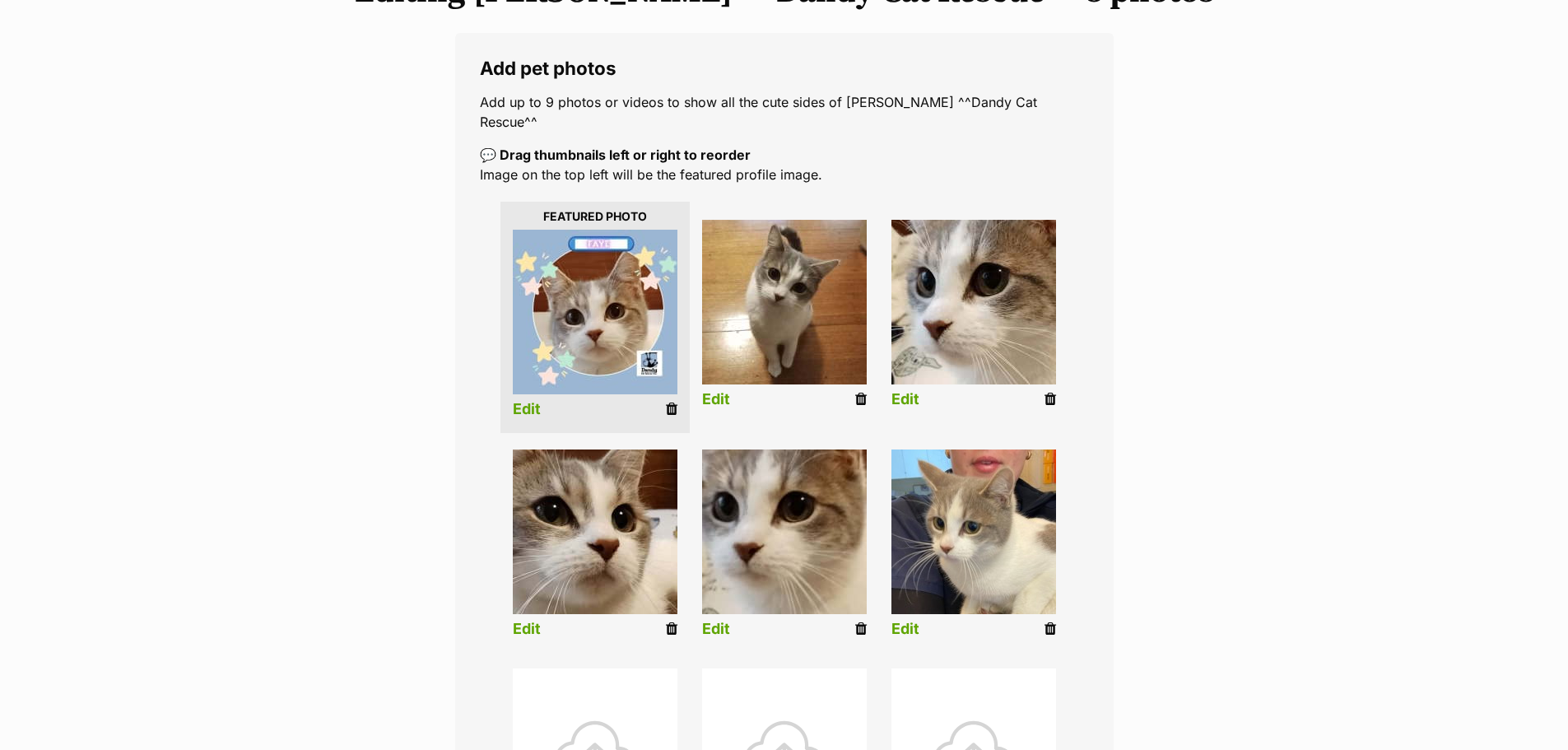
click at [715, 620] on link "Edit" at bounding box center [716, 629] width 28 height 18
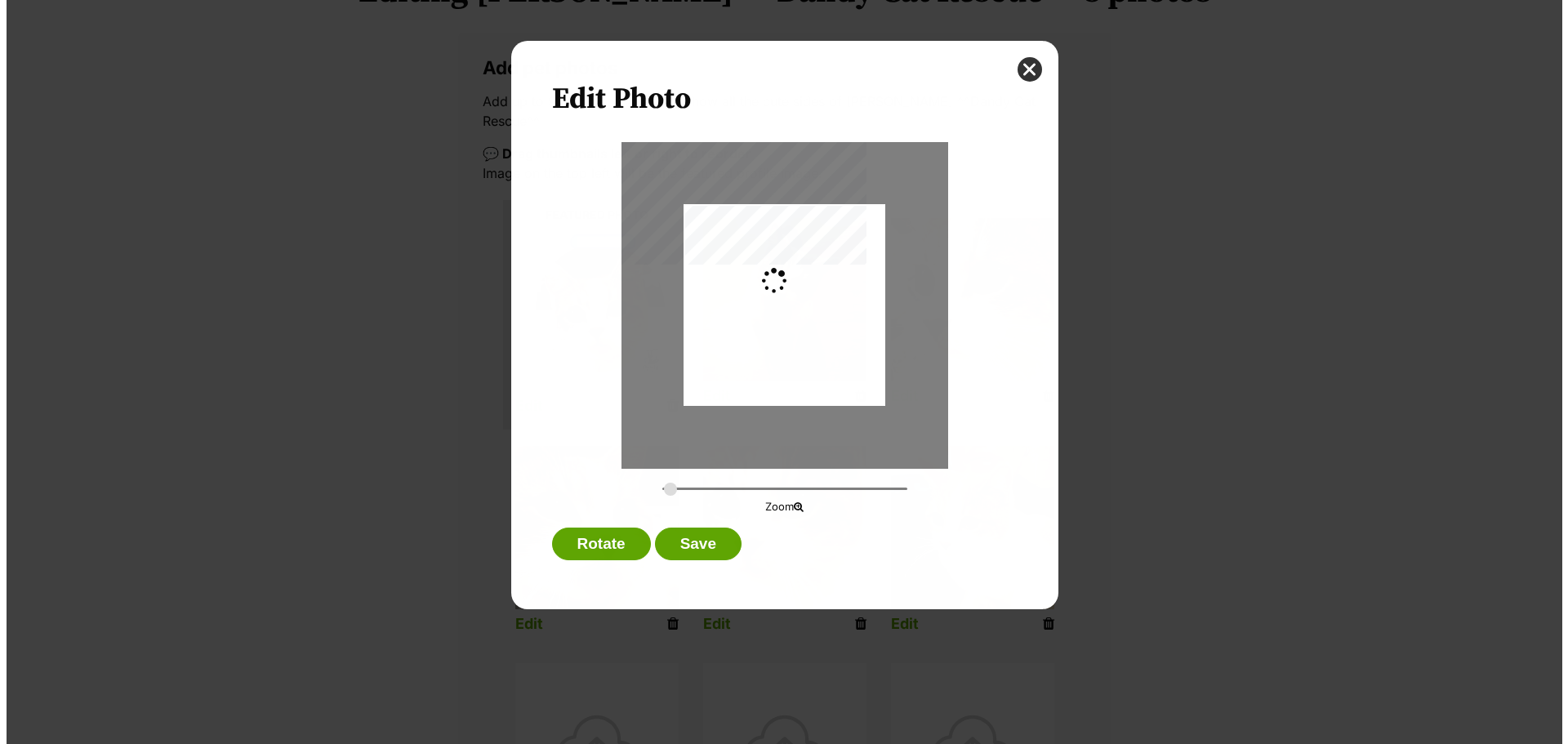
scroll to position [0, 0]
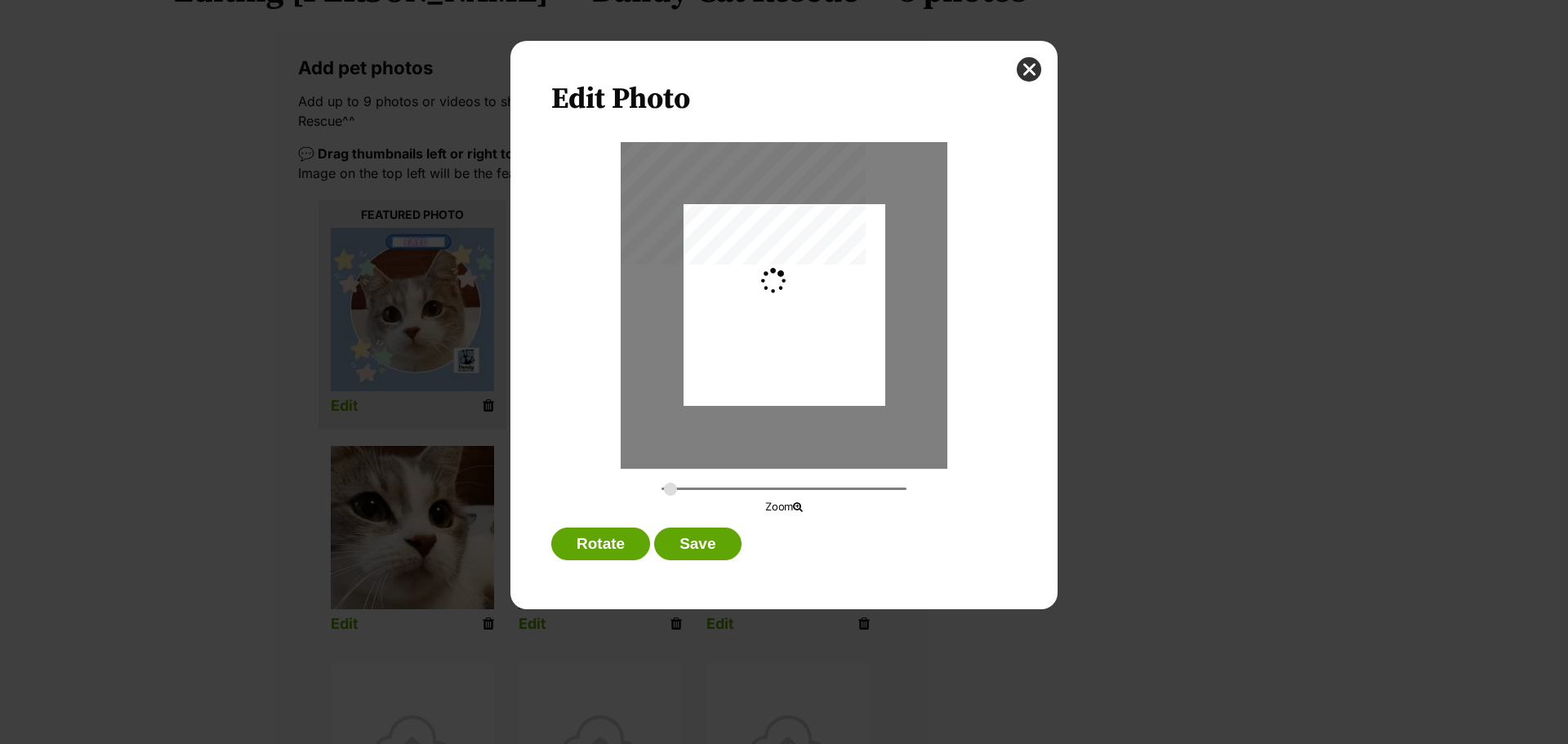
type input "0.2744"
drag, startPoint x: 829, startPoint y: 339, endPoint x: 830, endPoint y: 352, distance: 13.0
click at [830, 352] on div "Dialog Window - Close (Press escape to close)" at bounding box center [784, 320] width 201 height 269
click at [708, 539] on button "Save" at bounding box center [698, 544] width 87 height 33
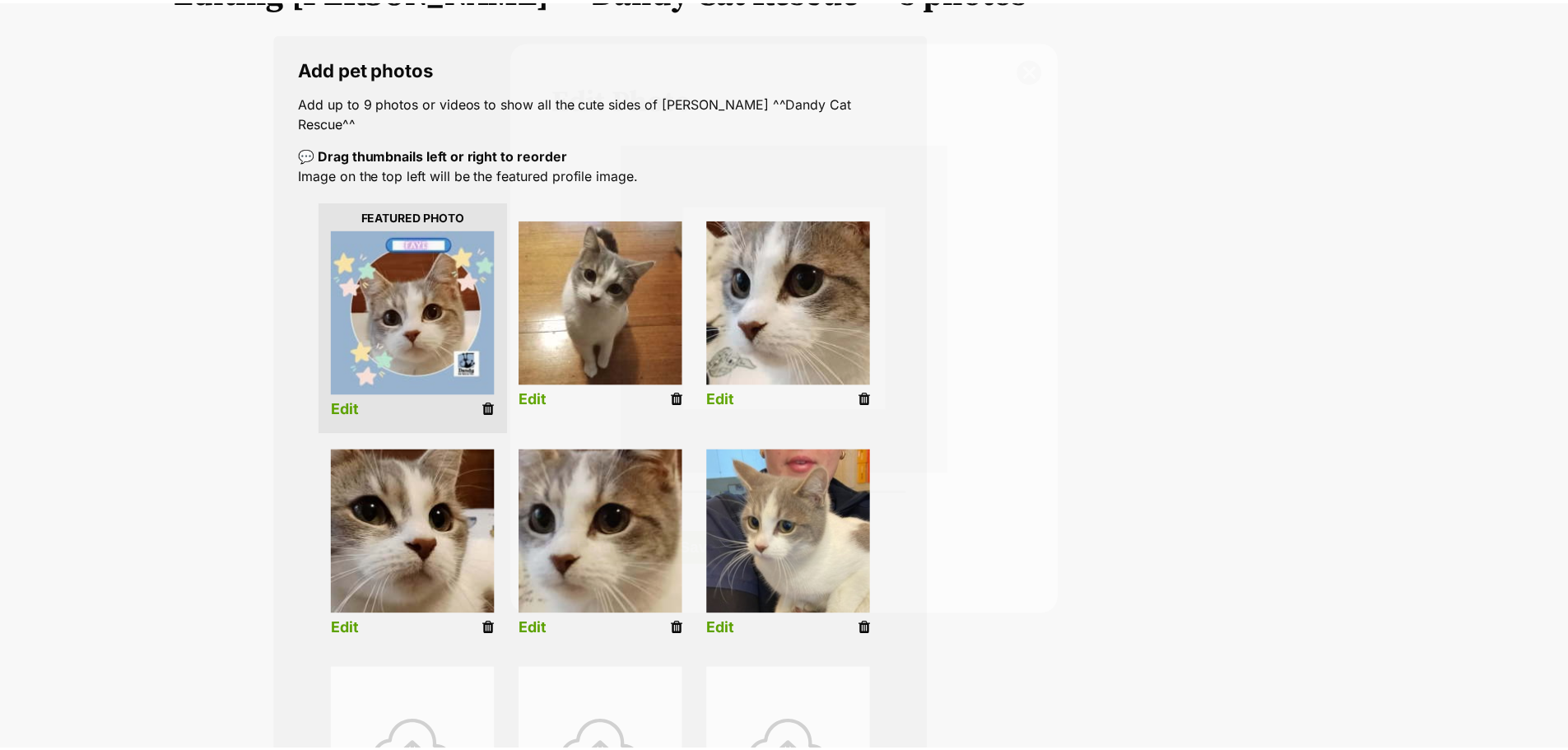
scroll to position [247, 0]
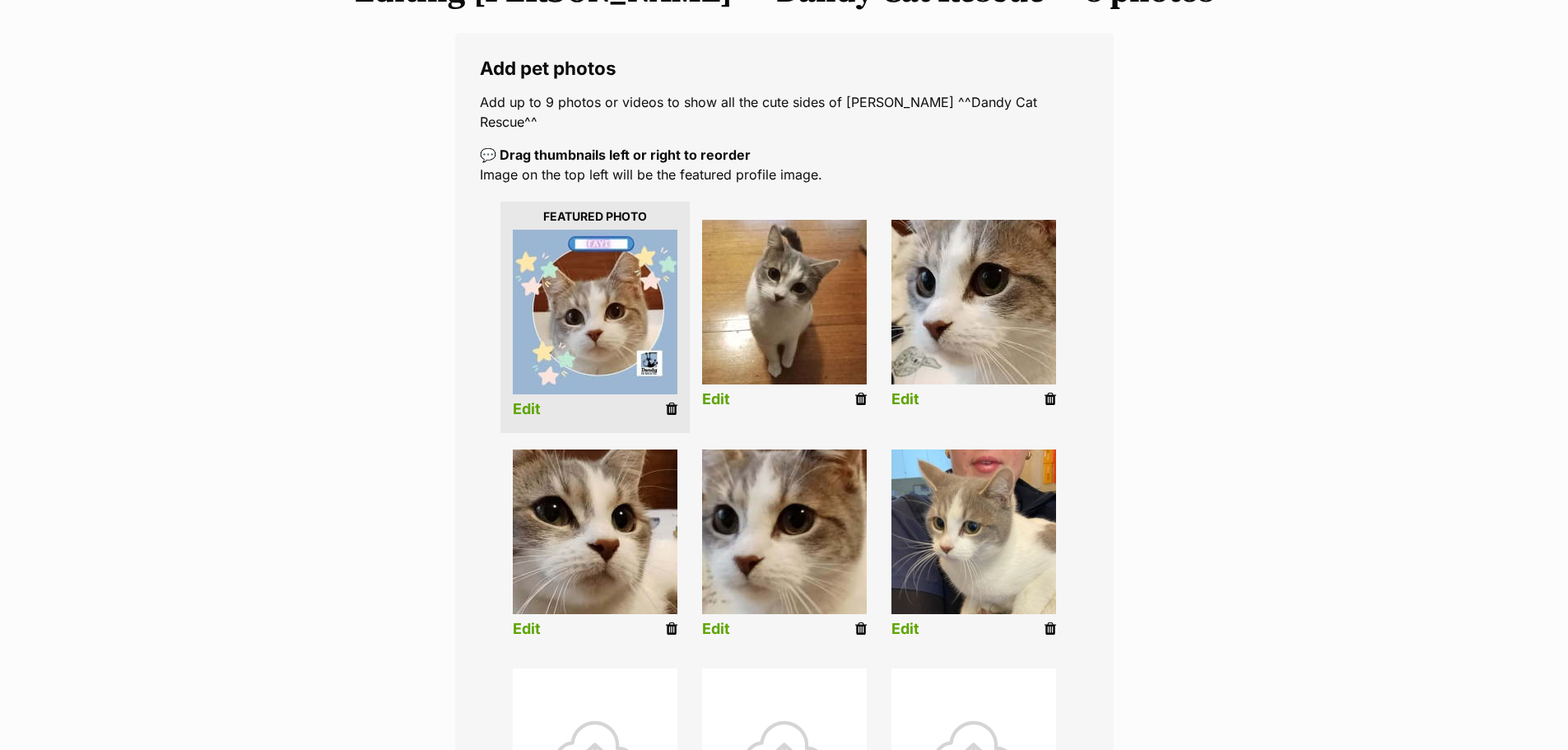
click at [1049, 621] on icon at bounding box center [1051, 629] width 12 height 15
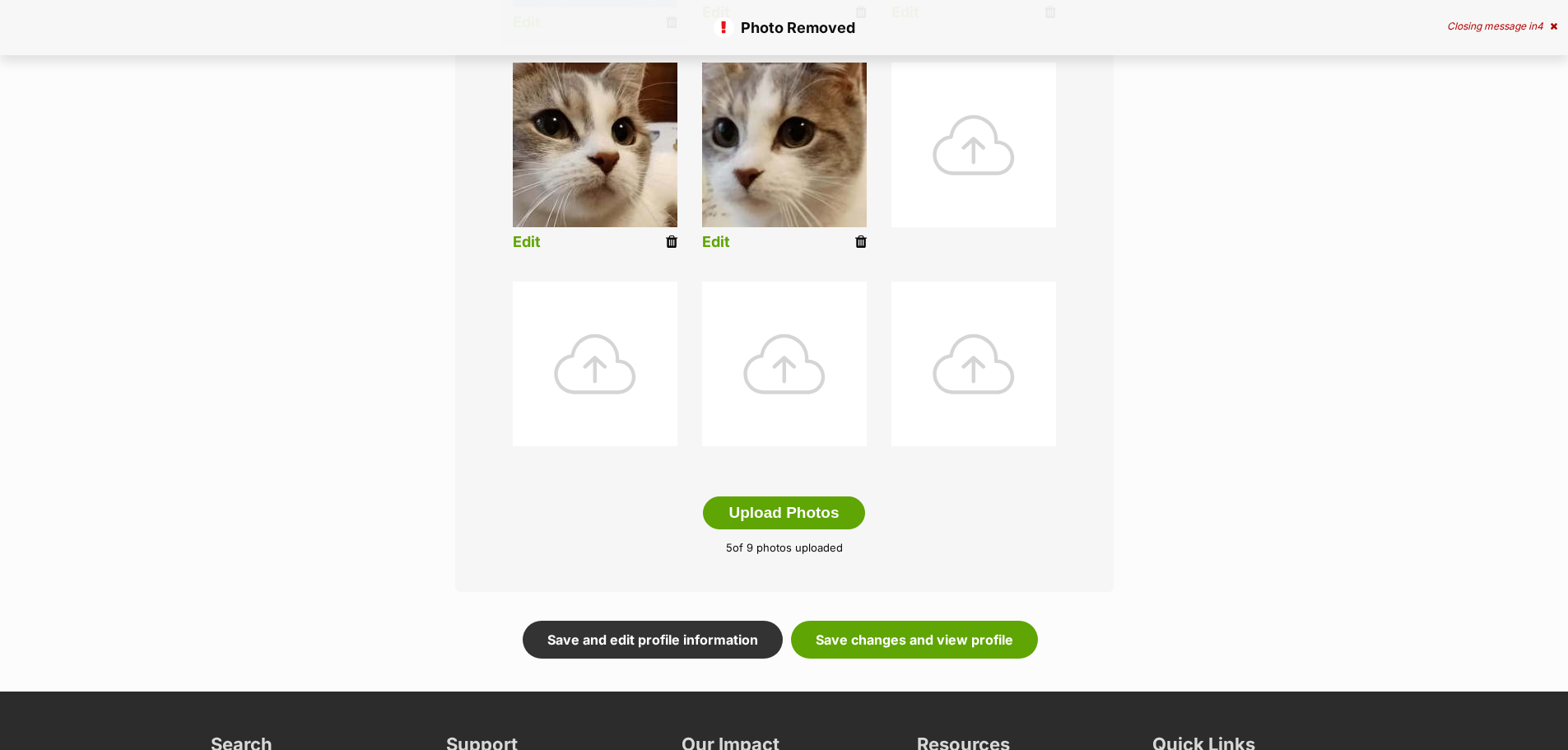
scroll to position [658, 0]
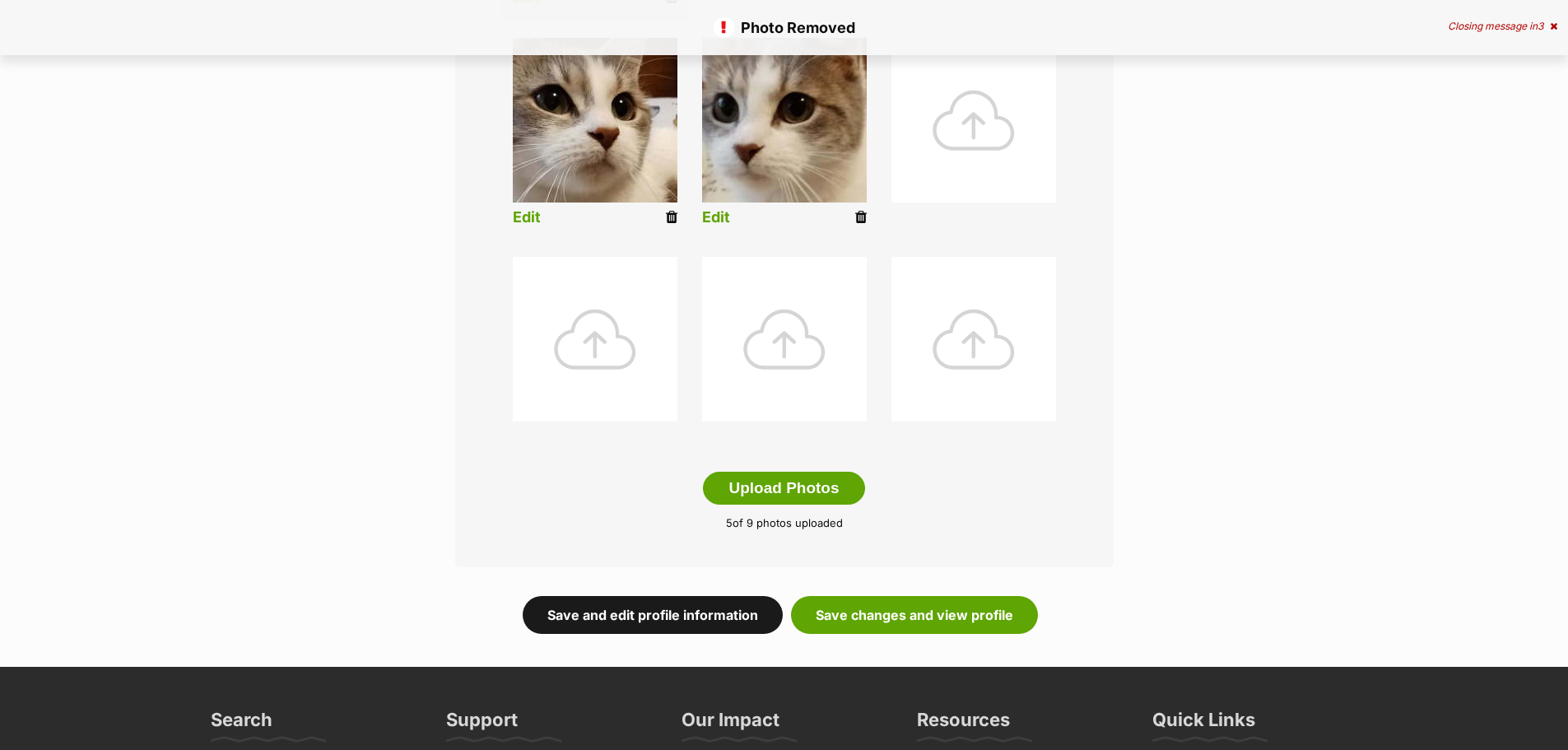
click at [650, 598] on link "Save and edit profile information" at bounding box center [653, 614] width 260 height 38
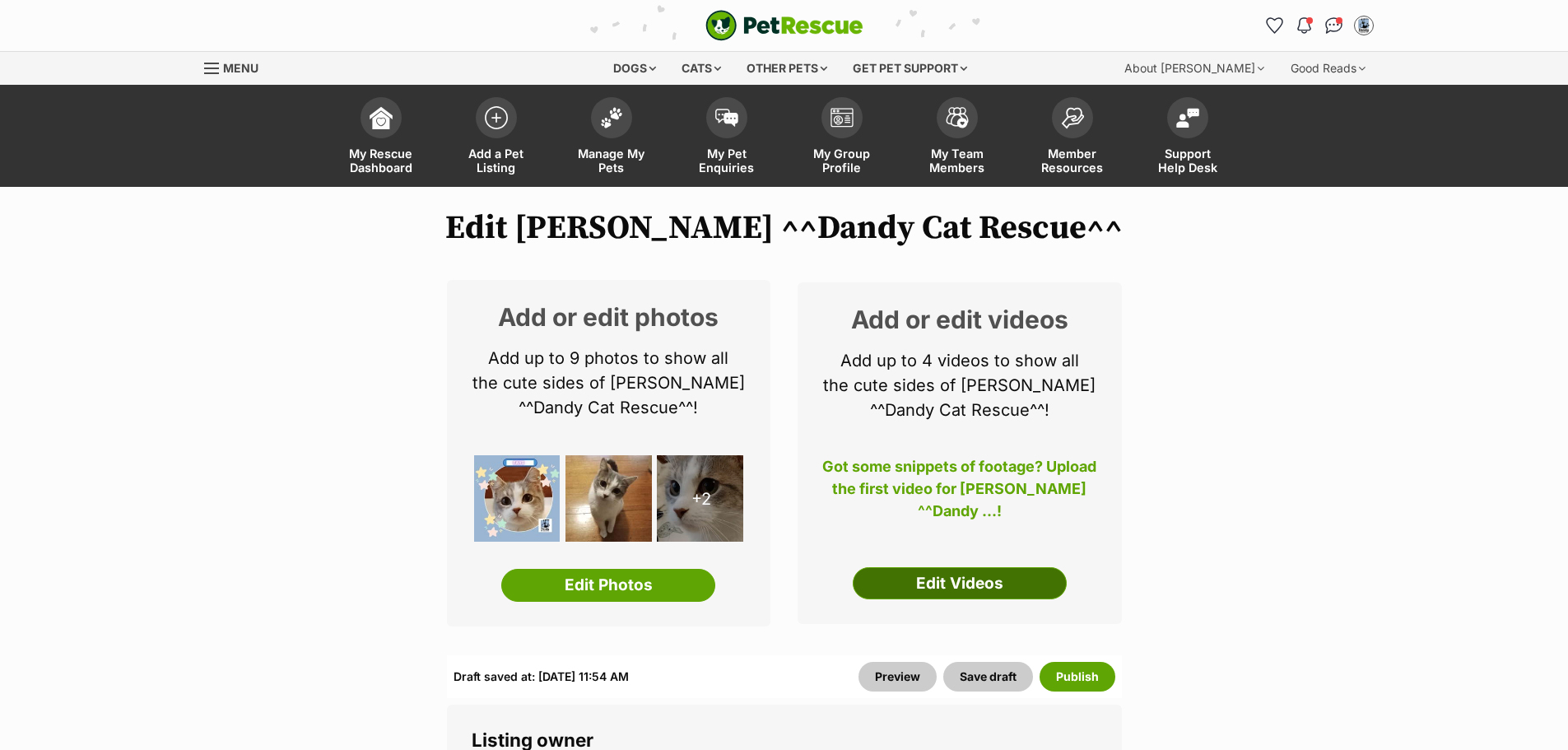
click at [1012, 573] on link "Edit Videos" at bounding box center [960, 583] width 214 height 33
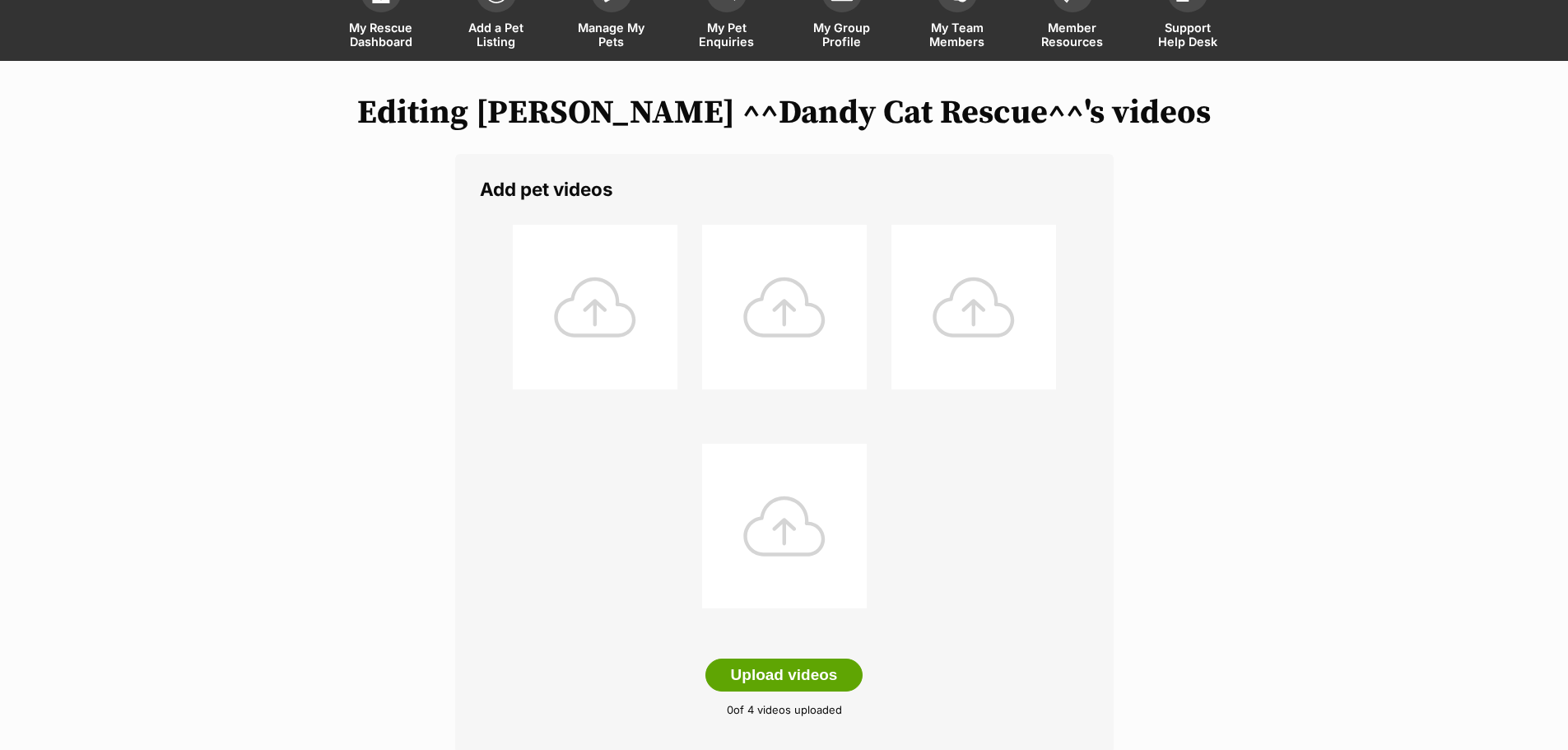
scroll to position [247, 0]
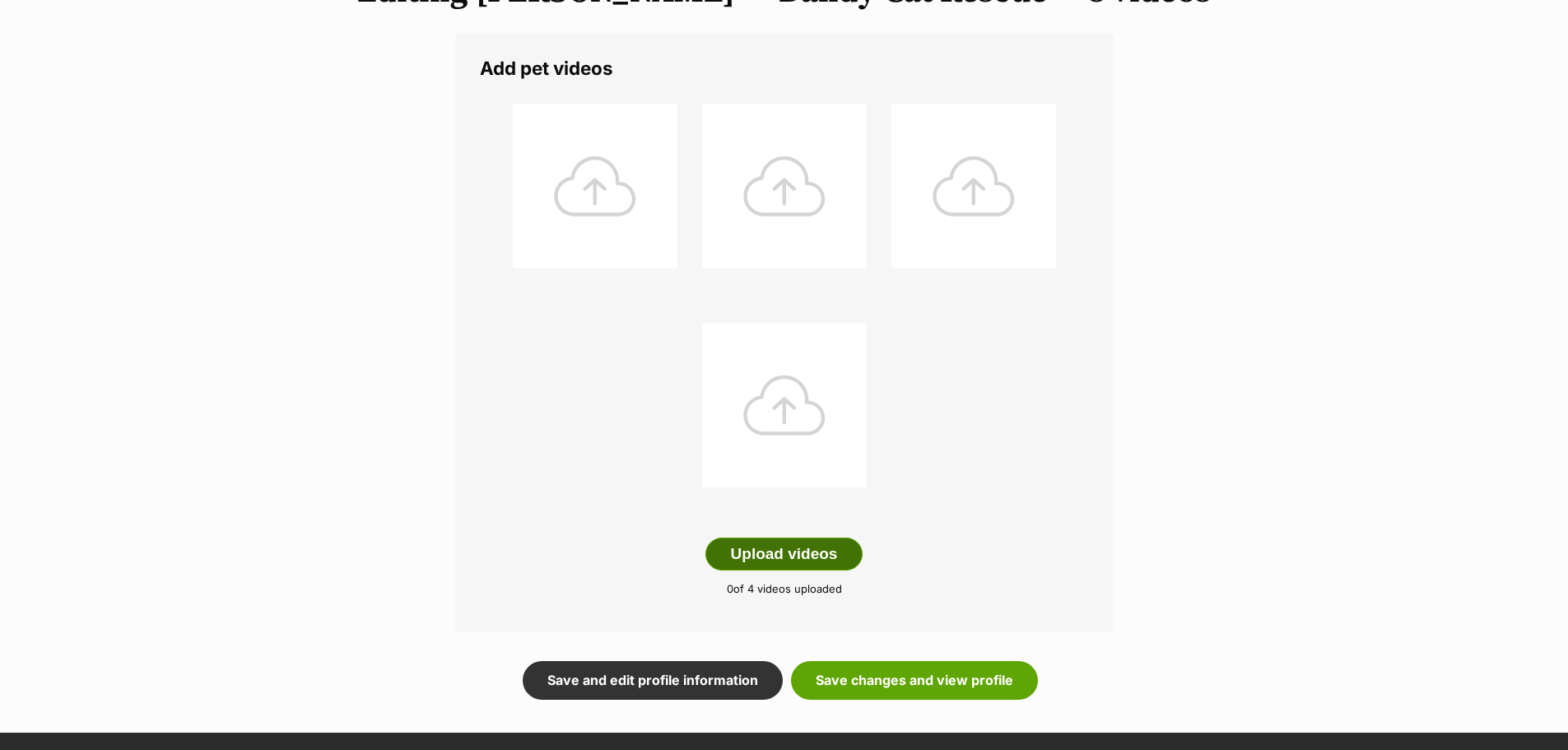
click at [853, 556] on button "Upload videos" at bounding box center [785, 553] width 158 height 33
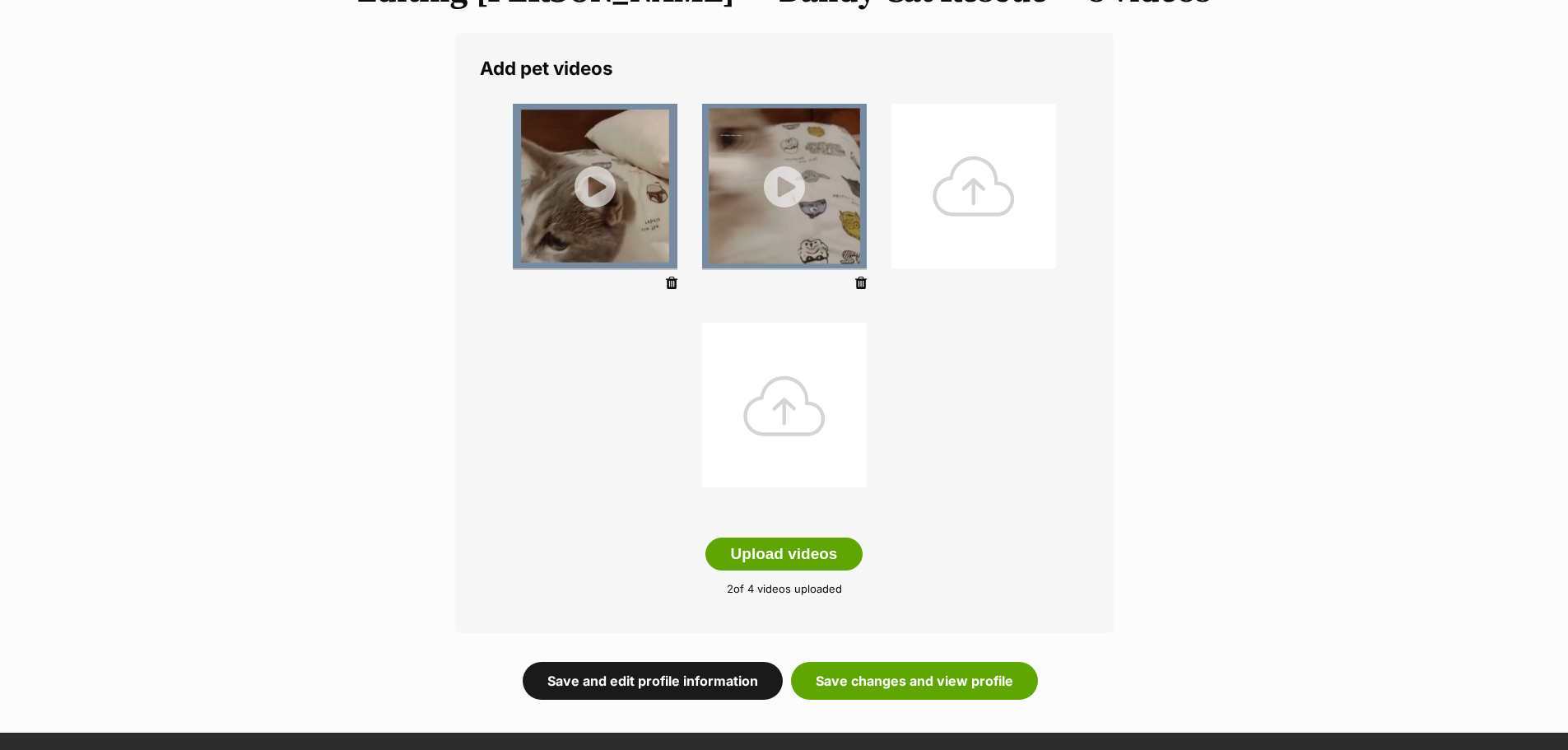
click at [648, 684] on link "Save and edit profile information" at bounding box center [653, 680] width 260 height 38
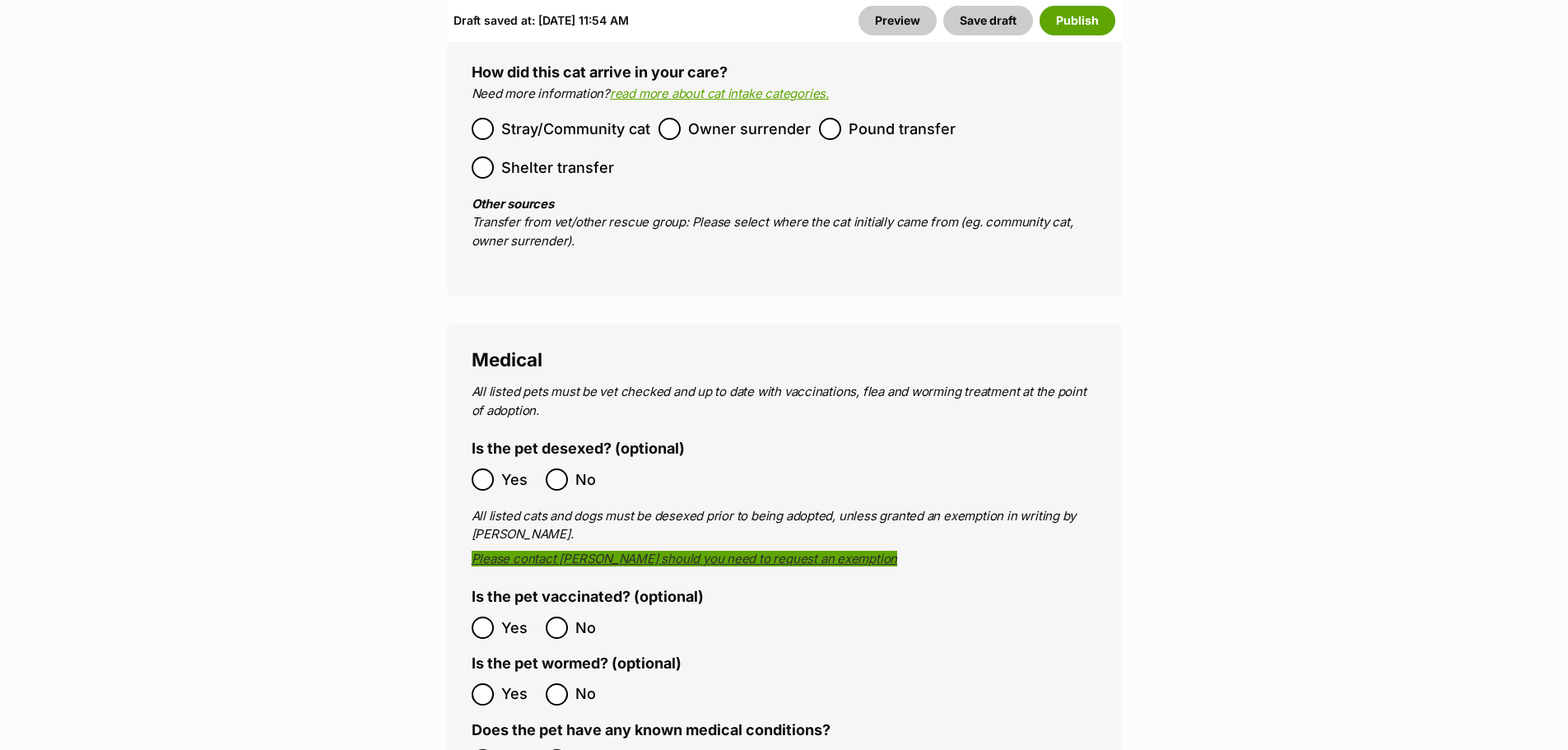
scroll to position [3703, 0]
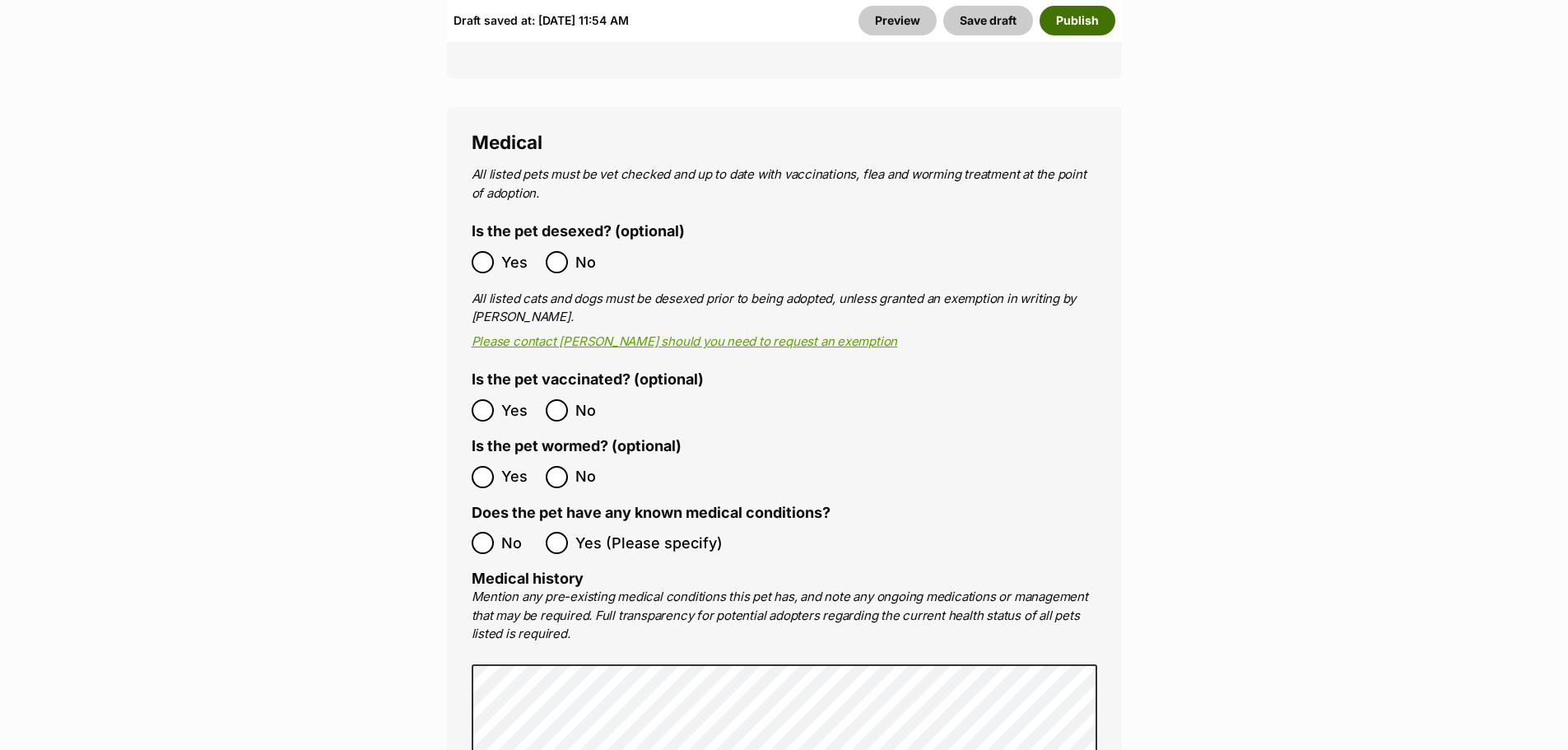
click at [1085, 19] on button "Publish" at bounding box center [1078, 20] width 76 height 29
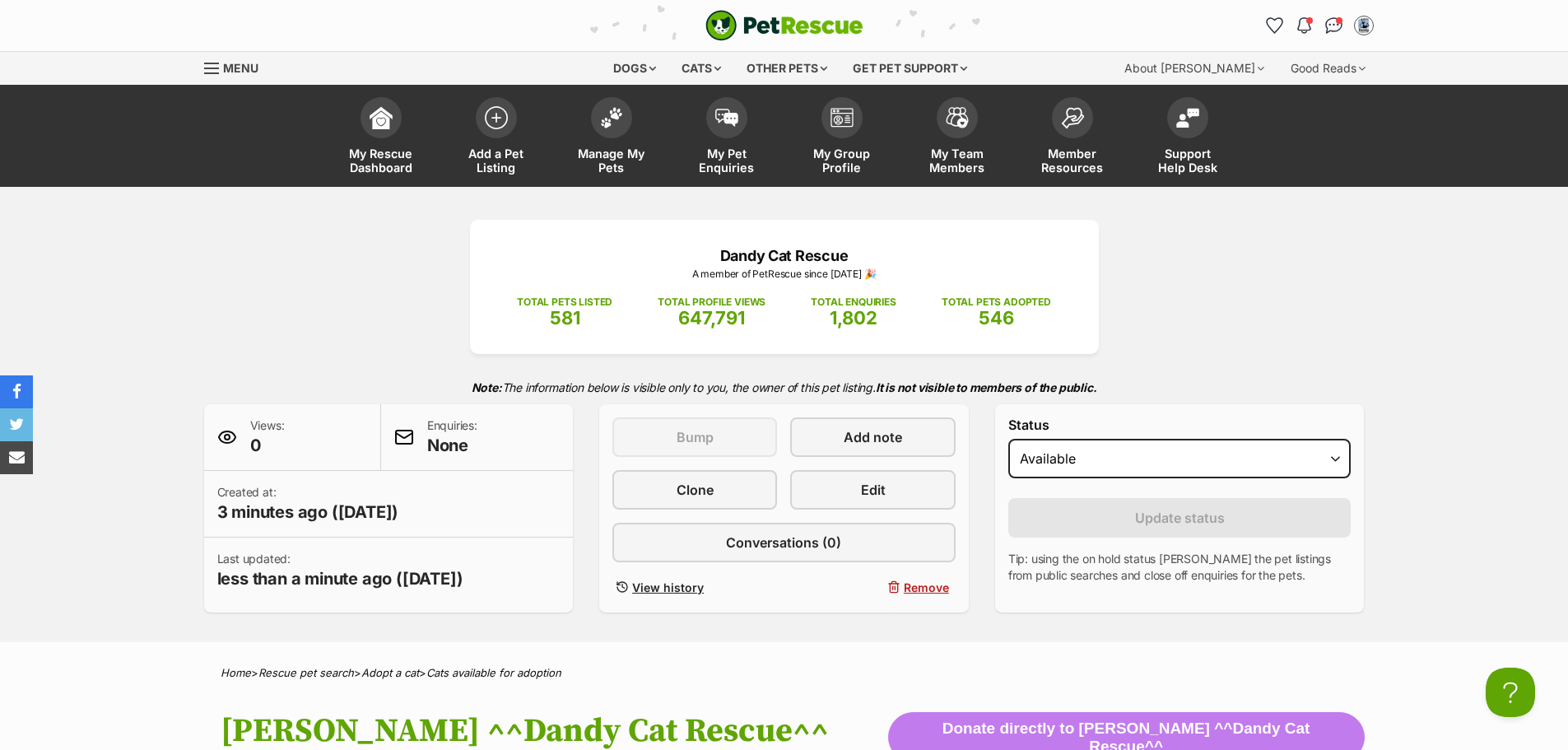
click at [1411, 257] on div "Dandy Cat Rescue A member of PetRescue since 2018 🎉 TOTAL PETS LISTED 581 TOTAL…" at bounding box center [784, 414] width 1568 height 455
